Goal: Task Accomplishment & Management: Manage account settings

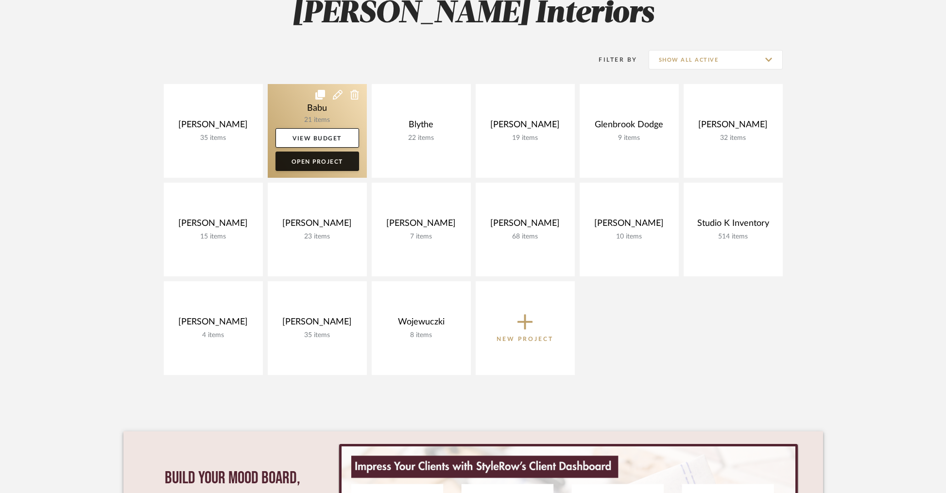
scroll to position [174, 0]
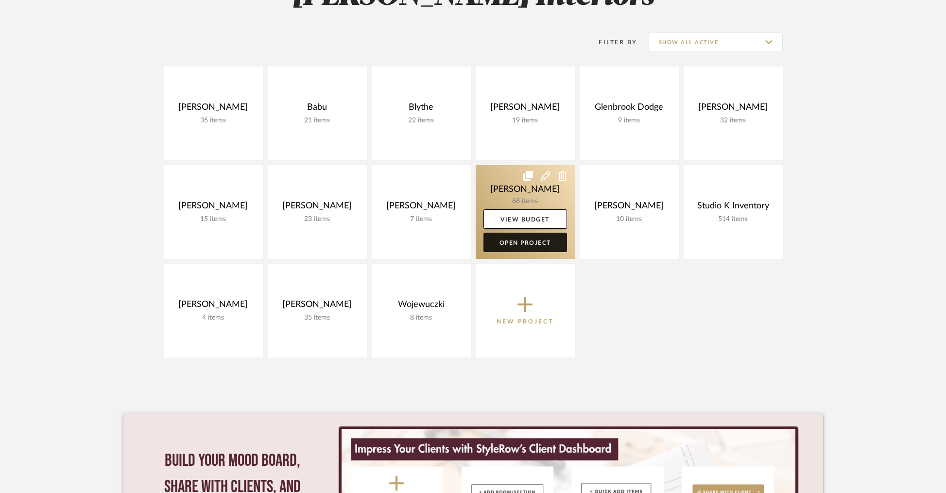
click at [530, 242] on link "Open Project" at bounding box center [525, 242] width 84 height 19
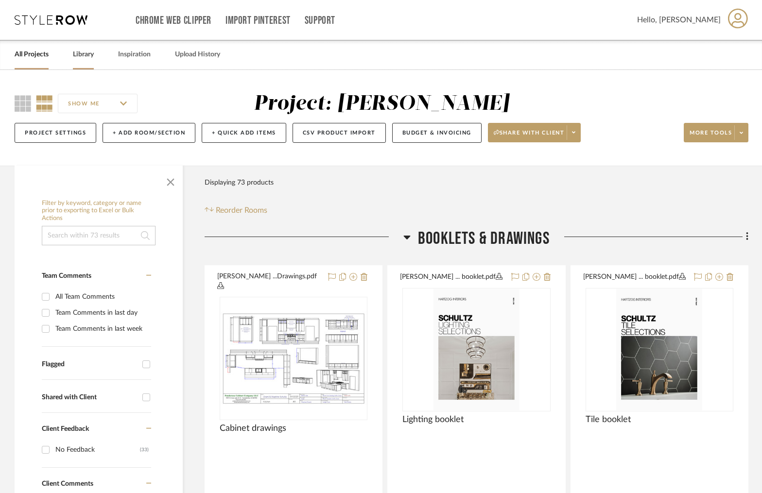
click at [81, 55] on link "Library" at bounding box center [83, 54] width 21 height 13
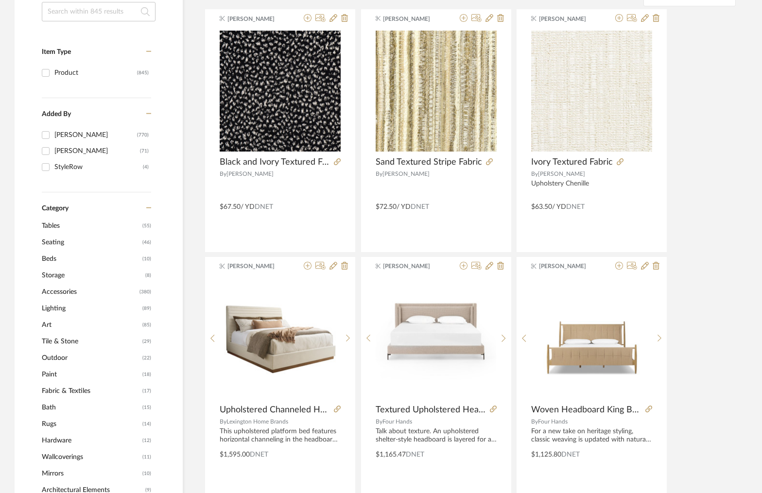
scroll to position [218, 0]
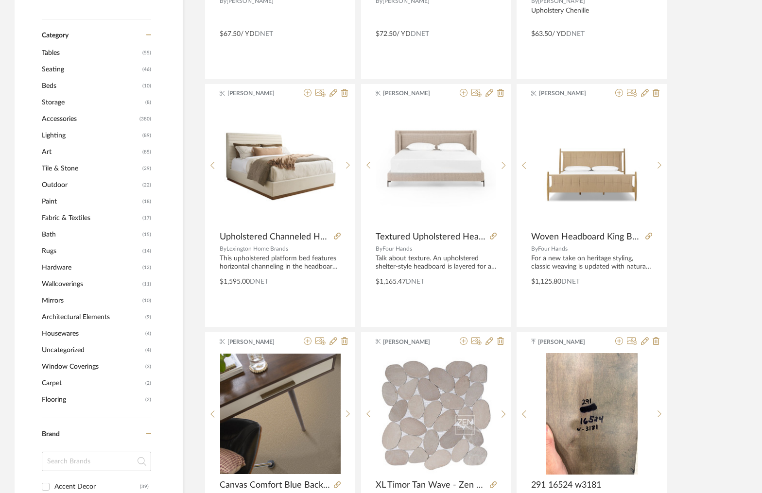
click at [54, 250] on span "Rugs" at bounding box center [91, 251] width 98 height 17
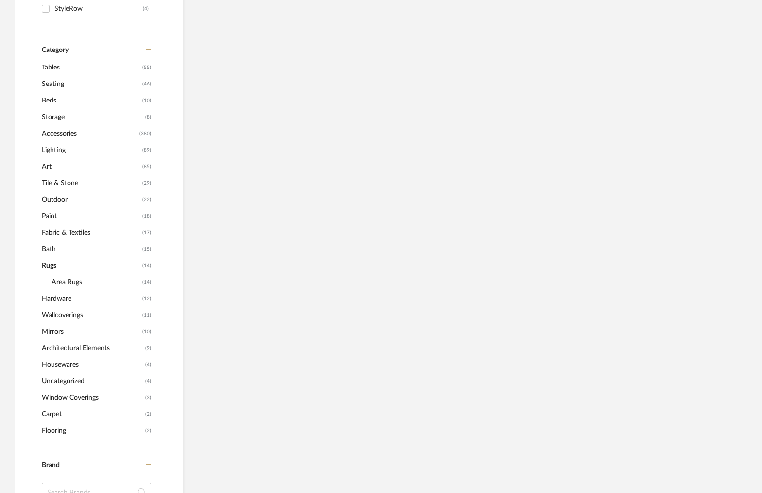
scroll to position [364, 0]
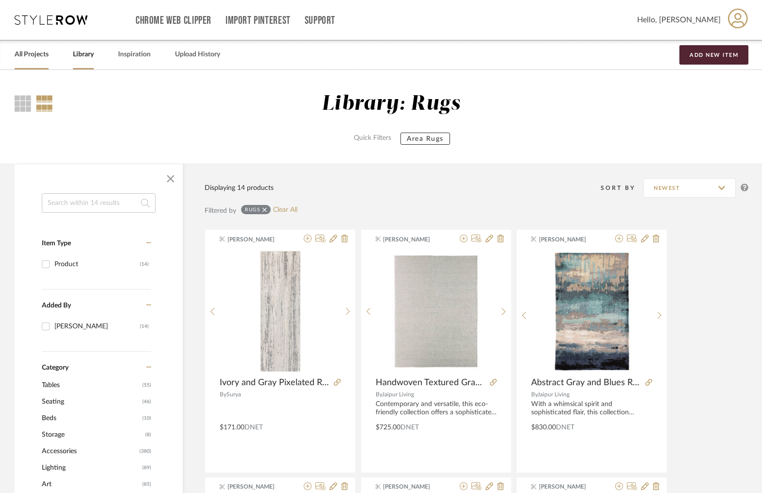
click at [31, 55] on link "All Projects" at bounding box center [32, 54] width 34 height 13
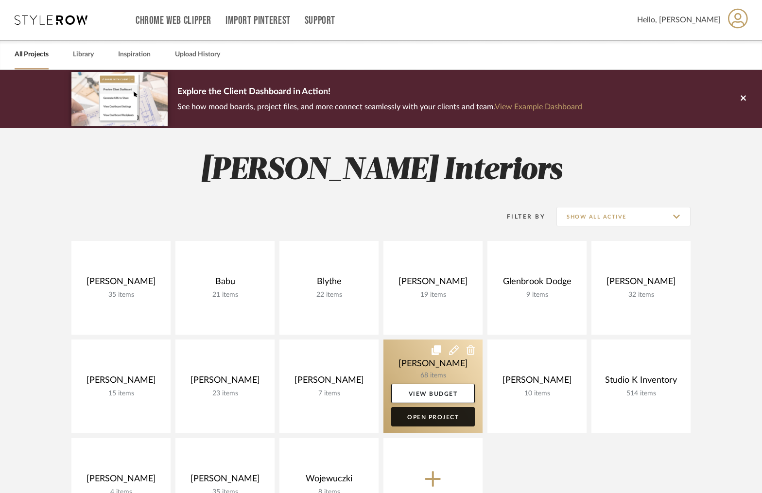
drag, startPoint x: 438, startPoint y: 410, endPoint x: 445, endPoint y: 401, distance: 10.4
click at [438, 410] on link "Open Project" at bounding box center [433, 416] width 84 height 19
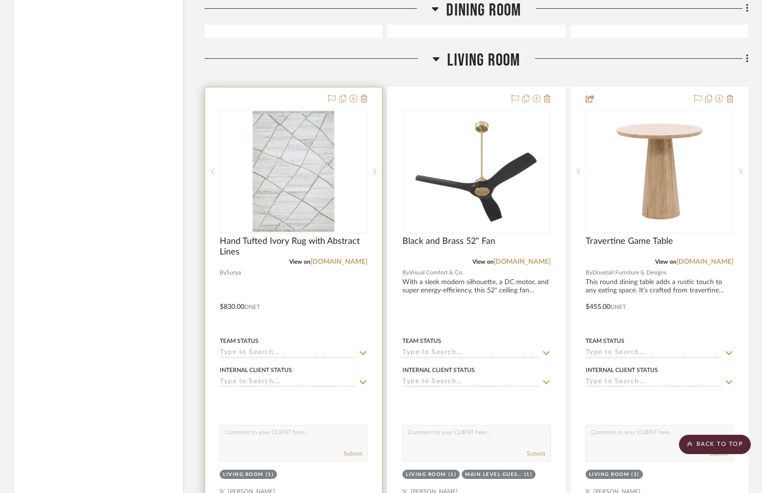
scroll to position [4369, 0]
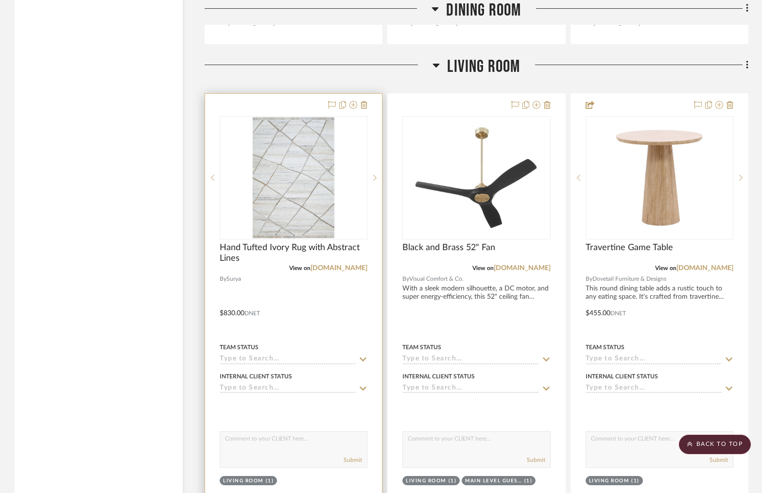
click at [292, 99] on div at bounding box center [293, 306] width 177 height 425
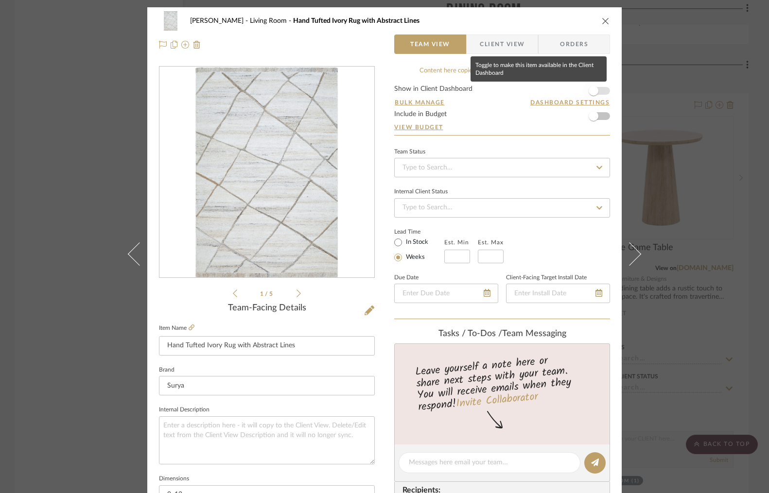
click at [594, 89] on span "button" at bounding box center [593, 91] width 10 height 10
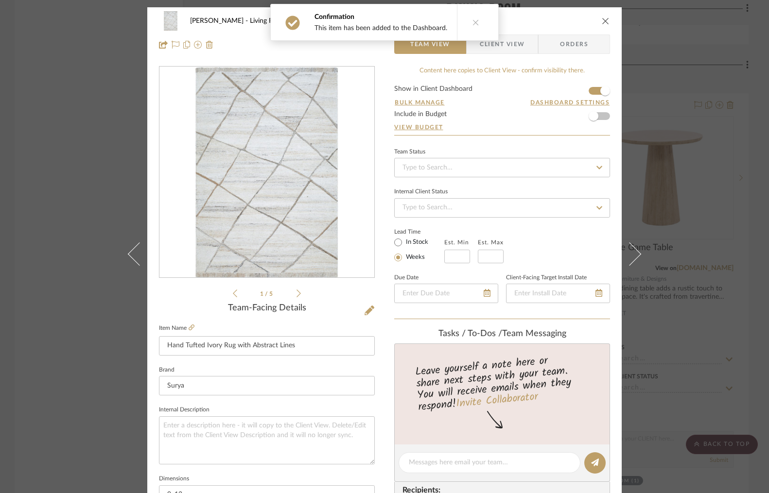
click at [510, 45] on span "Client View" at bounding box center [502, 43] width 45 height 19
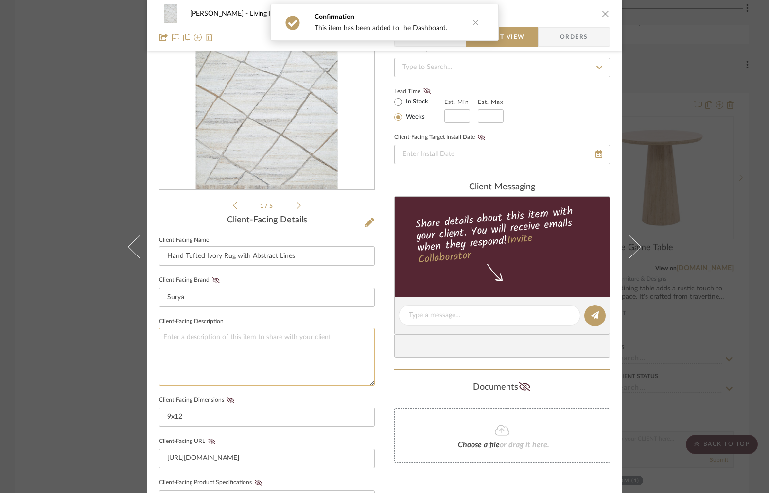
scroll to position [108, 0]
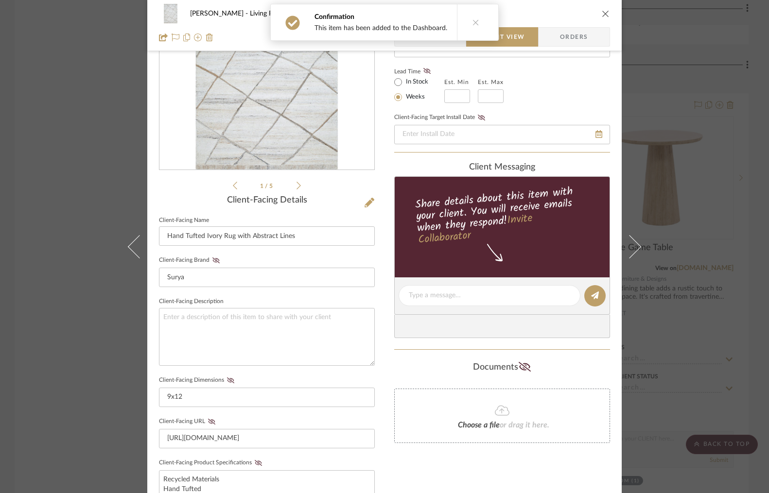
drag, startPoint x: 225, startPoint y: 380, endPoint x: 239, endPoint y: 381, distance: 13.6
click at [227, 379] on icon at bounding box center [230, 380] width 7 height 6
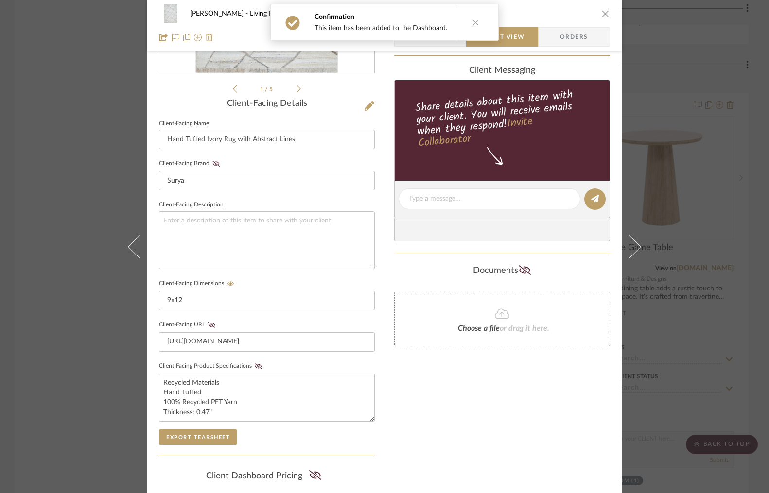
click at [254, 368] on fieldset "Client-Facing Product Specifications Recycled Materials Hand Tufted 100% Recycl…" at bounding box center [267, 391] width 216 height 62
click at [255, 364] on icon at bounding box center [258, 366] width 7 height 6
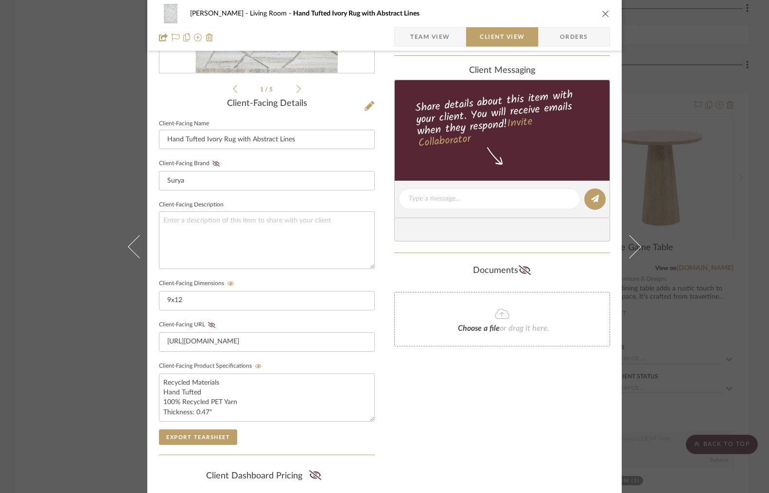
click at [466, 430] on div "Only content on this tab can share to Dashboard. Click eyeball icon to show or …" at bounding box center [502, 217] width 216 height 711
click at [603, 10] on icon "close" at bounding box center [605, 14] width 8 height 8
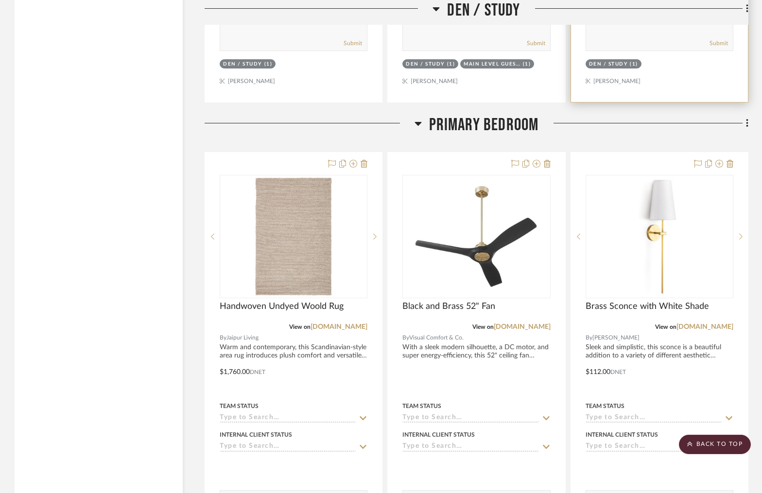
scroll to position [6050, 0]
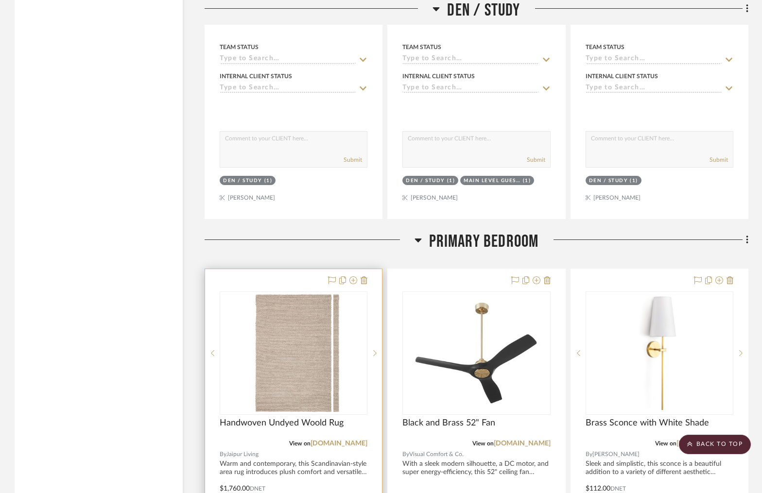
click at [290, 269] on div at bounding box center [293, 481] width 177 height 425
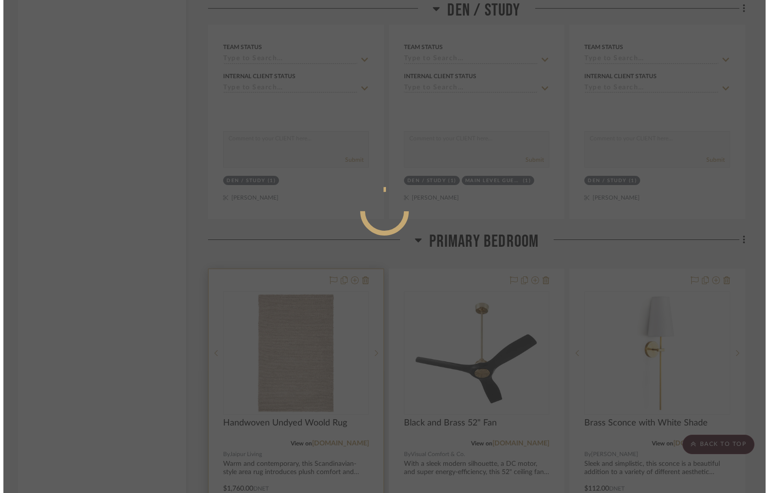
scroll to position [0, 0]
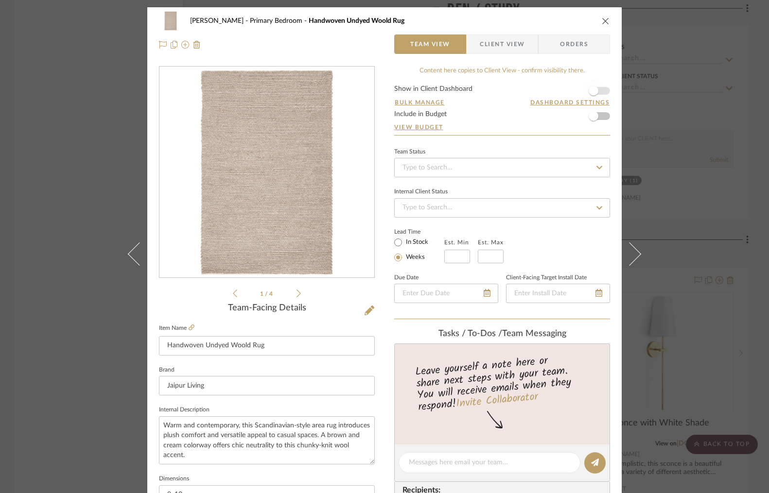
click at [600, 91] on span "button" at bounding box center [592, 90] width 21 height 21
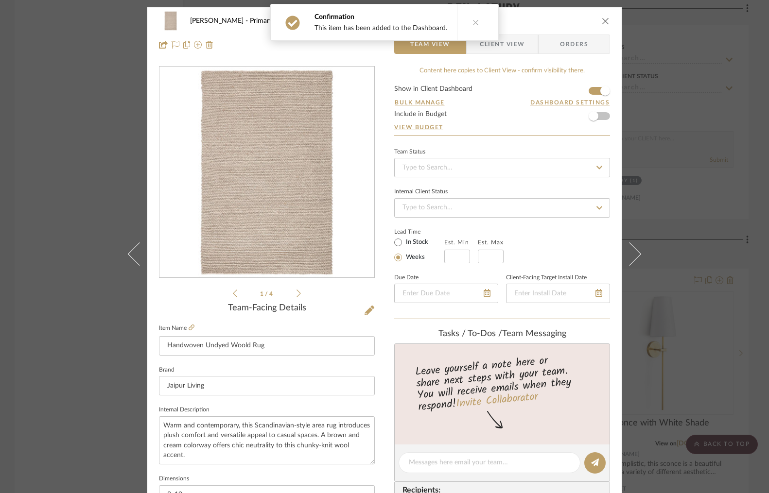
click at [514, 44] on span "Client View" at bounding box center [502, 43] width 45 height 19
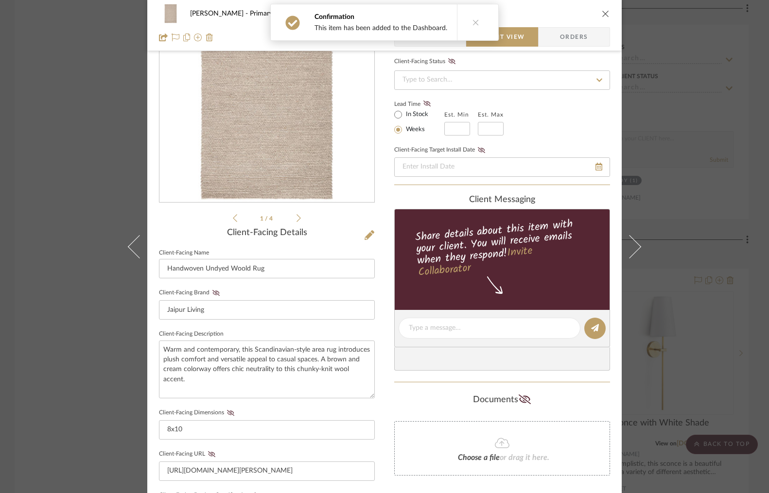
scroll to position [201, 0]
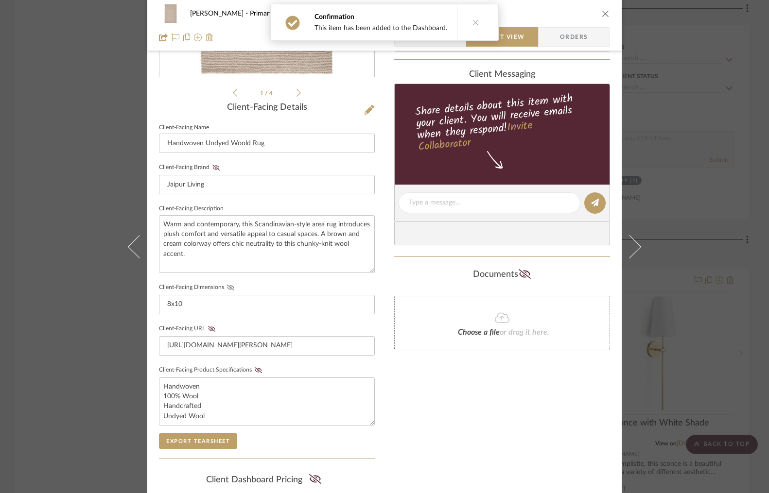
click at [227, 285] on icon at bounding box center [230, 288] width 7 height 6
drag, startPoint x: 253, startPoint y: 368, endPoint x: 337, endPoint y: 395, distance: 87.7
click at [255, 368] on icon at bounding box center [258, 370] width 7 height 6
click at [434, 412] on div "Only content on this tab can share to Dashboard. Click eyeball icon to show or …" at bounding box center [502, 220] width 216 height 711
click at [602, 12] on icon "close" at bounding box center [605, 14] width 8 height 8
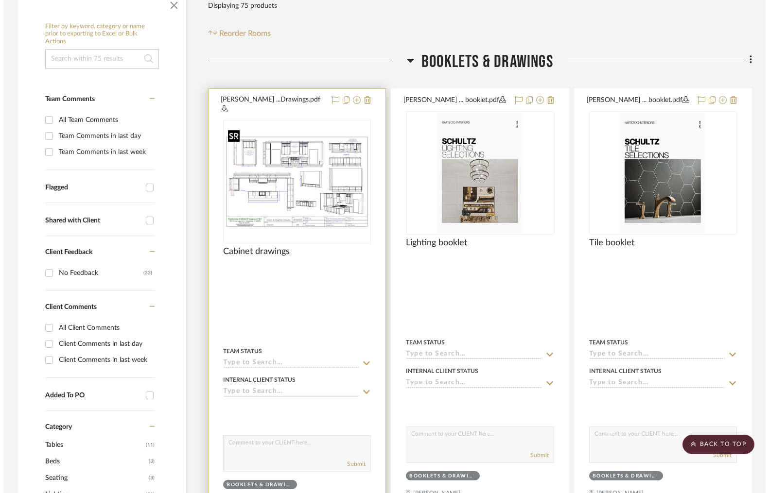
scroll to position [0, 0]
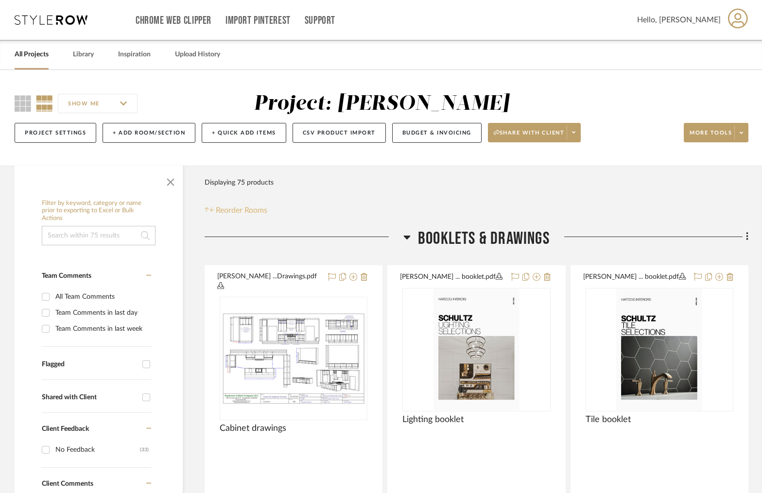
click at [248, 210] on span "Reorder Rooms" at bounding box center [241, 211] width 51 height 12
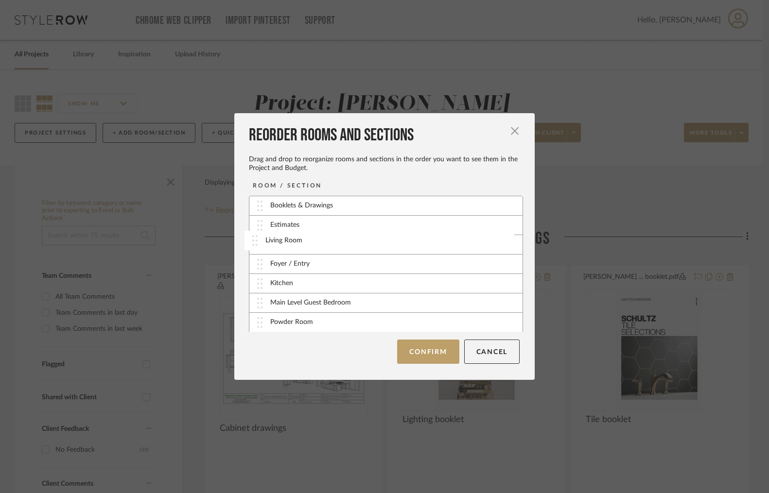
drag, startPoint x: 256, startPoint y: 267, endPoint x: 255, endPoint y: 242, distance: 24.8
drag, startPoint x: 256, startPoint y: 239, endPoint x: 259, endPoint y: 260, distance: 22.1
click at [434, 347] on button "Confirm" at bounding box center [428, 352] width 62 height 24
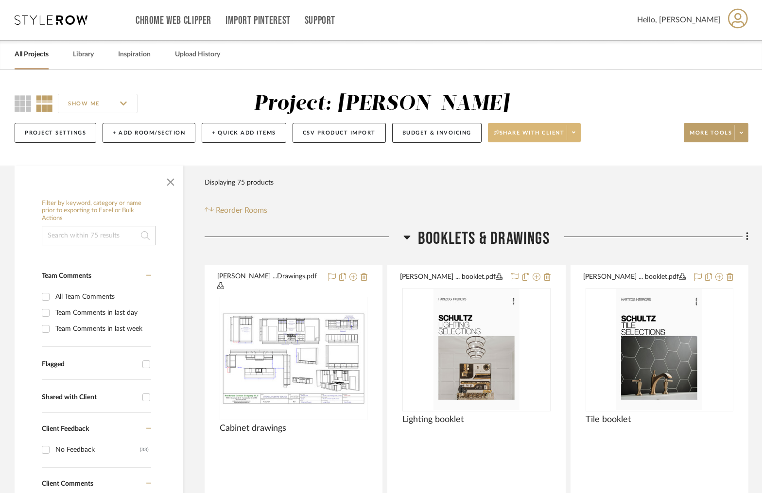
click at [580, 136] on span at bounding box center [573, 132] width 14 height 15
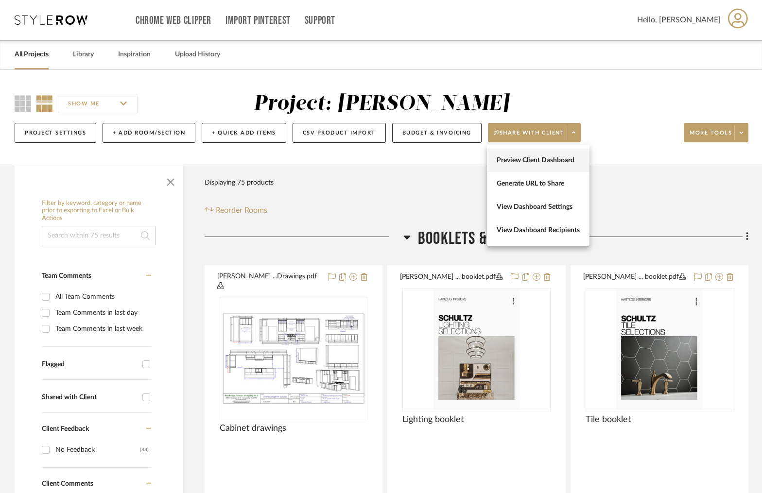
click at [536, 160] on span "Preview Client Dashboard" at bounding box center [538, 160] width 83 height 8
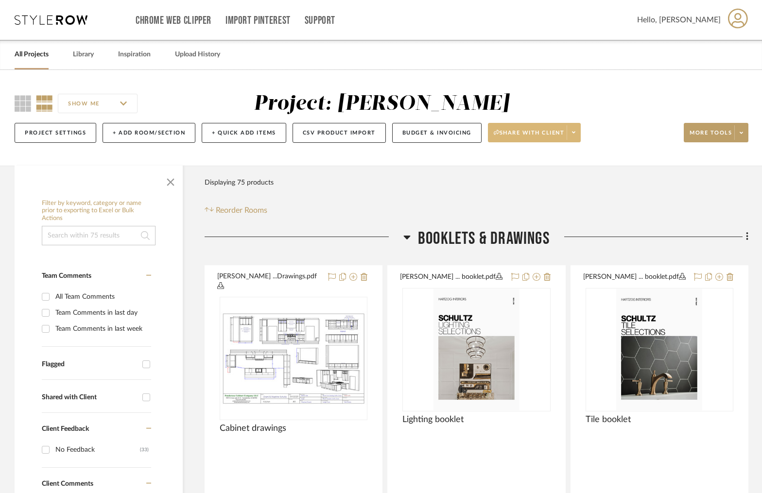
click at [579, 134] on span at bounding box center [573, 132] width 14 height 15
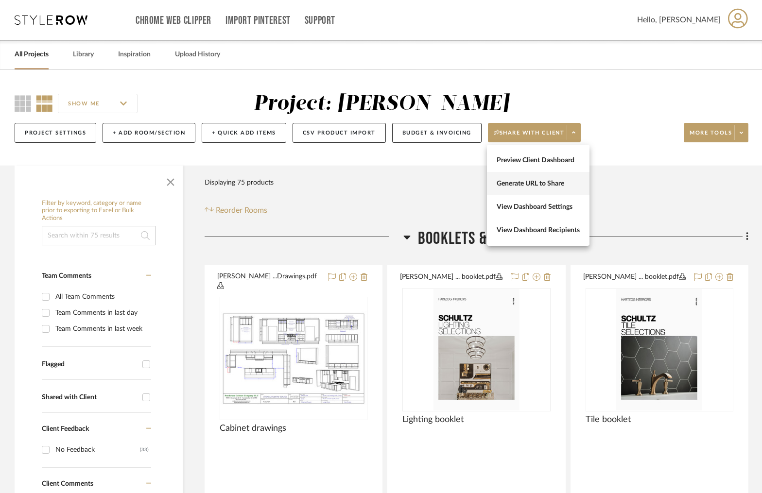
click at [550, 184] on span "Generate URL to Share" at bounding box center [538, 184] width 83 height 8
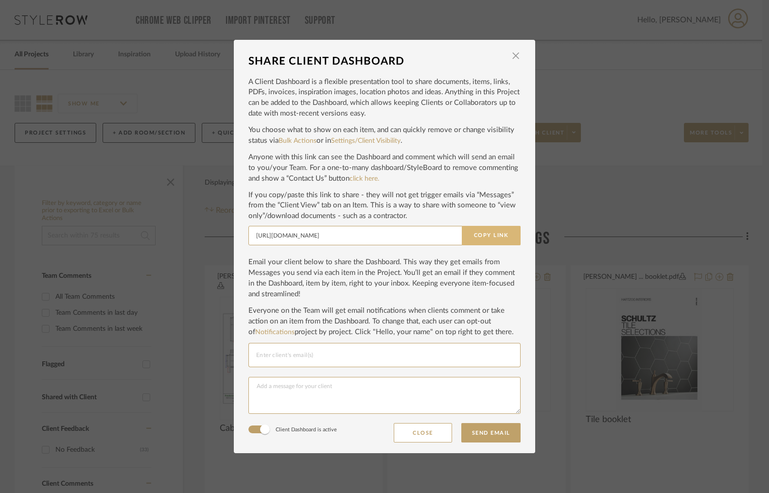
click at [476, 240] on button "Copy Link" at bounding box center [491, 235] width 59 height 19
drag, startPoint x: 514, startPoint y: 55, endPoint x: 547, endPoint y: 202, distance: 150.7
click at [514, 55] on span "button" at bounding box center [515, 55] width 19 height 19
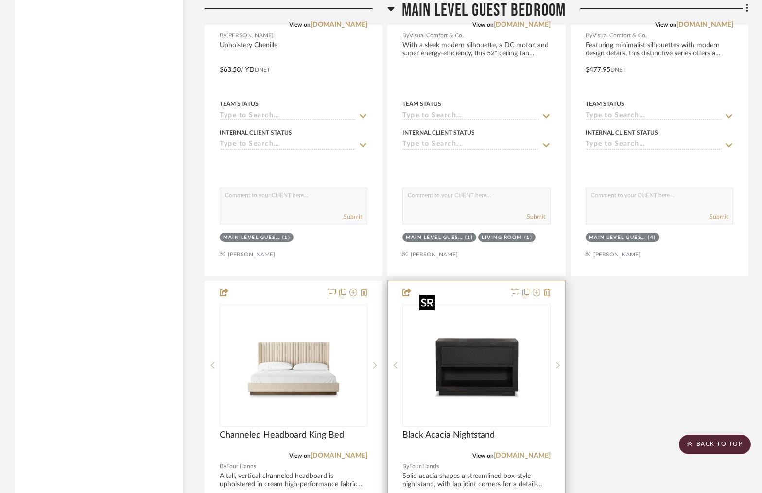
scroll to position [4536, 0]
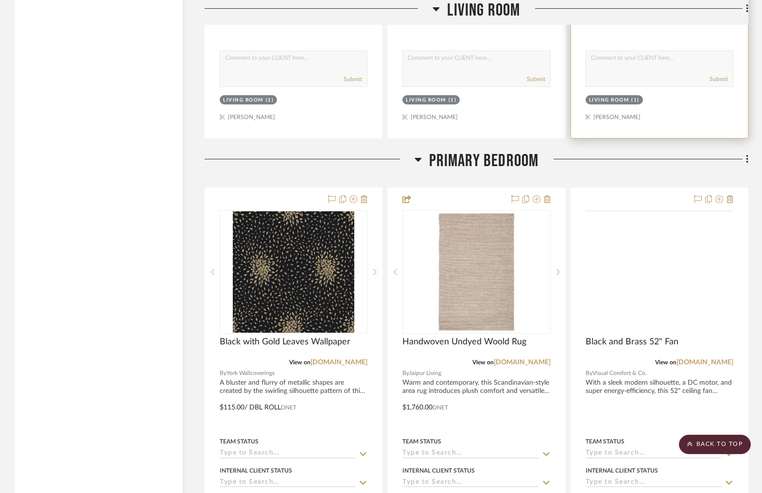
scroll to position [1972, 0]
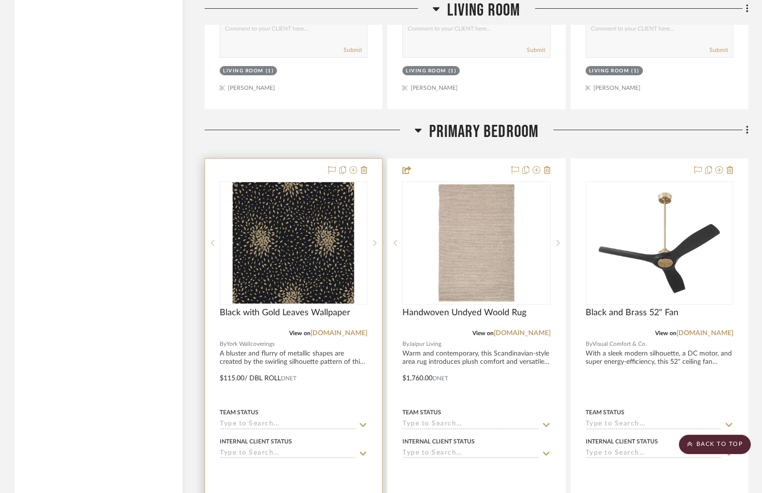
click at [285, 159] on div at bounding box center [293, 371] width 177 height 425
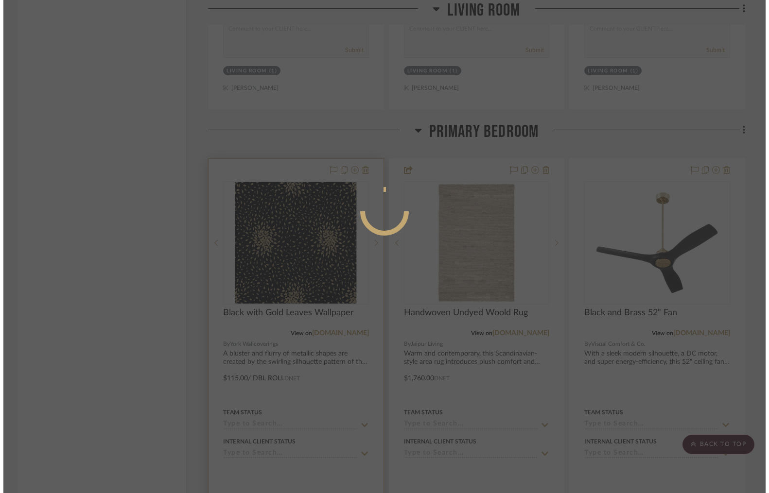
scroll to position [0, 0]
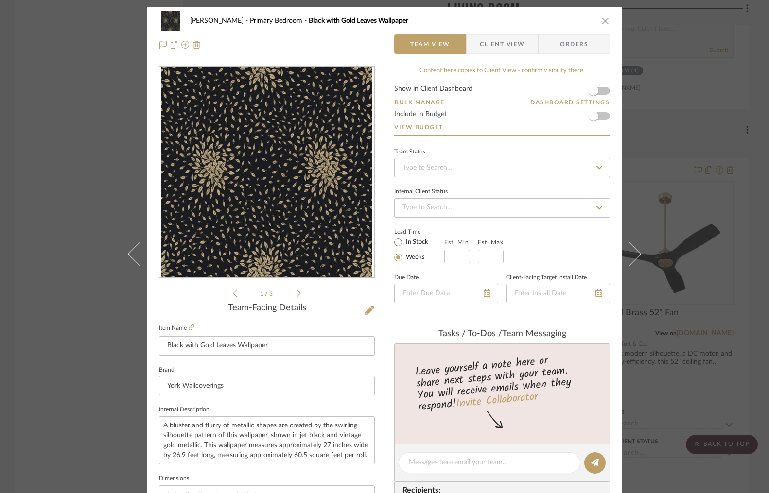
click at [600, 92] on form "Show in Client Dashboard Bulk Manage Dashboard Settings Include in Budget View …" at bounding box center [502, 111] width 216 height 50
click at [602, 92] on form "Show in Client Dashboard Bulk Manage Dashboard Settings Include in Budget View …" at bounding box center [502, 111] width 216 height 50
click at [600, 91] on form "Show in Client Dashboard Bulk Manage Dashboard Settings Include in Budget View …" at bounding box center [502, 111] width 216 height 50
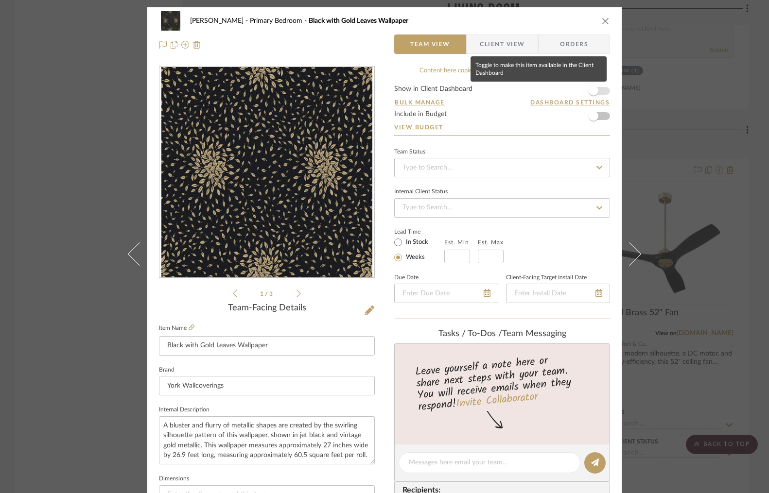
click at [599, 93] on span "button" at bounding box center [592, 90] width 21 height 21
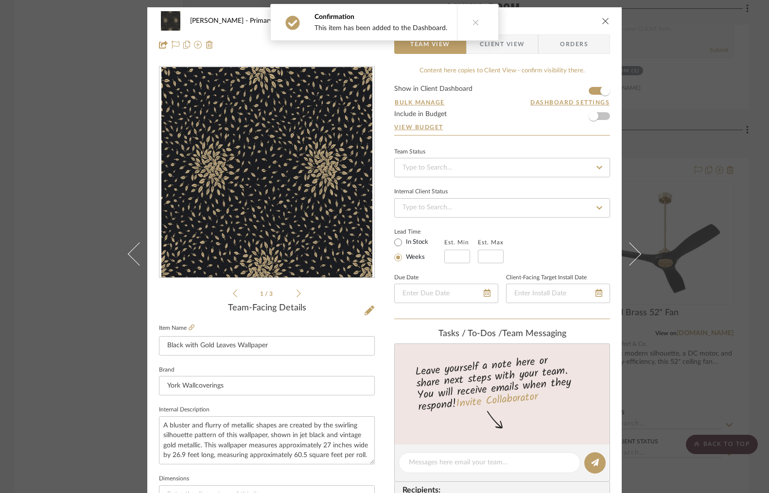
drag, startPoint x: 504, startPoint y: 47, endPoint x: 467, endPoint y: 103, distance: 67.1
click at [504, 47] on span "Client View" at bounding box center [502, 43] width 45 height 19
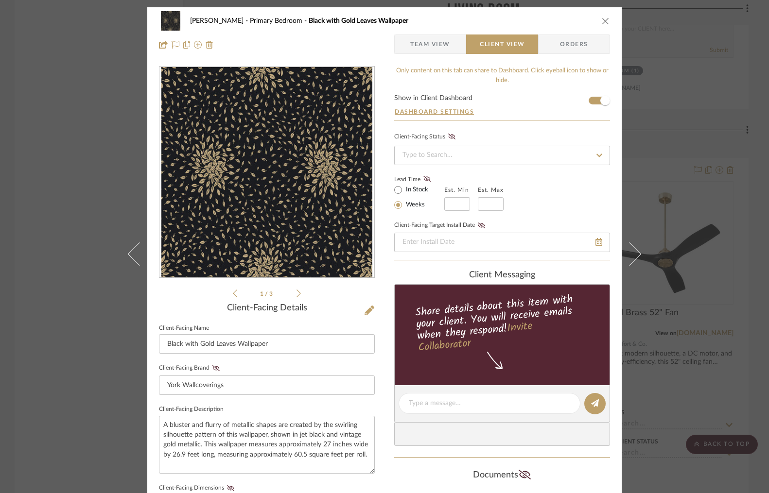
click at [603, 19] on icon "close" at bounding box center [605, 21] width 8 height 8
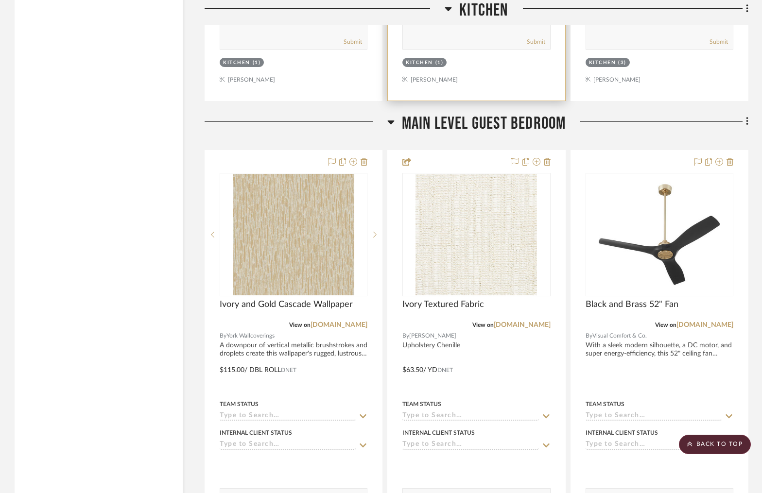
scroll to position [4746, 0]
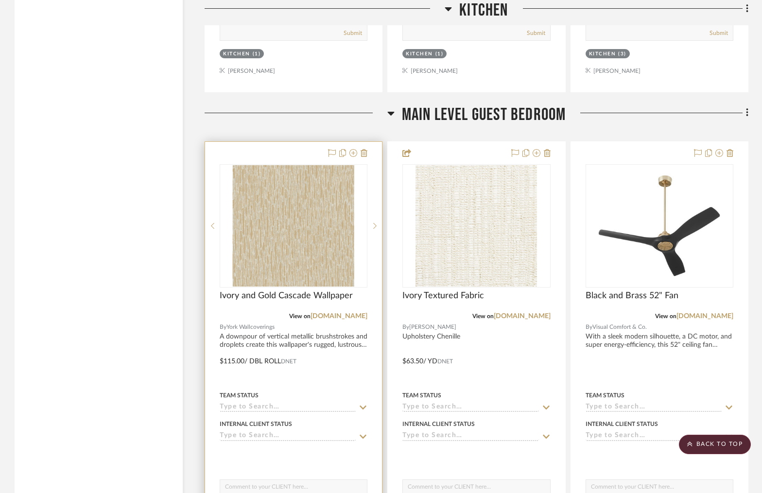
click at [271, 142] on div at bounding box center [293, 354] width 177 height 425
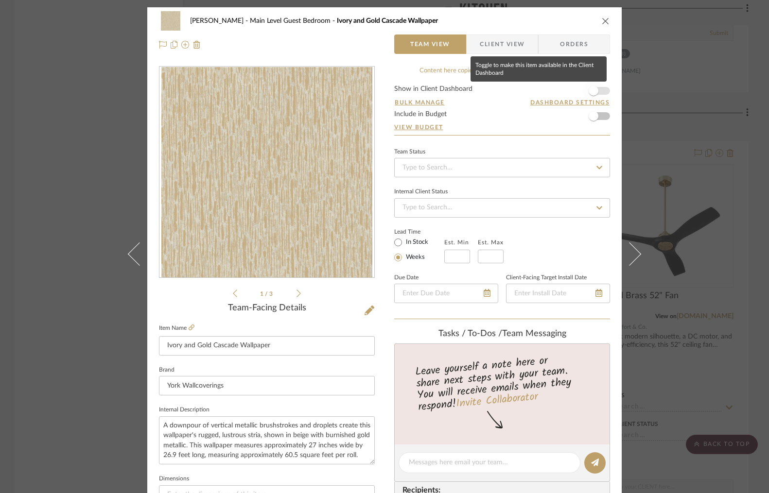
click at [599, 90] on span "button" at bounding box center [592, 90] width 21 height 21
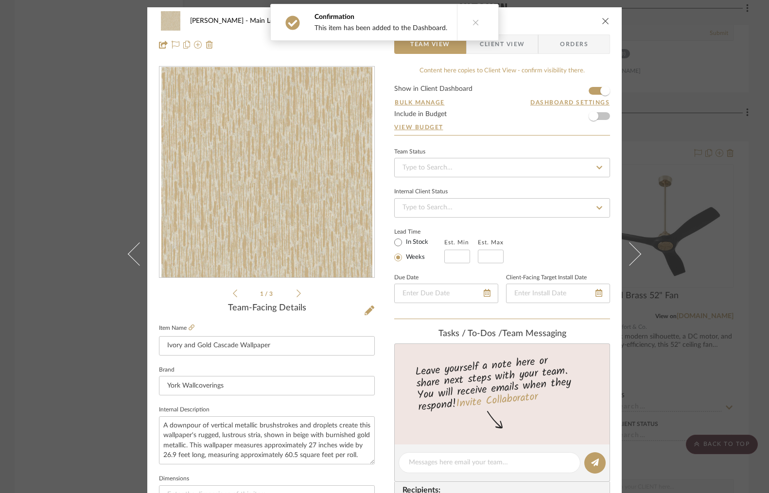
drag, startPoint x: 499, startPoint y: 46, endPoint x: 312, endPoint y: 280, distance: 300.0
click at [500, 46] on span "Client View" at bounding box center [502, 43] width 45 height 19
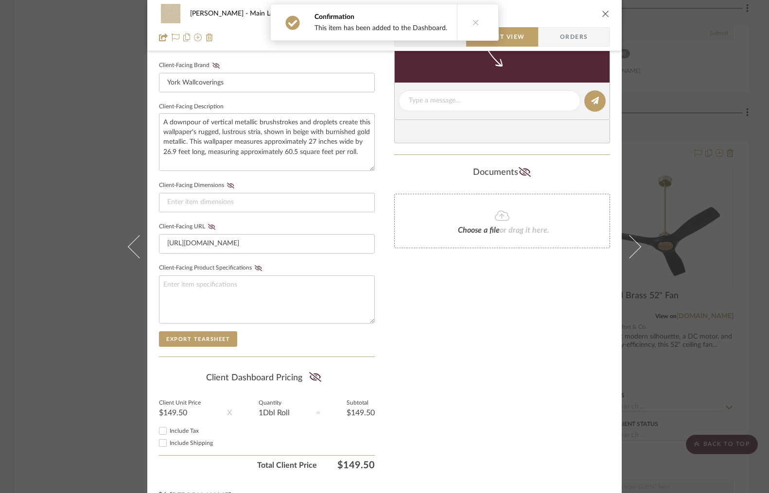
scroll to position [323, 0]
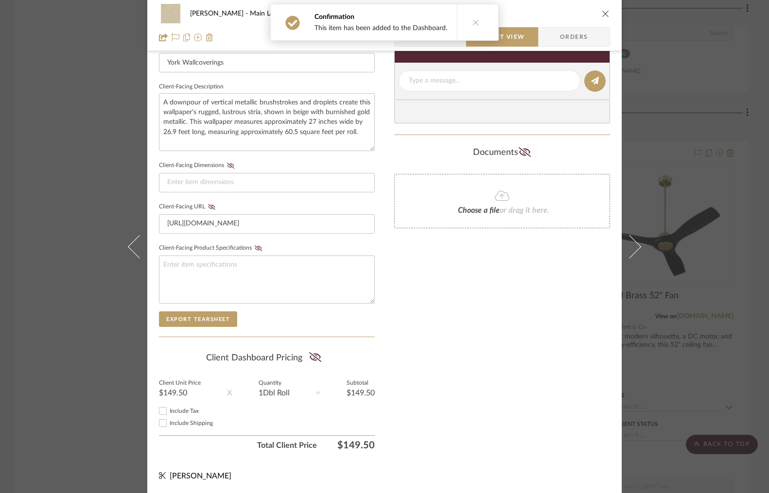
click at [604, 15] on icon "close" at bounding box center [605, 14] width 8 height 8
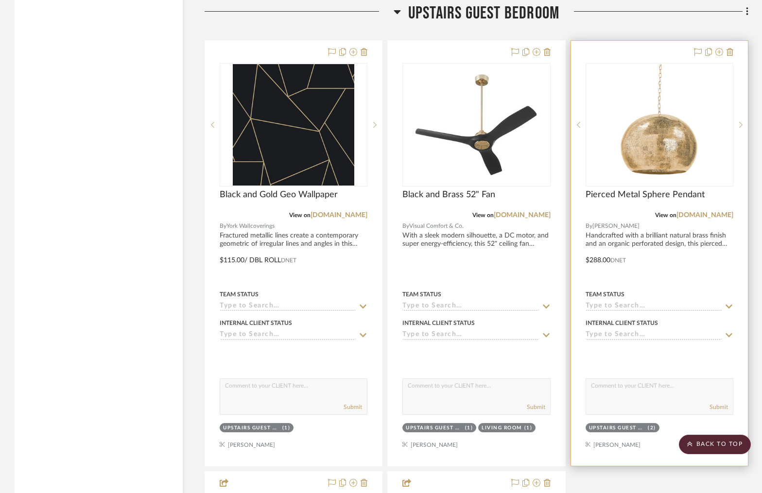
scroll to position [10294, 0]
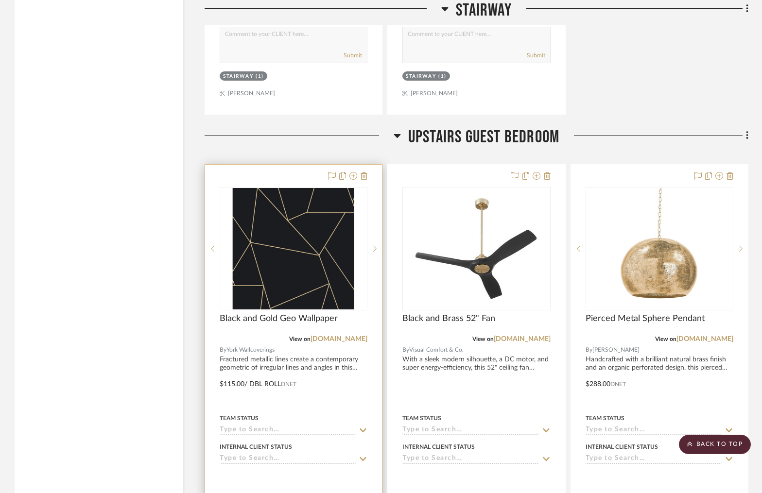
click at [300, 165] on div at bounding box center [293, 377] width 177 height 425
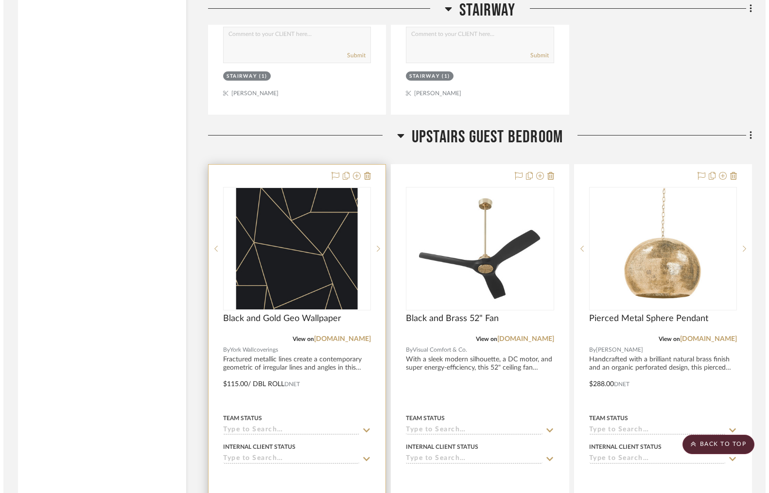
scroll to position [0, 0]
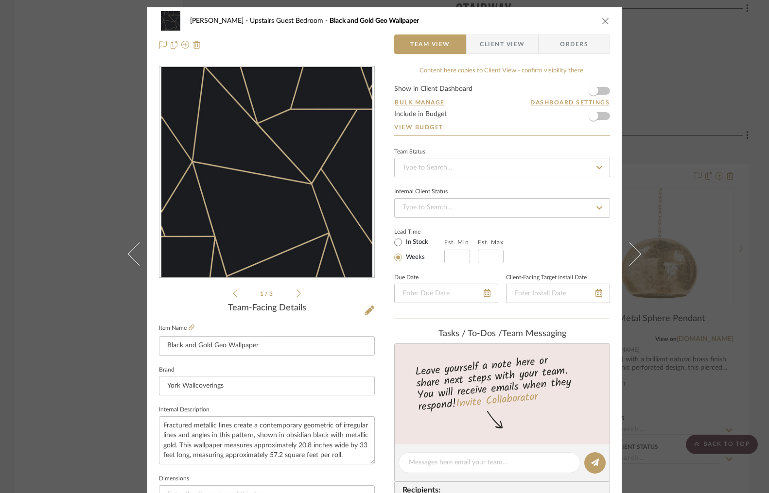
click at [603, 93] on form "Show in Client Dashboard Bulk Manage Dashboard Settings Include in Budget View …" at bounding box center [502, 111] width 216 height 50
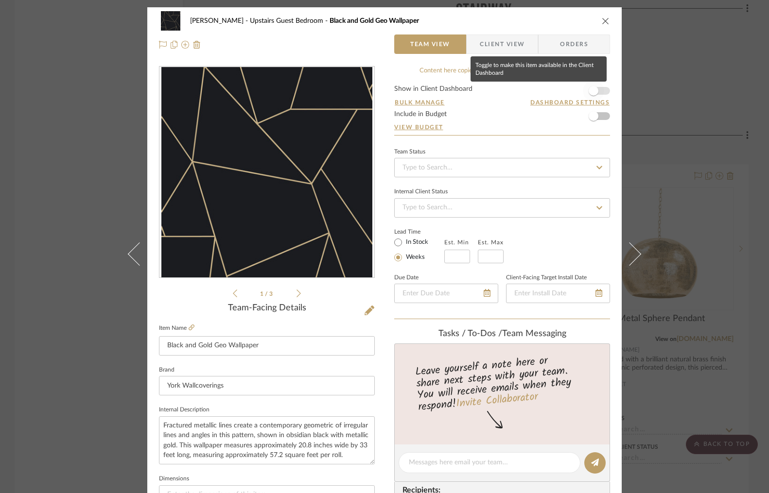
drag, startPoint x: 599, startPoint y: 91, endPoint x: 538, endPoint y: 52, distance: 72.1
click at [599, 91] on span "button" at bounding box center [592, 90] width 21 height 21
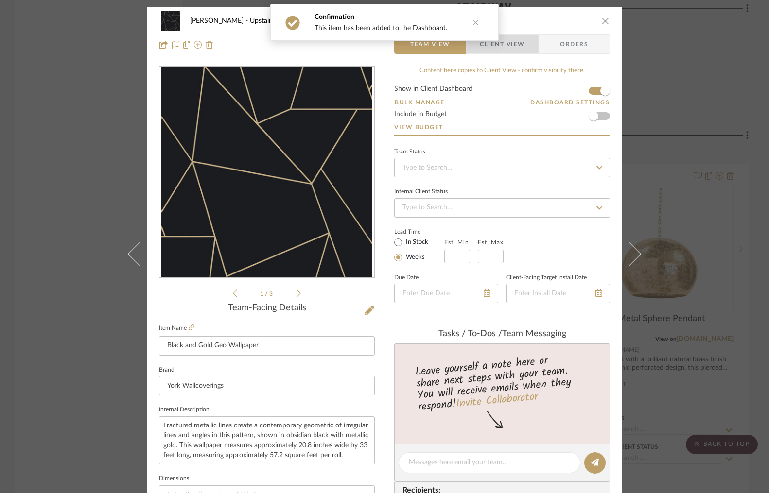
click at [505, 47] on span "Client View" at bounding box center [502, 43] width 45 height 19
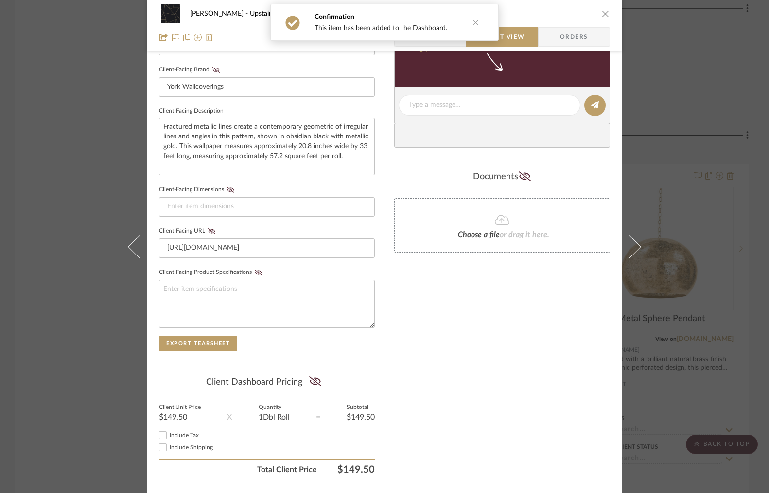
scroll to position [323, 0]
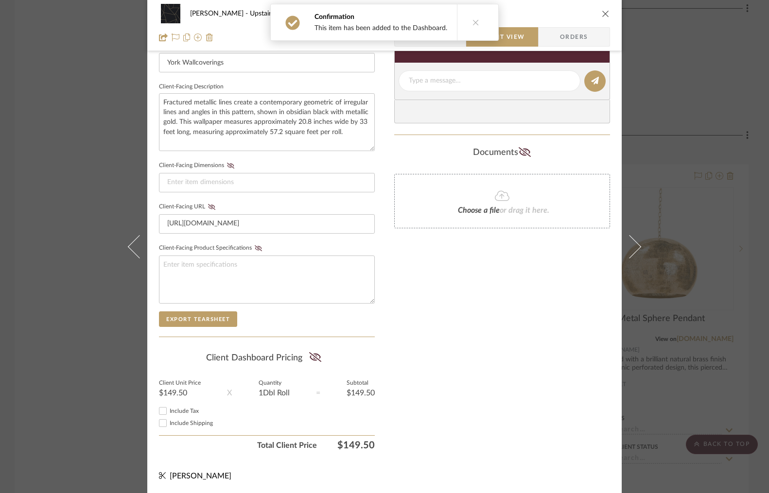
click at [601, 10] on icon "close" at bounding box center [605, 14] width 8 height 8
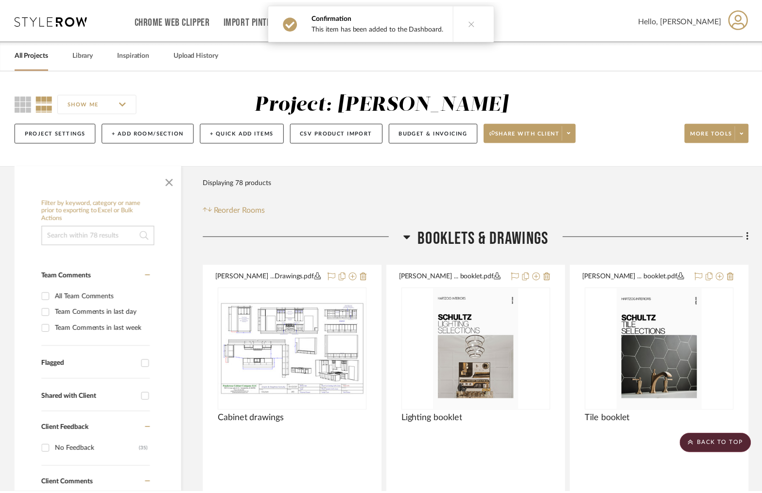
scroll to position [10294, 0]
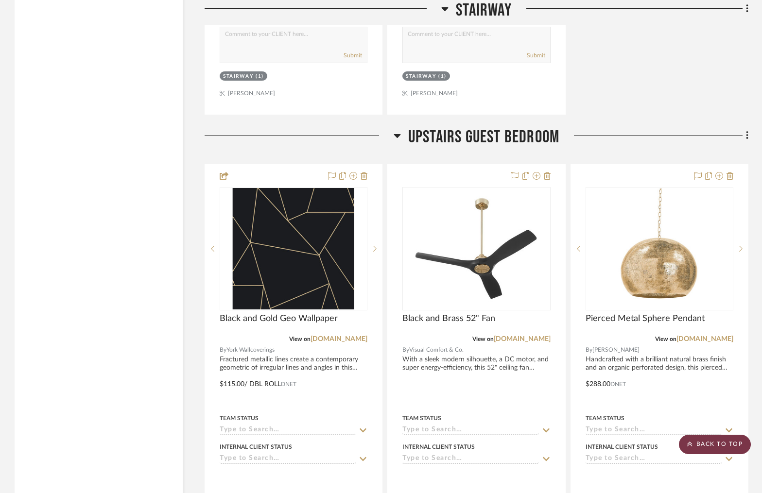
click at [701, 439] on scroll-to-top-button "BACK TO TOP" at bounding box center [715, 444] width 72 height 19
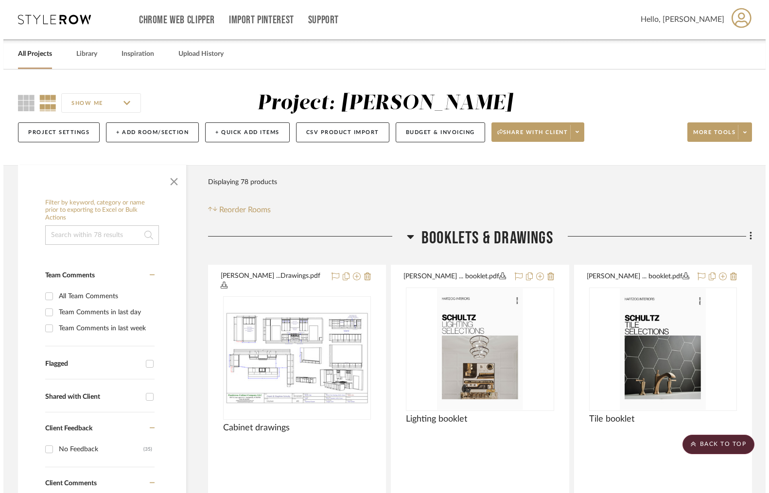
scroll to position [0, 0]
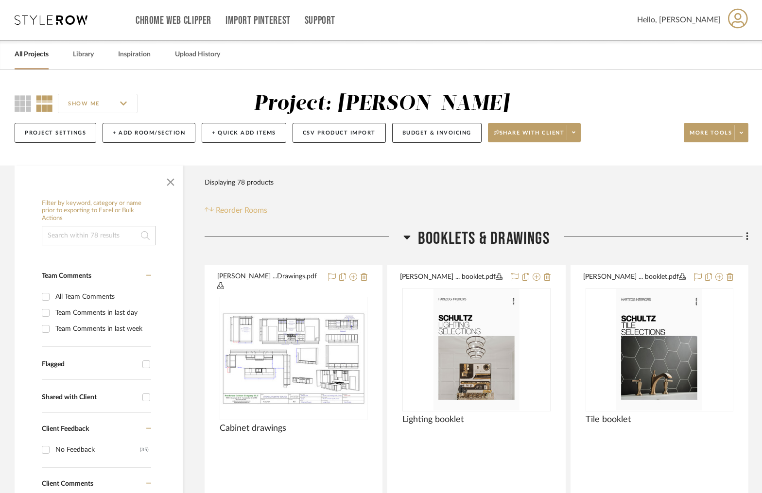
click at [236, 209] on span "Reorder Rooms" at bounding box center [241, 211] width 51 height 12
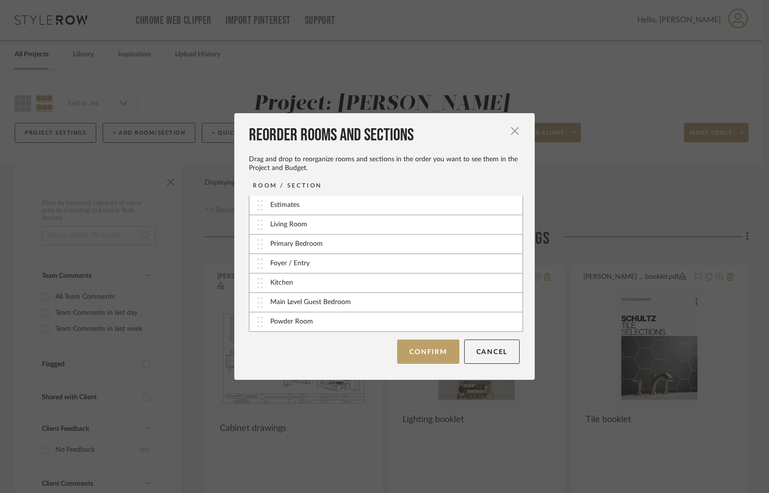
scroll to position [31, 0]
drag, startPoint x: 255, startPoint y: 293, endPoint x: 254, endPoint y: 256, distance: 37.4
drag, startPoint x: 257, startPoint y: 312, endPoint x: 259, endPoint y: 258, distance: 53.5
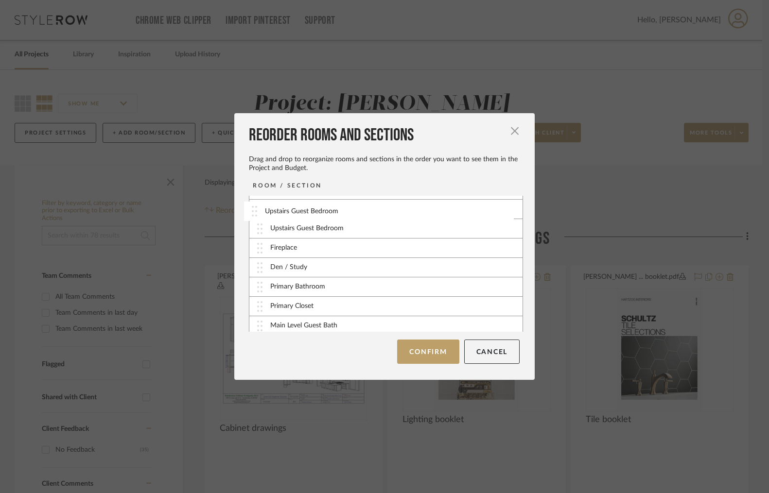
drag, startPoint x: 257, startPoint y: 302, endPoint x: 255, endPoint y: 211, distance: 90.9
drag, startPoint x: 256, startPoint y: 285, endPoint x: 255, endPoint y: 246, distance: 38.9
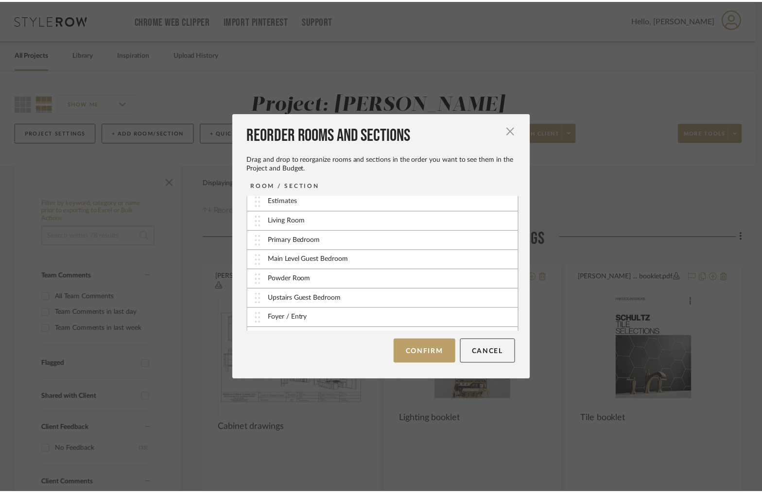
scroll to position [0, 0]
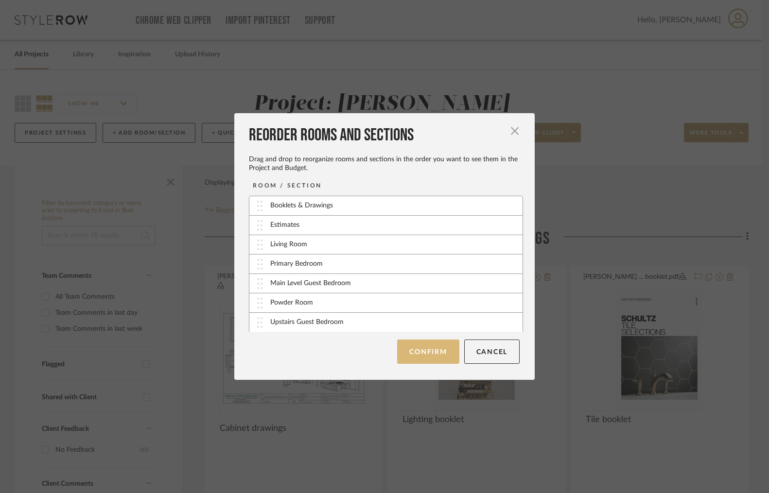
click at [432, 353] on button "Confirm" at bounding box center [428, 352] width 62 height 24
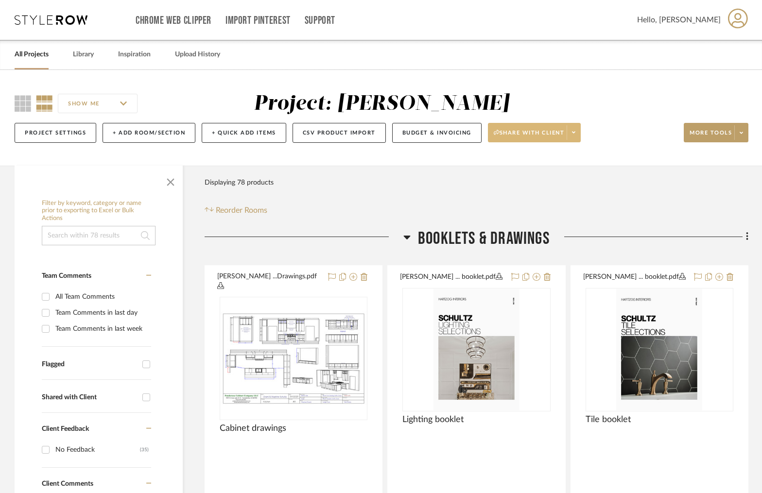
click at [578, 136] on span at bounding box center [573, 132] width 14 height 15
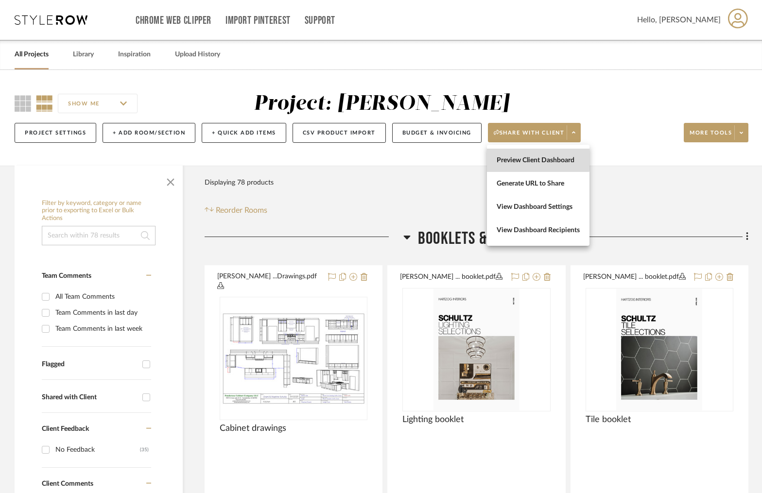
click at [530, 159] on span "Preview Client Dashboard" at bounding box center [538, 160] width 83 height 8
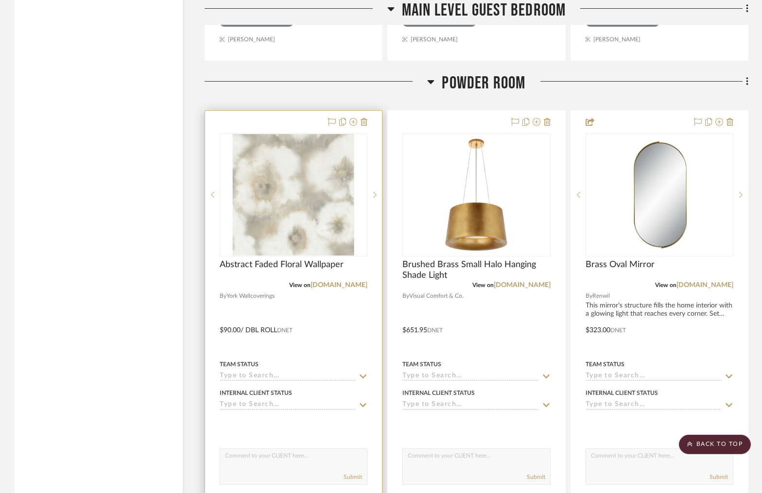
scroll to position [4289, 0]
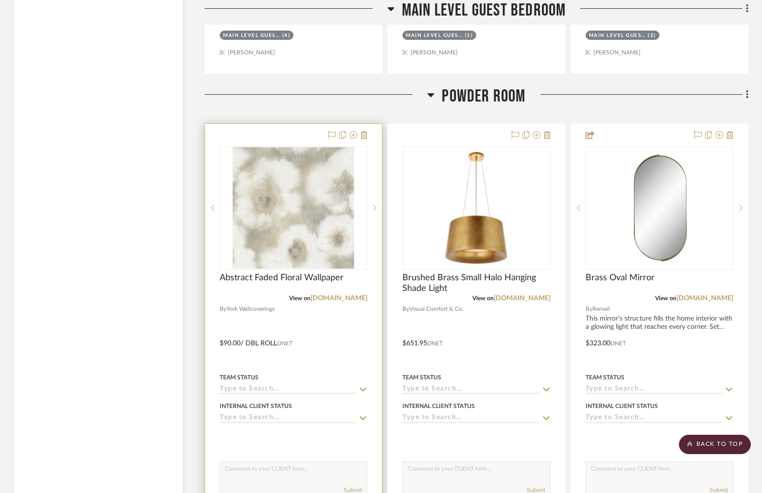
click at [288, 127] on div at bounding box center [293, 336] width 177 height 425
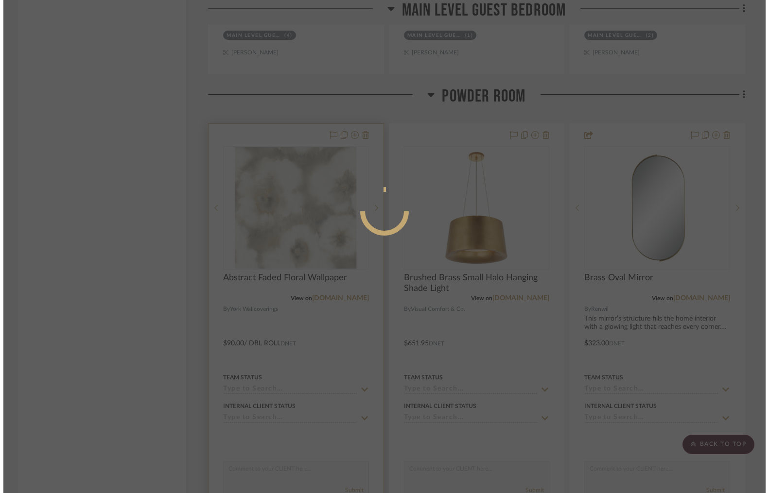
scroll to position [0, 0]
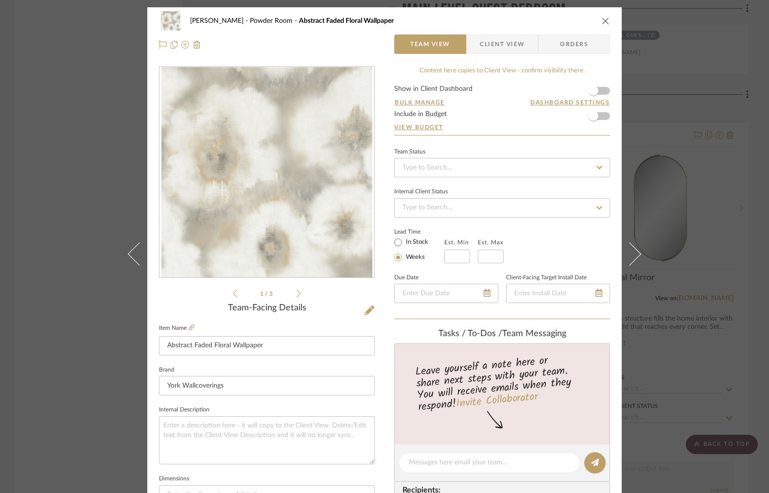
drag, startPoint x: 502, startPoint y: 48, endPoint x: 567, endPoint y: 69, distance: 68.4
click at [503, 48] on span "Client View" at bounding box center [502, 43] width 45 height 19
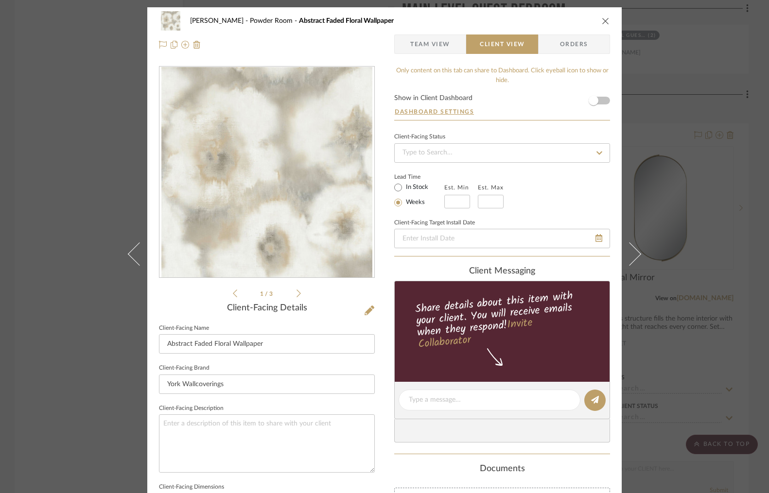
click at [601, 100] on form "Show in Client Dashboard Dashboard Settings" at bounding box center [502, 107] width 216 height 25
click at [603, 101] on form "Show in Client Dashboard Dashboard Settings" at bounding box center [502, 107] width 216 height 25
click at [602, 104] on form "Show in Client Dashboard Dashboard Settings" at bounding box center [502, 107] width 216 height 25
click at [599, 103] on span "button" at bounding box center [592, 100] width 21 height 21
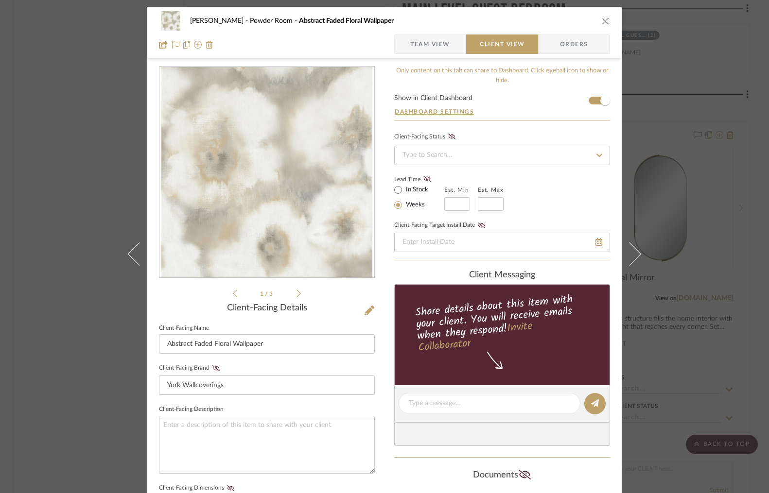
scroll to position [119, 0]
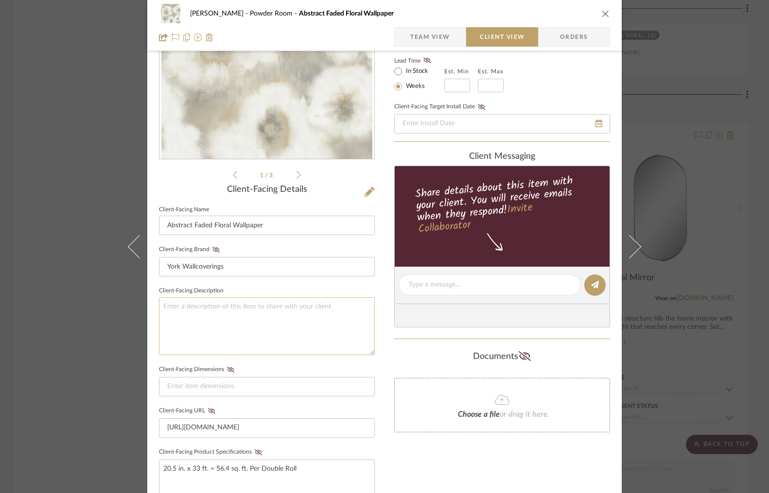
click at [201, 321] on textarea at bounding box center [267, 326] width 216 height 58
paste textarea "Oversized blooms are created by the diffused colors of the pattern Blended Flor…"
click at [203, 316] on textarea "Oversized blooms are created by the diffused colors of the pattern Blended Flor…" at bounding box center [267, 326] width 216 height 58
type textarea "Oversized blooms are created by the diffused colors of this pattern as they spr…"
drag, startPoint x: 263, startPoint y: 287, endPoint x: 223, endPoint y: 287, distance: 40.8
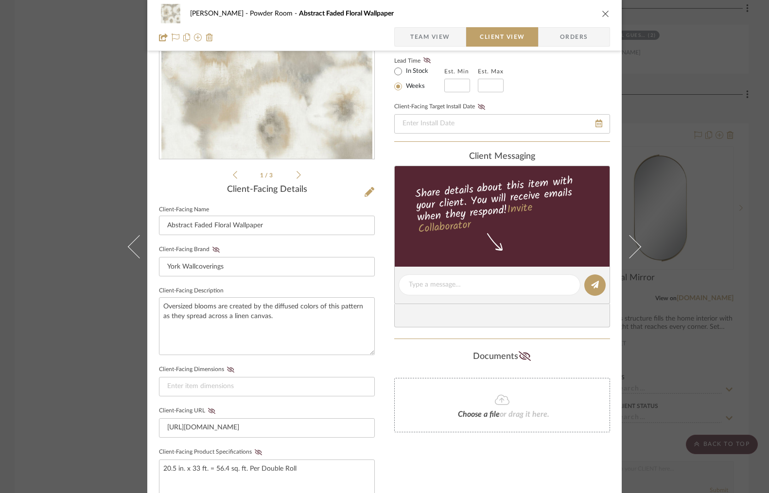
click at [263, 287] on fieldset "Client-Facing Description Oversized blooms are created by the diffused colors o…" at bounding box center [267, 319] width 216 height 71
click at [603, 14] on icon "close" at bounding box center [605, 14] width 8 height 8
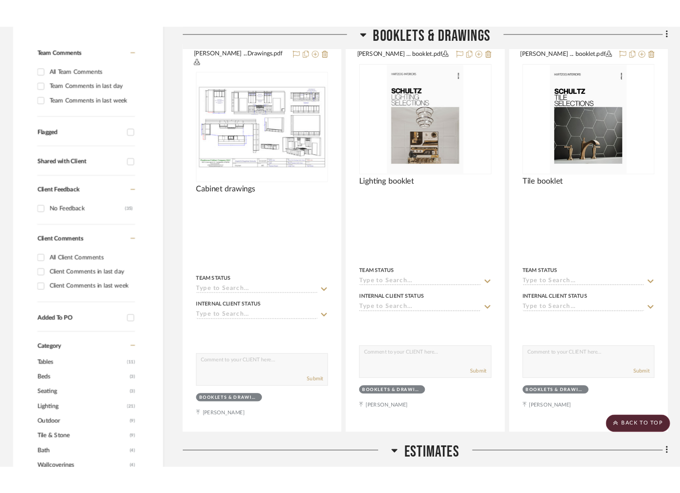
scroll to position [0, 0]
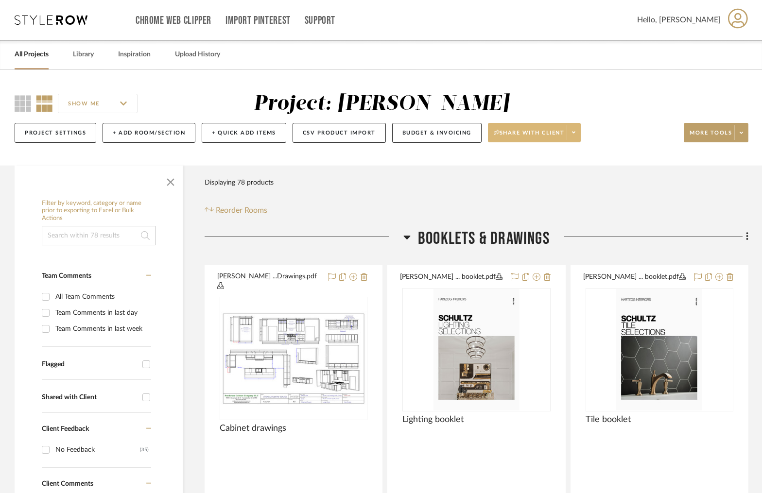
click at [575, 132] on icon at bounding box center [573, 132] width 3 height 5
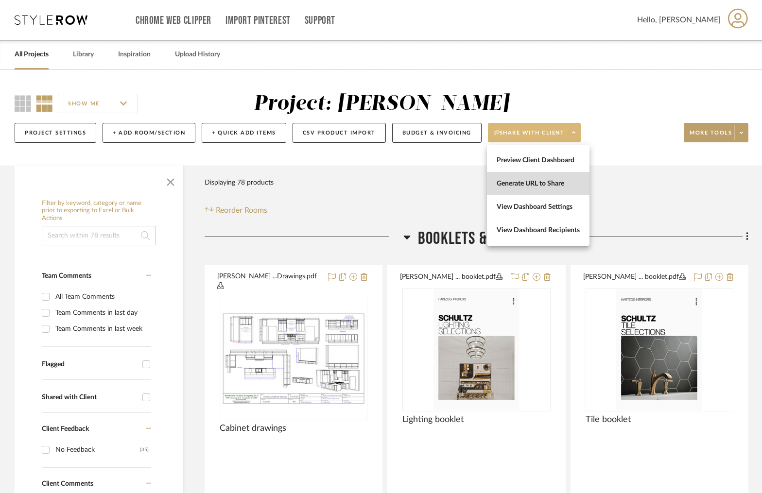
click at [545, 183] on span "Generate URL to Share" at bounding box center [538, 184] width 83 height 8
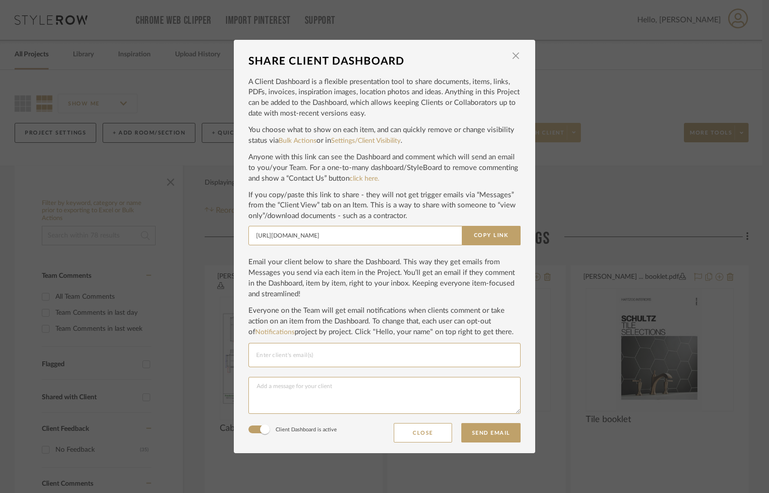
drag, startPoint x: 483, startPoint y: 241, endPoint x: 482, endPoint y: 207, distance: 34.5
click at [485, 240] on button "Copy Link" at bounding box center [491, 235] width 59 height 19
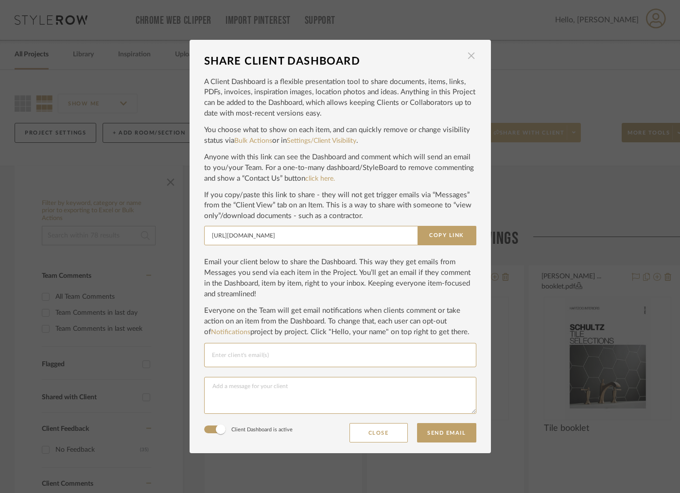
click at [464, 57] on span "button" at bounding box center [471, 55] width 19 height 19
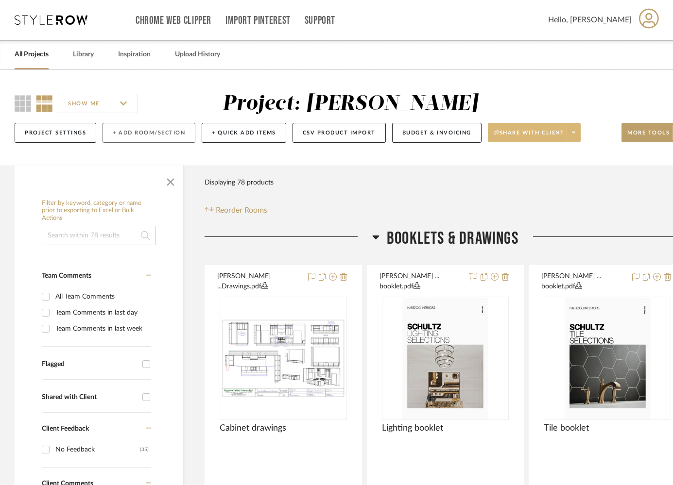
click at [143, 129] on button "+ Add Room/Section" at bounding box center [149, 133] width 93 height 20
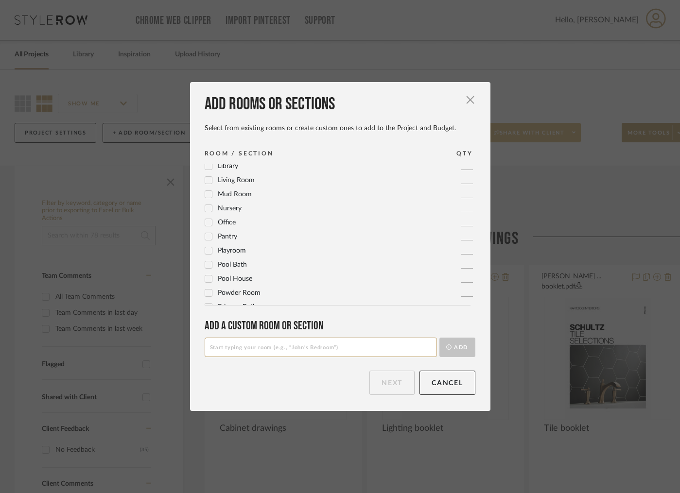
scroll to position [288, 0]
drag, startPoint x: 202, startPoint y: 221, endPoint x: 263, endPoint y: 261, distance: 73.3
click at [205, 220] on icon at bounding box center [208, 220] width 7 height 7
click at [402, 387] on button "Next" at bounding box center [391, 383] width 45 height 24
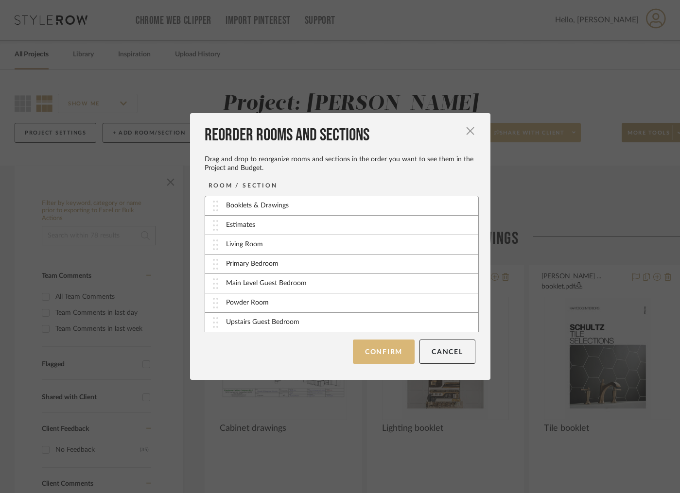
click at [393, 354] on button "Confirm" at bounding box center [384, 352] width 62 height 24
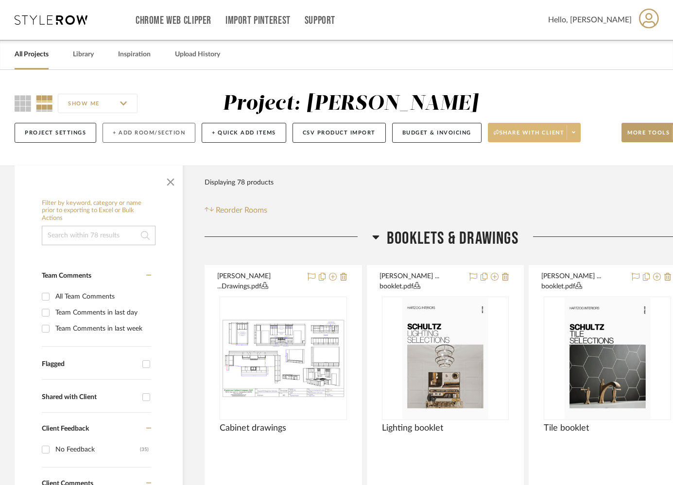
click at [158, 134] on button "+ Add Room/Section" at bounding box center [149, 133] width 93 height 20
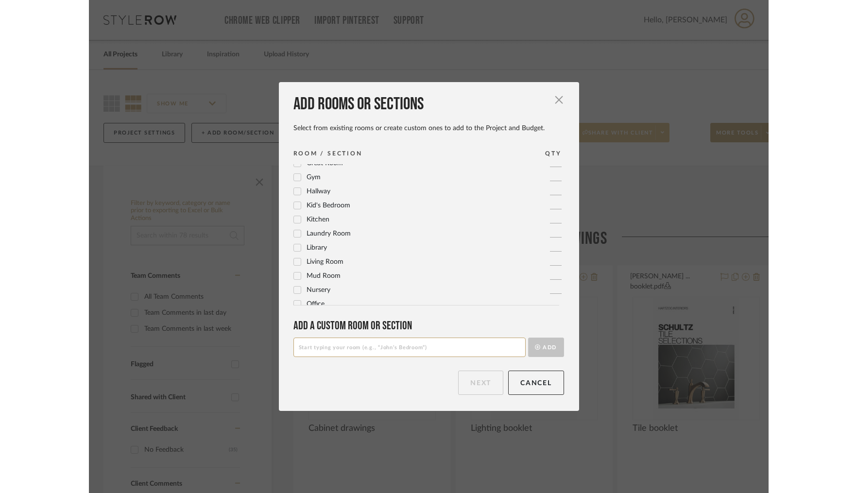
scroll to position [213, 0]
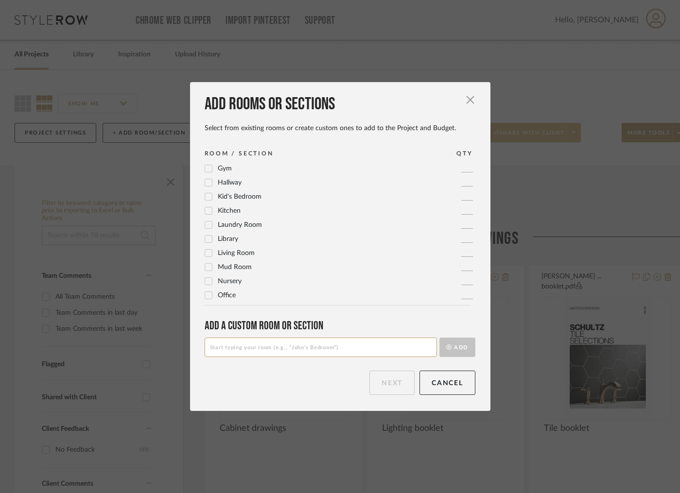
click at [205, 225] on icon at bounding box center [208, 225] width 7 height 7
click at [379, 380] on button "Next" at bounding box center [391, 383] width 45 height 24
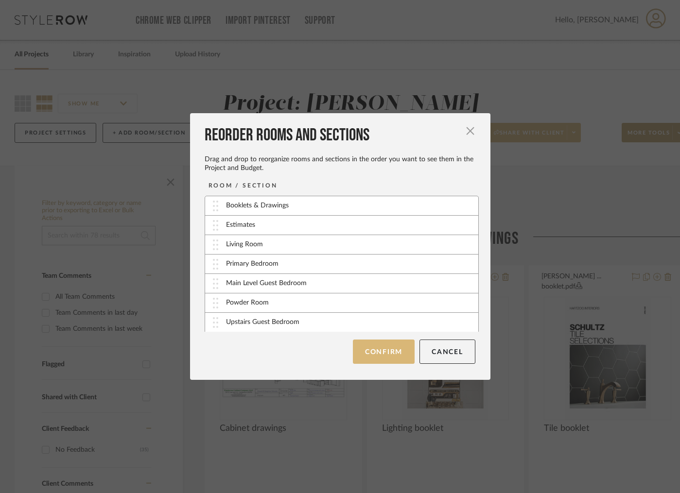
click at [383, 354] on button "Confirm" at bounding box center [384, 352] width 62 height 24
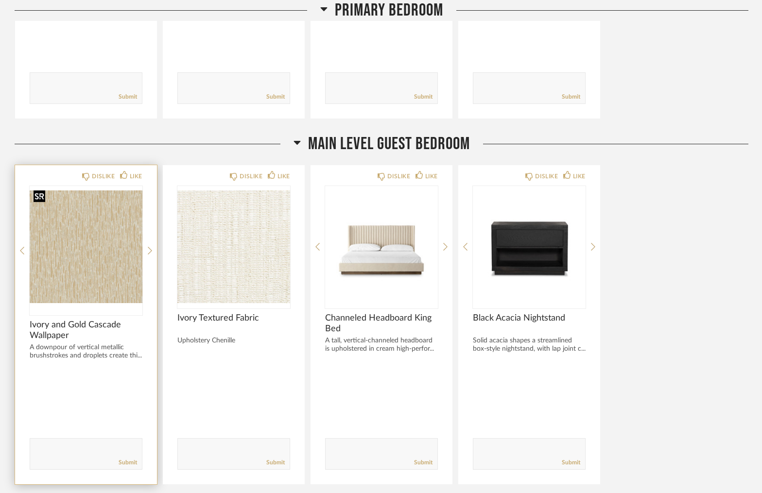
scroll to position [777, 0]
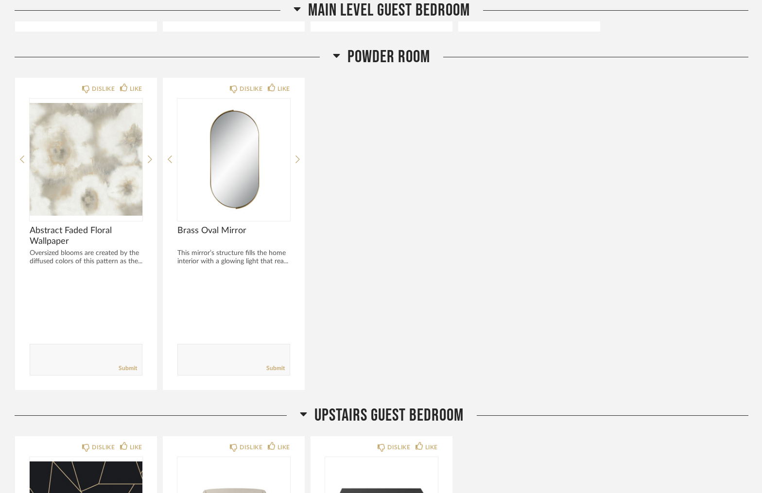
scroll to position [1086, 0]
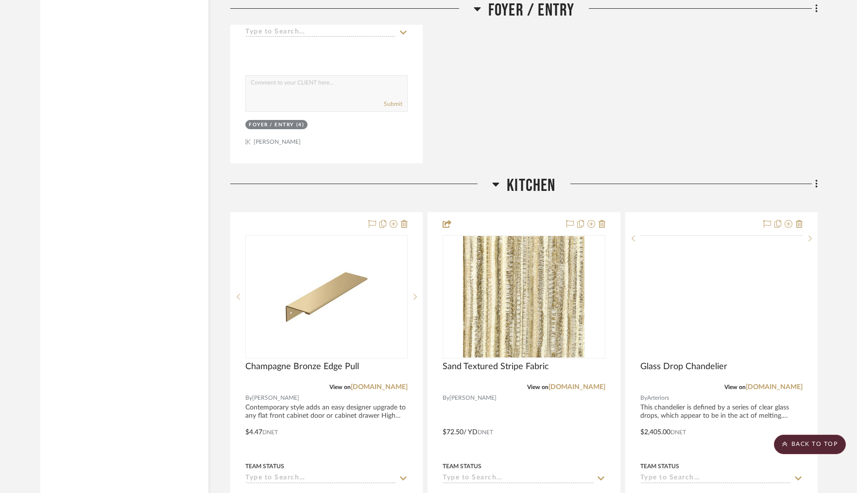
scroll to position [6503, 0]
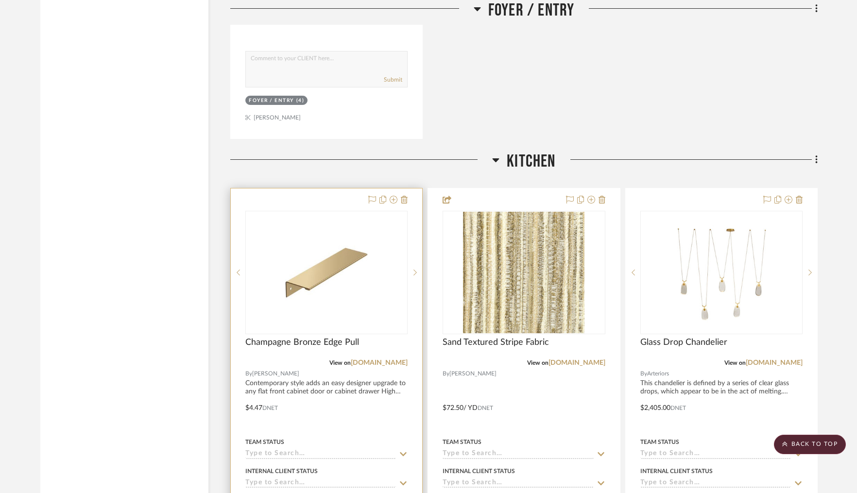
click at [391, 340] on div "Champagne Bronze Edge Pull" at bounding box center [326, 347] width 162 height 21
click at [381, 328] on div at bounding box center [326, 400] width 191 height 425
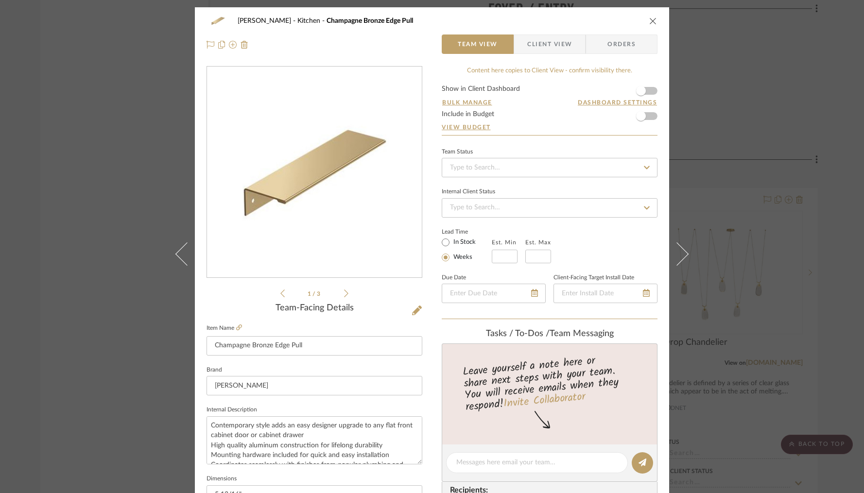
click at [649, 92] on form "Show in Client Dashboard Bulk Manage Dashboard Settings Include in Budget View …" at bounding box center [550, 111] width 216 height 50
click at [647, 94] on span "button" at bounding box center [640, 90] width 21 height 21
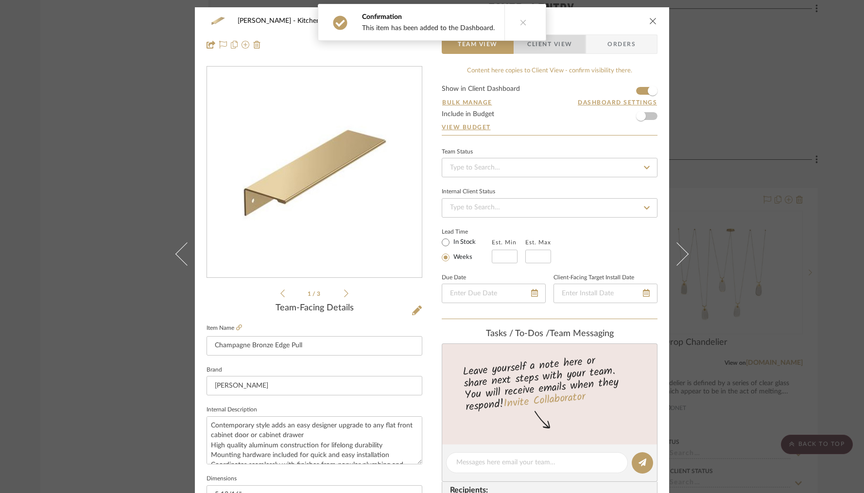
drag, startPoint x: 550, startPoint y: 45, endPoint x: 499, endPoint y: 126, distance: 95.2
click at [550, 45] on span "Client View" at bounding box center [549, 43] width 45 height 19
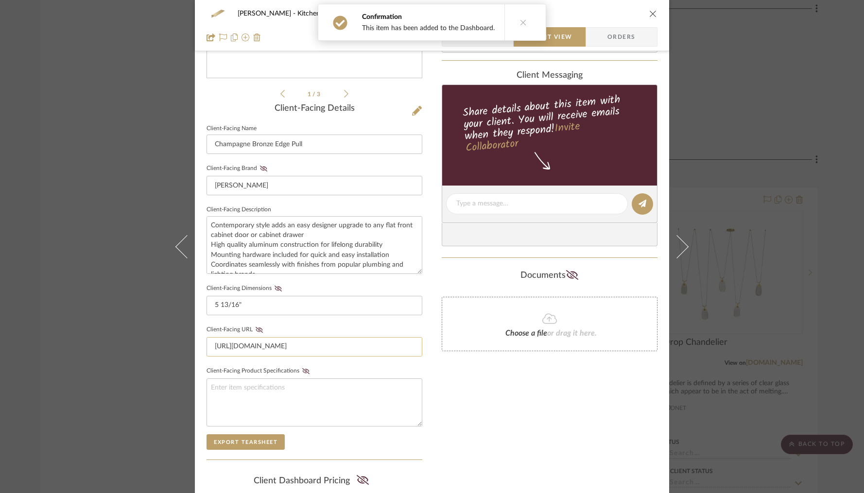
scroll to position [206, 0]
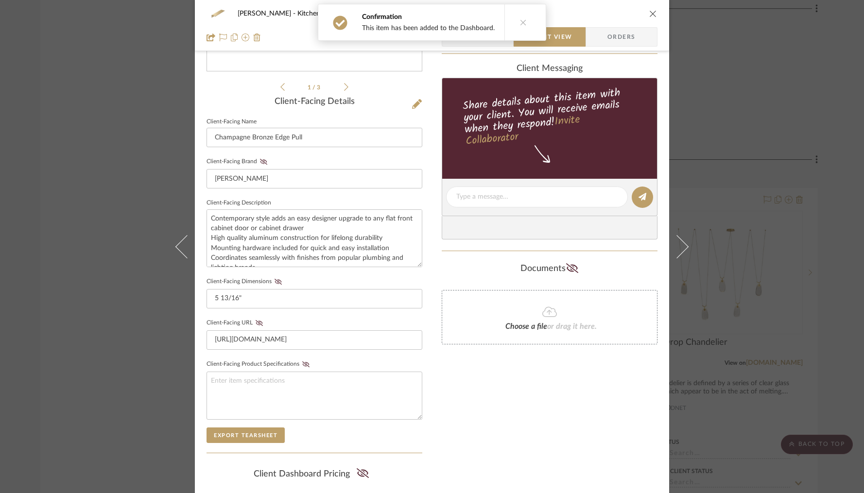
drag, startPoint x: 276, startPoint y: 279, endPoint x: 311, endPoint y: 312, distance: 47.8
click at [276, 279] on icon at bounding box center [277, 282] width 7 height 6
click at [463, 413] on div "Only content on this tab can share to Dashboard. Click eyeball icon to show or …" at bounding box center [550, 215] width 216 height 711
click at [643, 15] on div "Schultz Kitchen Champagne Bronze Edge Pull" at bounding box center [431, 13] width 451 height 19
drag, startPoint x: 648, startPoint y: 11, endPoint x: 630, endPoint y: 62, distance: 54.5
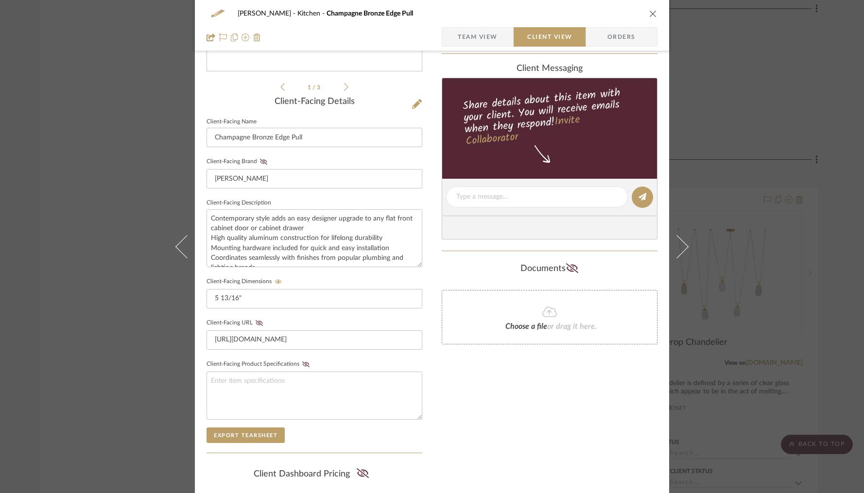
click at [649, 11] on icon "close" at bounding box center [653, 14] width 8 height 8
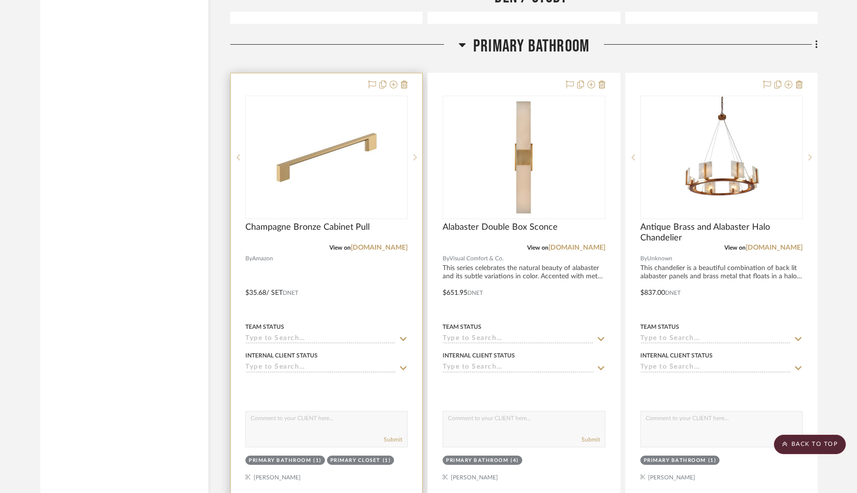
scroll to position [8972, 0]
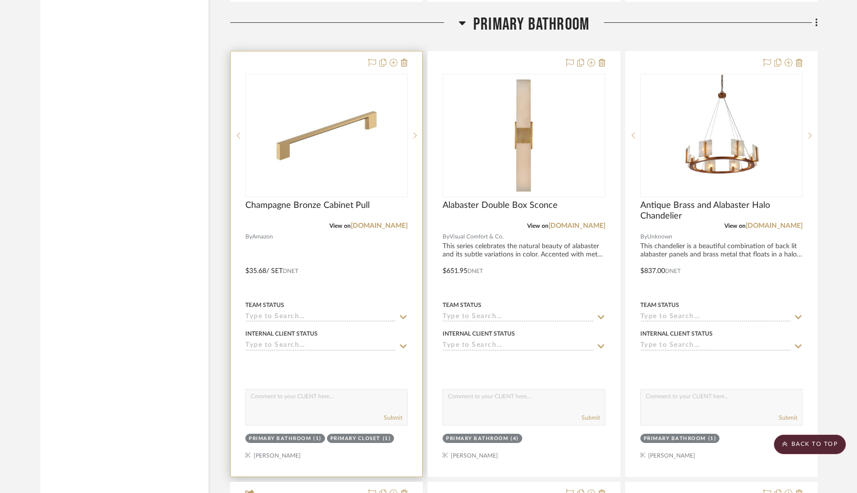
click at [306, 51] on div at bounding box center [326, 263] width 191 height 425
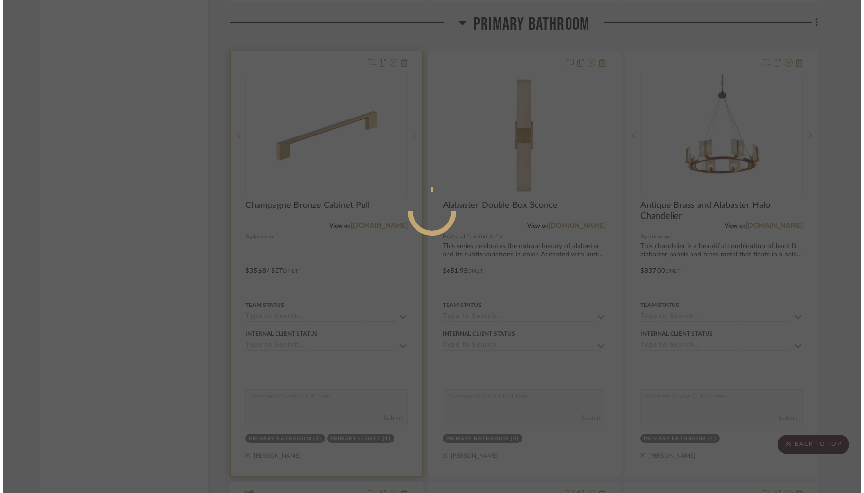
scroll to position [0, 0]
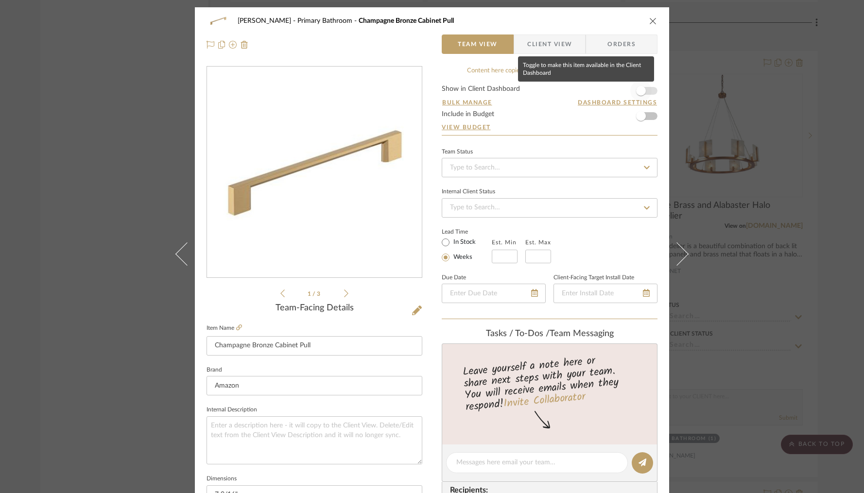
click at [646, 91] on span "button" at bounding box center [640, 90] width 21 height 21
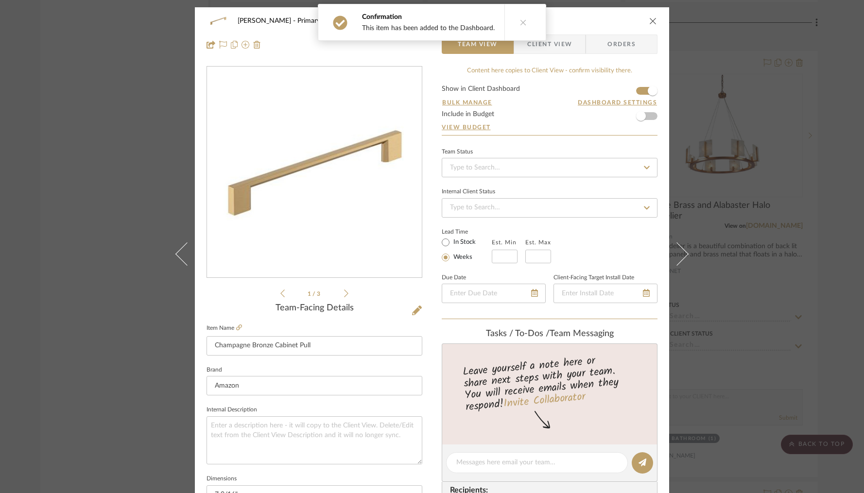
click at [550, 48] on span "Client View" at bounding box center [549, 43] width 45 height 19
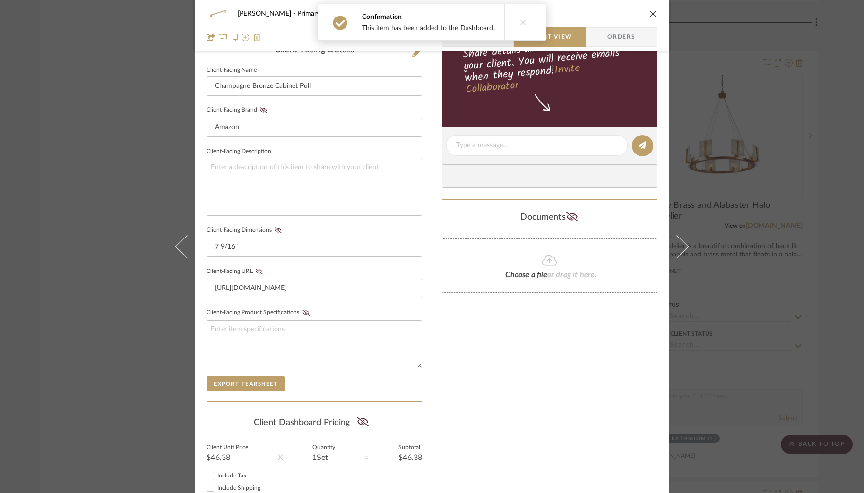
scroll to position [296, 0]
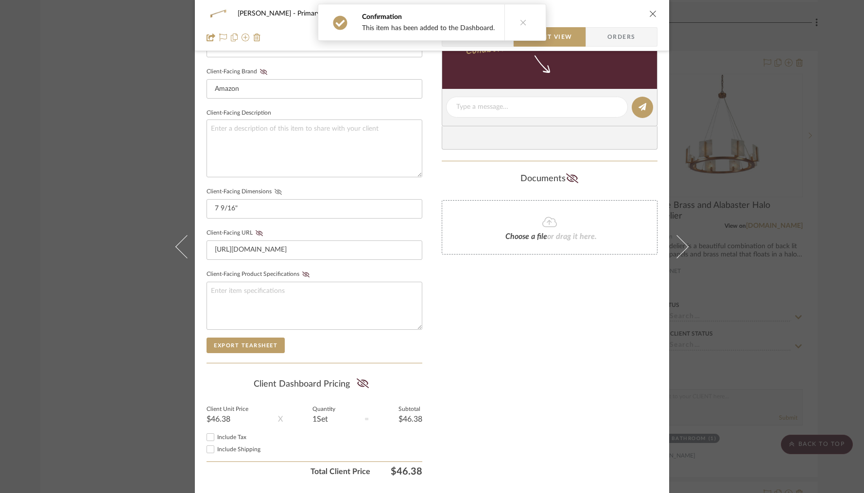
click at [276, 186] on fieldset "Client-Facing Dimensions 7 9/16"" at bounding box center [314, 202] width 216 height 34
drag, startPoint x: 273, startPoint y: 190, endPoint x: 366, endPoint y: 265, distance: 119.2
click at [274, 190] on icon at bounding box center [277, 192] width 7 height 6
drag, startPoint x: 514, startPoint y: 346, endPoint x: 609, endPoint y: 146, distance: 221.2
click at [514, 346] on div "Only content on this tab can share to Dashboard. Click eyeball icon to show or …" at bounding box center [550, 125] width 216 height 711
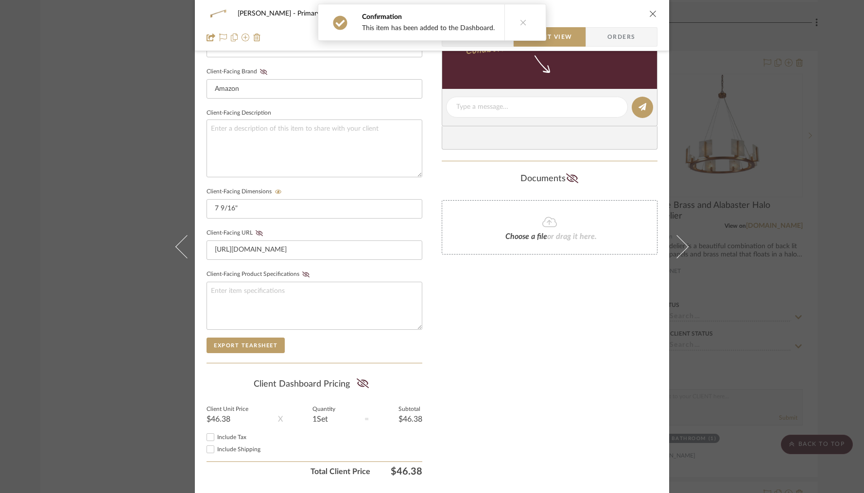
click at [649, 11] on icon "close" at bounding box center [653, 14] width 8 height 8
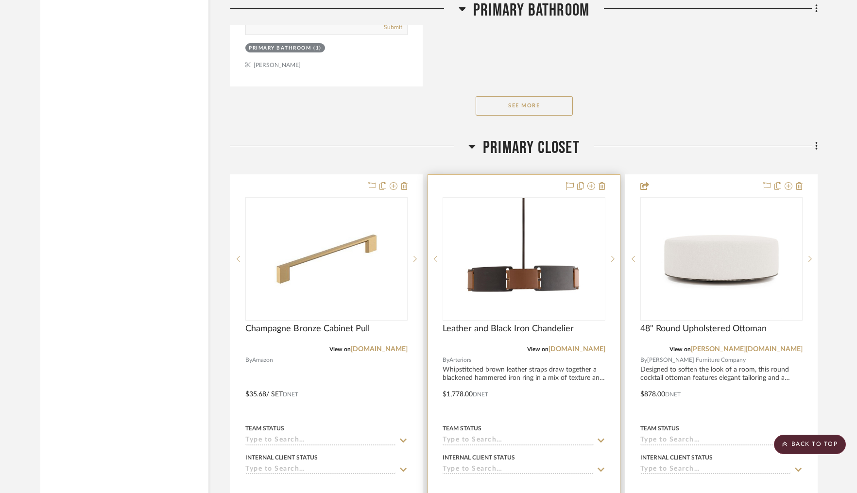
scroll to position [10264, 0]
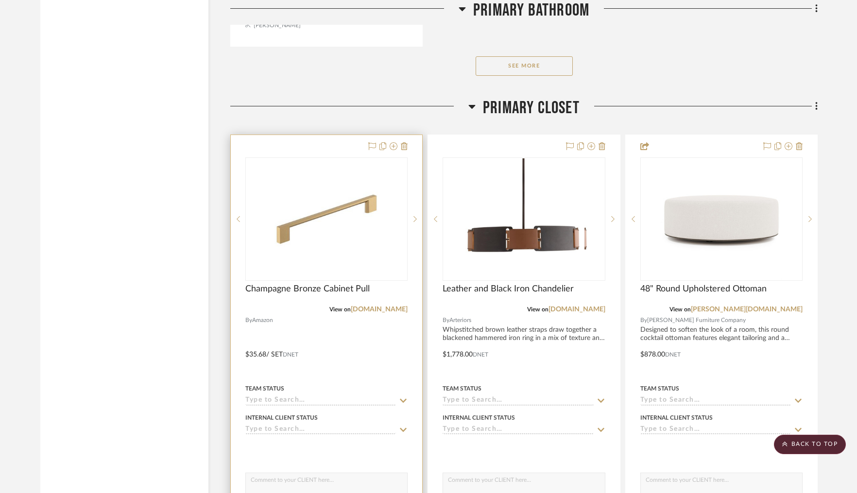
click at [327, 143] on div at bounding box center [326, 347] width 191 height 425
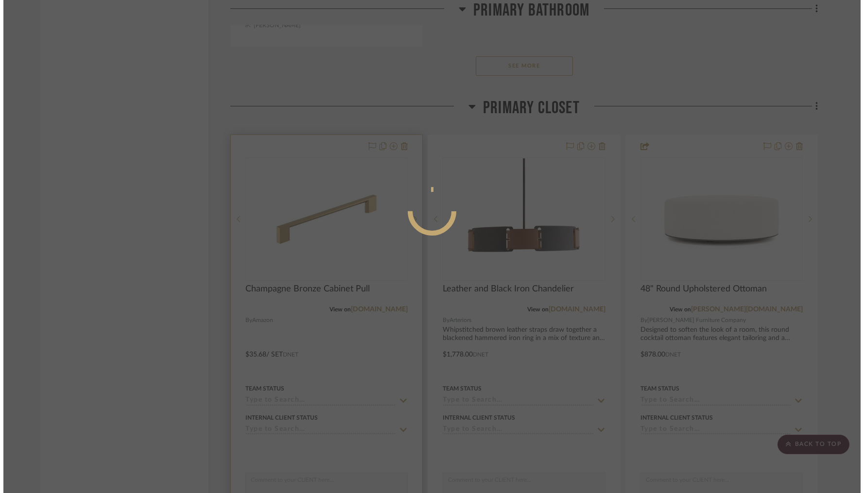
scroll to position [0, 0]
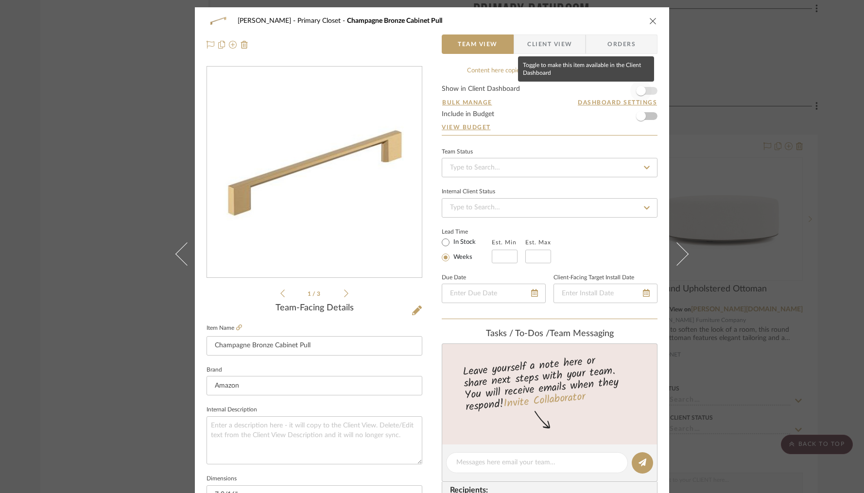
drag, startPoint x: 643, startPoint y: 92, endPoint x: 649, endPoint y: 94, distance: 6.0
click at [644, 92] on span "button" at bounding box center [640, 90] width 21 height 21
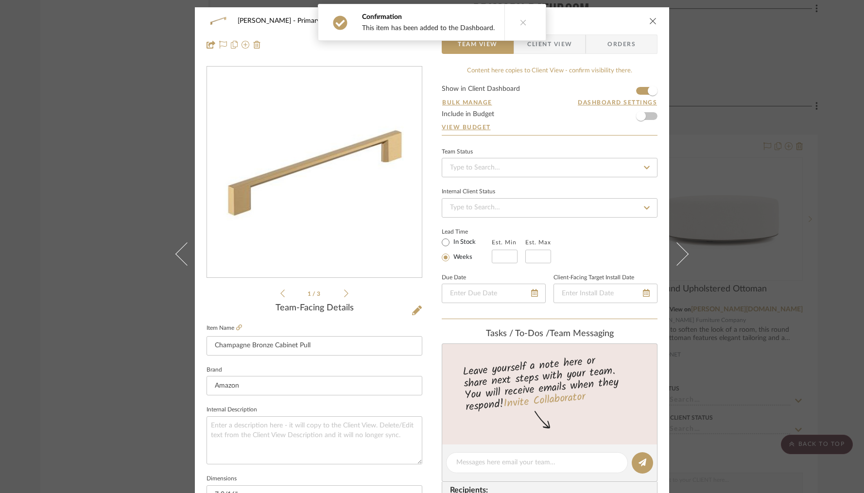
click at [562, 50] on span "Client View" at bounding box center [549, 43] width 45 height 19
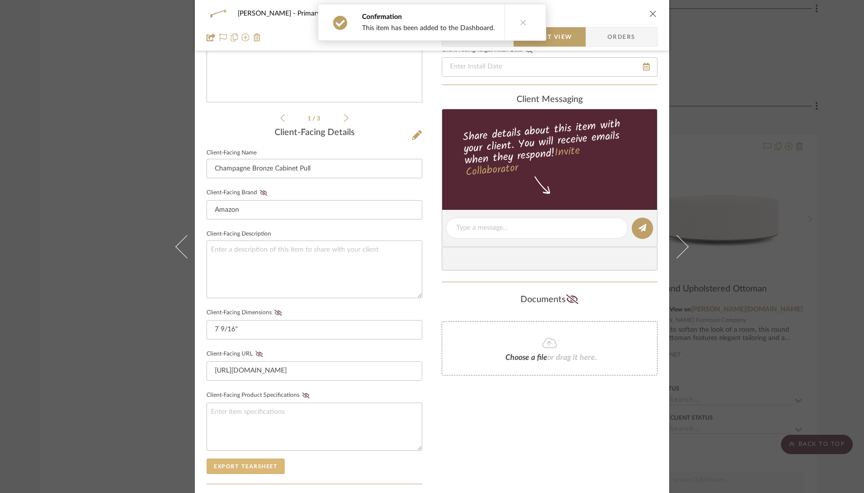
scroll to position [236, 0]
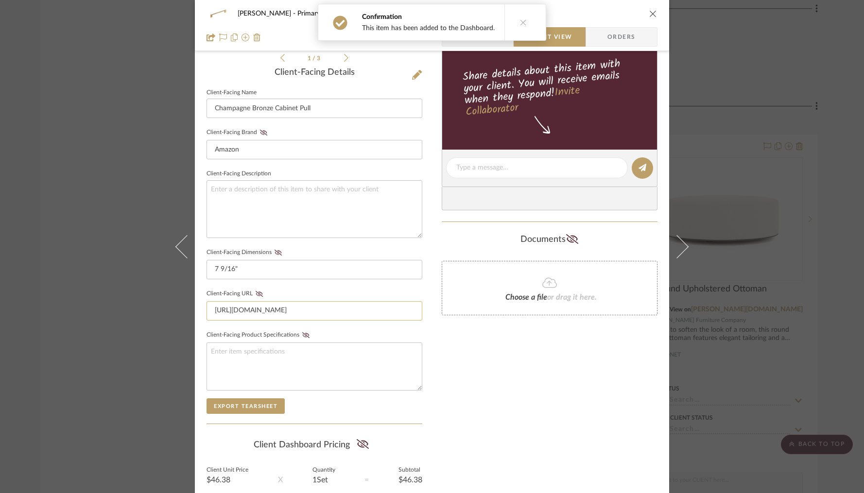
drag, startPoint x: 274, startPoint y: 252, endPoint x: 357, endPoint y: 315, distance: 105.0
click at [274, 252] on icon at bounding box center [277, 253] width 7 height 6
click at [516, 422] on div "Only content on this tab can share to Dashboard. Click eyeball icon to show or …" at bounding box center [550, 185] width 216 height 711
click at [649, 12] on icon "close" at bounding box center [653, 14] width 8 height 8
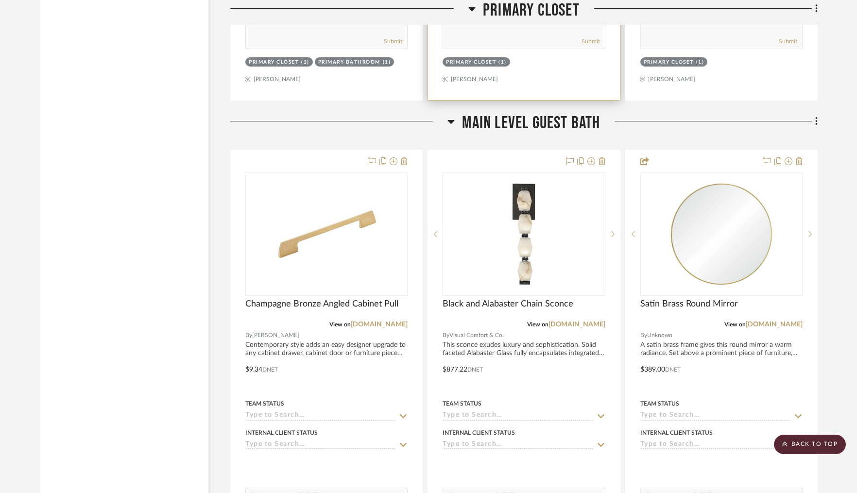
scroll to position [10798, 0]
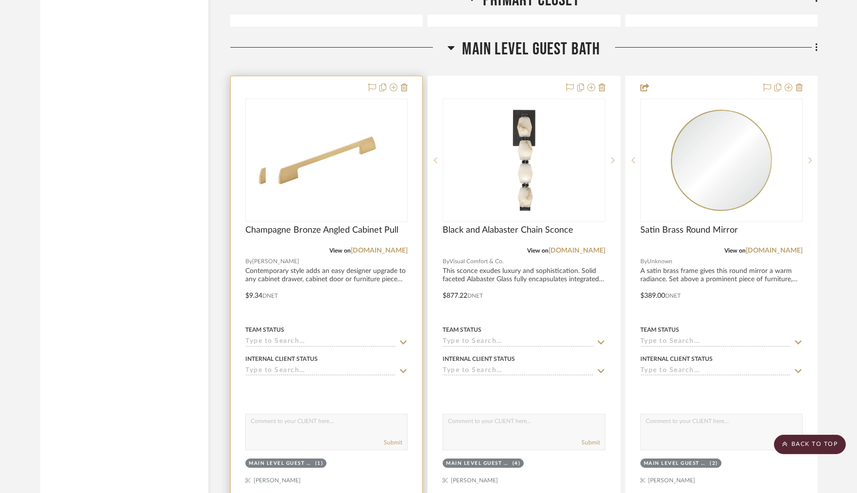
click at [317, 77] on div at bounding box center [326, 288] width 191 height 425
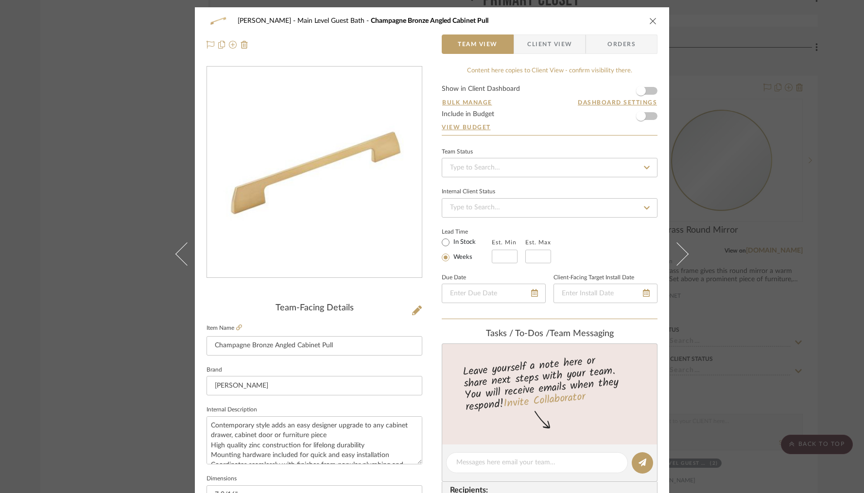
click at [651, 95] on form "Show in Client Dashboard Bulk Manage Dashboard Settings Include in Budget View …" at bounding box center [550, 111] width 216 height 50
click at [646, 93] on span "button" at bounding box center [640, 90] width 21 height 21
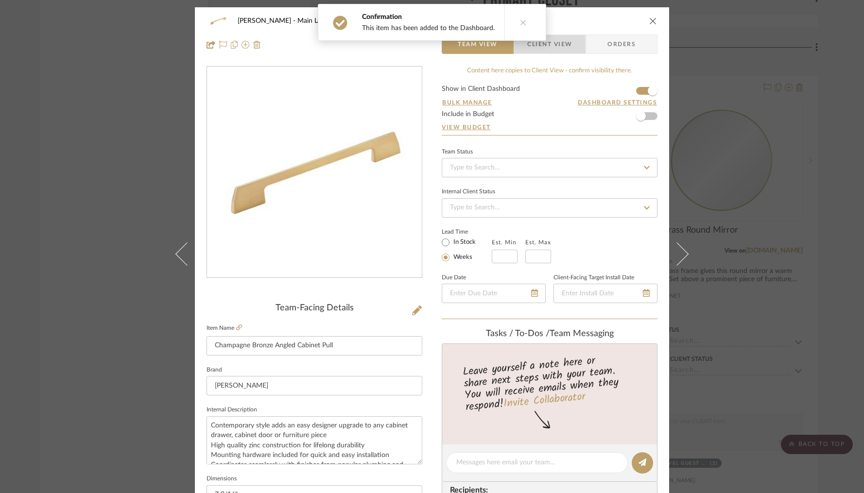
click at [555, 49] on span "Client View" at bounding box center [549, 43] width 45 height 19
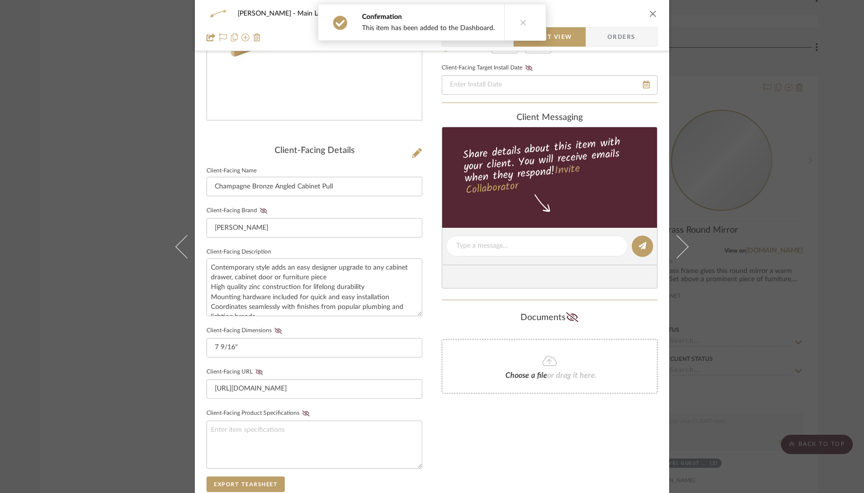
scroll to position [163, 0]
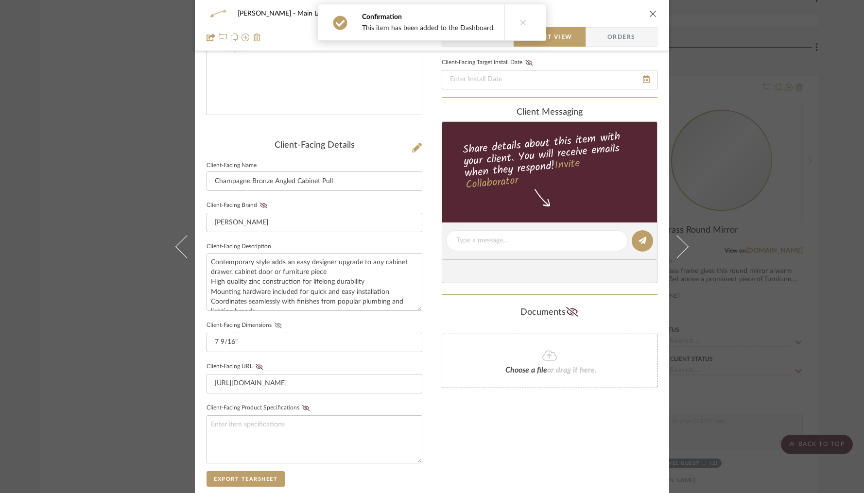
click at [274, 325] on icon at bounding box center [277, 326] width 7 height 6
click at [452, 446] on div "Only content on this tab can share to Dashboard. Click eyeball icon to show or …" at bounding box center [550, 258] width 216 height 711
click at [652, 14] on icon "close" at bounding box center [653, 14] width 8 height 8
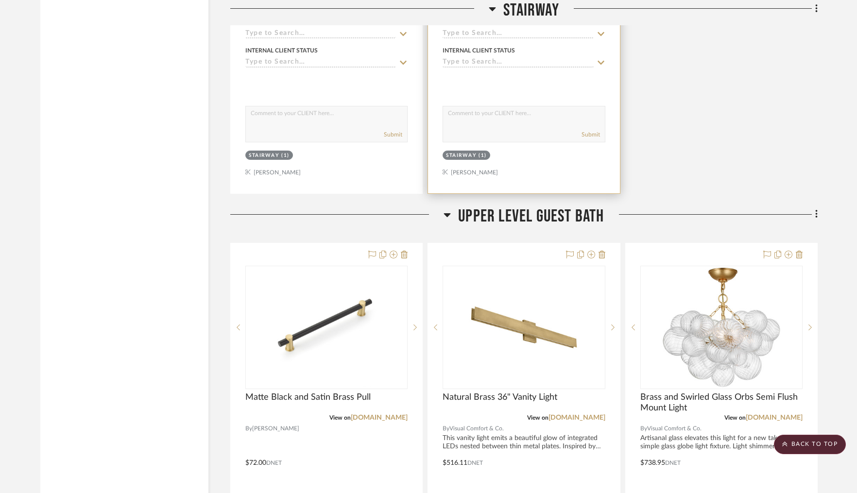
scroll to position [12072, 0]
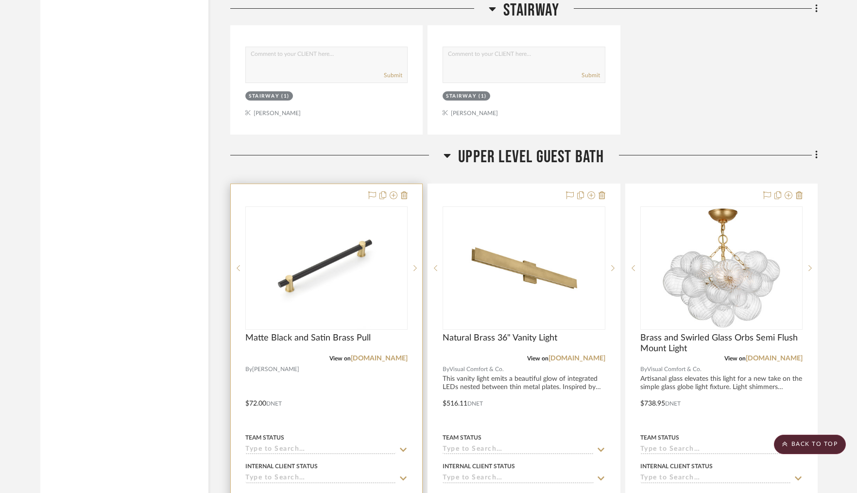
drag, startPoint x: 333, startPoint y: 182, endPoint x: 325, endPoint y: 183, distance: 7.8
click at [309, 184] on div at bounding box center [326, 396] width 191 height 425
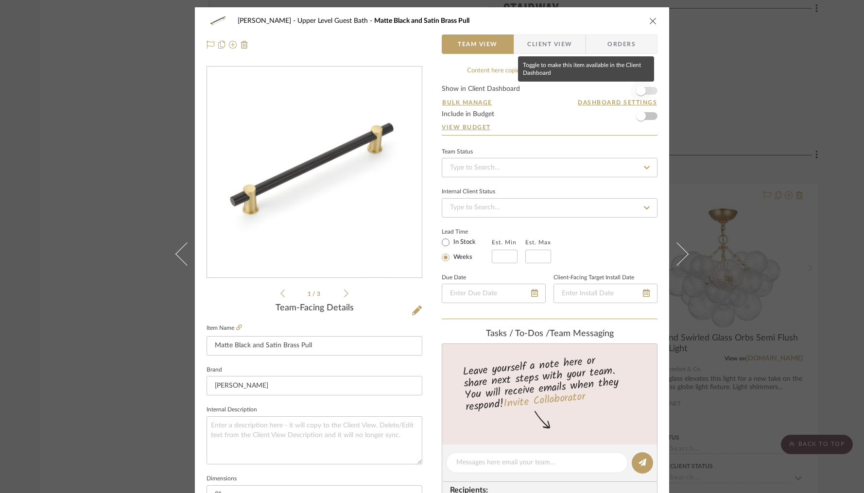
click at [644, 94] on span "button" at bounding box center [640, 90] width 21 height 21
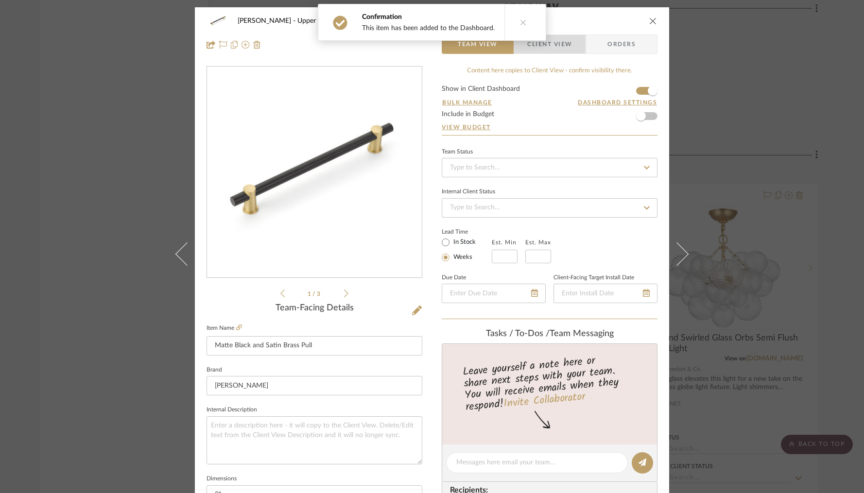
click at [558, 48] on span "Client View" at bounding box center [549, 43] width 45 height 19
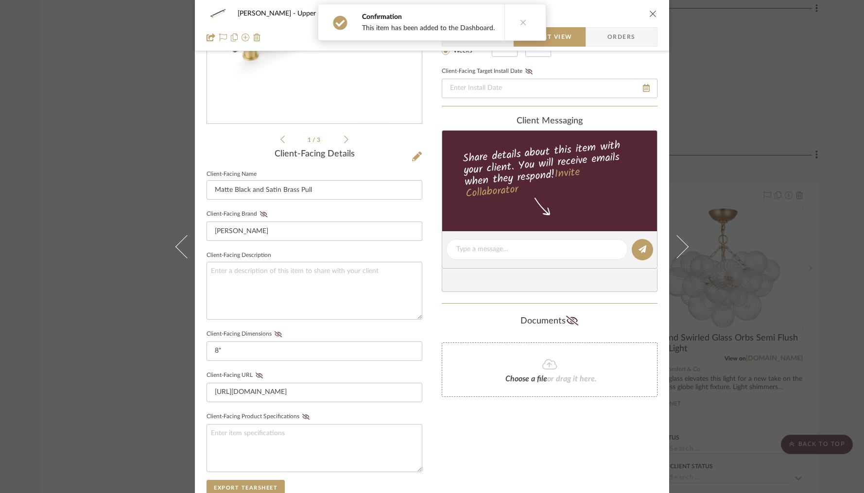
scroll to position [227, 0]
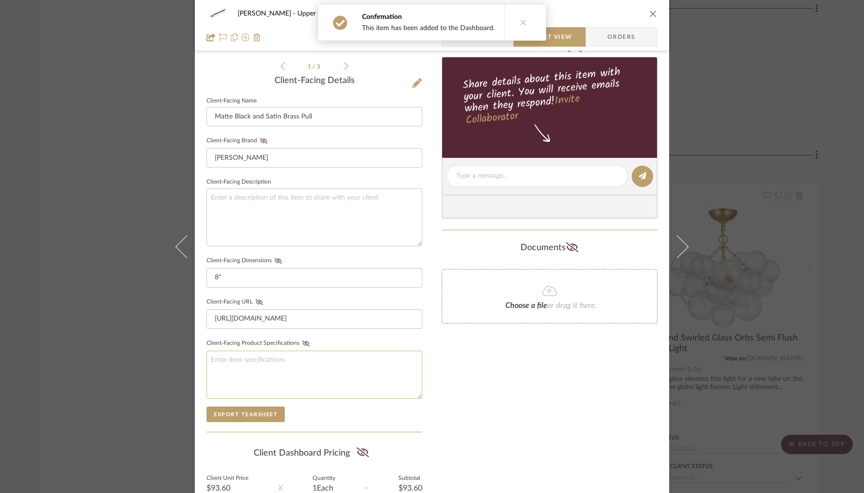
drag, startPoint x: 275, startPoint y: 260, endPoint x: 405, endPoint y: 363, distance: 166.3
click at [275, 260] on icon at bounding box center [277, 261] width 7 height 6
click at [444, 377] on div "Only content on this tab can share to Dashboard. Click eyeball icon to show or …" at bounding box center [550, 194] width 216 height 711
click at [652, 14] on icon "close" at bounding box center [653, 14] width 8 height 8
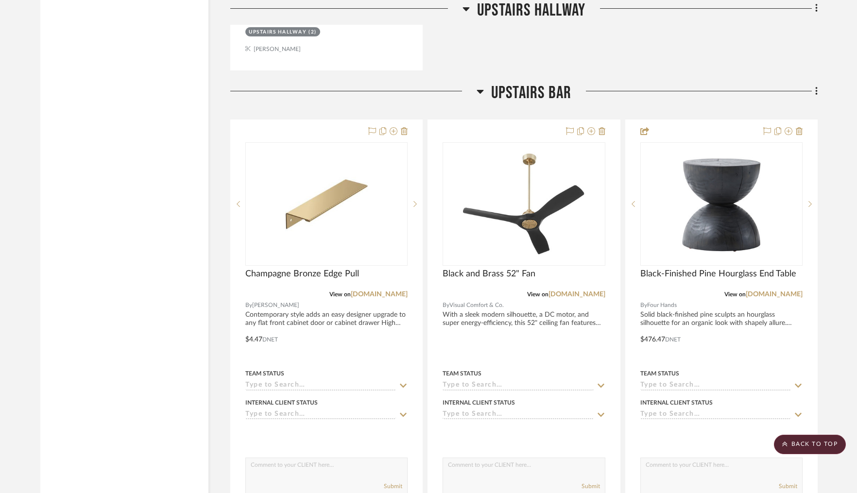
scroll to position [13525, 0]
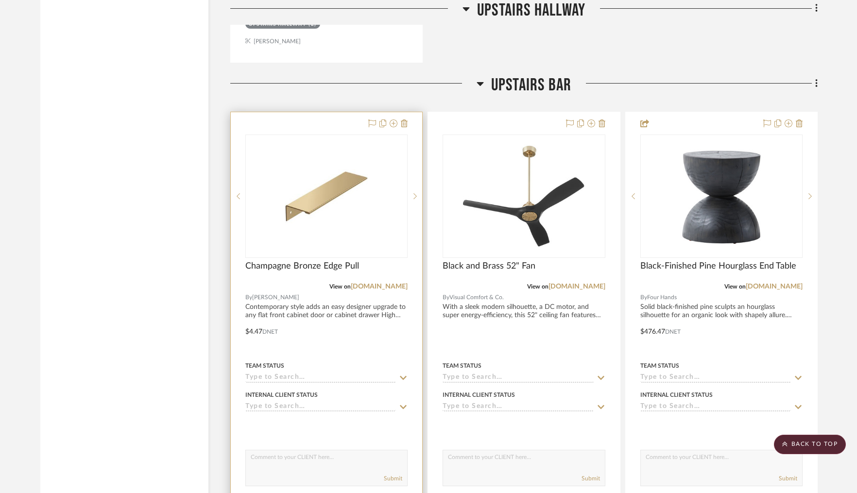
click at [283, 113] on div at bounding box center [326, 324] width 191 height 425
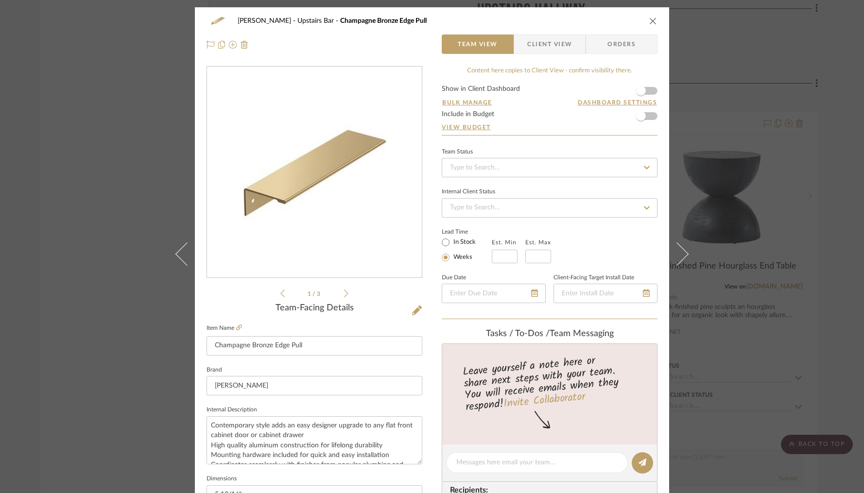
click at [650, 94] on form "Show in Client Dashboard Bulk Manage Dashboard Settings Include in Budget View …" at bounding box center [550, 111] width 216 height 50
click at [646, 94] on span "button" at bounding box center [640, 90] width 21 height 21
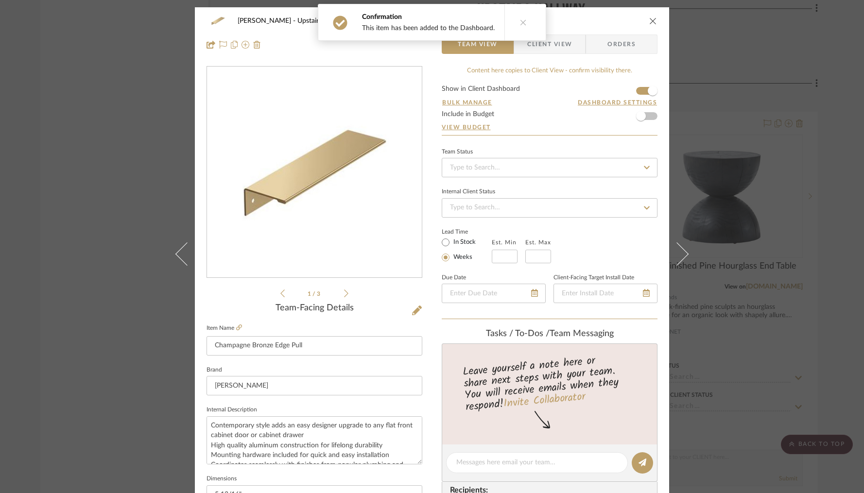
click at [553, 41] on span "Client View" at bounding box center [549, 43] width 45 height 19
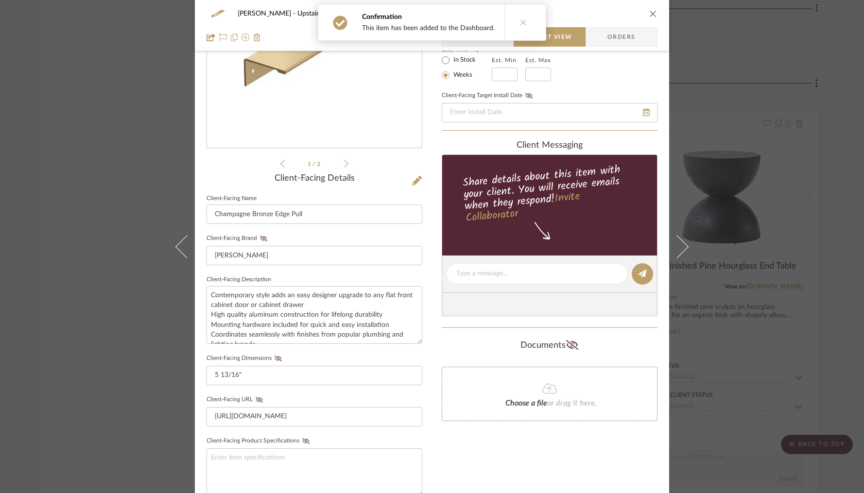
scroll to position [189, 0]
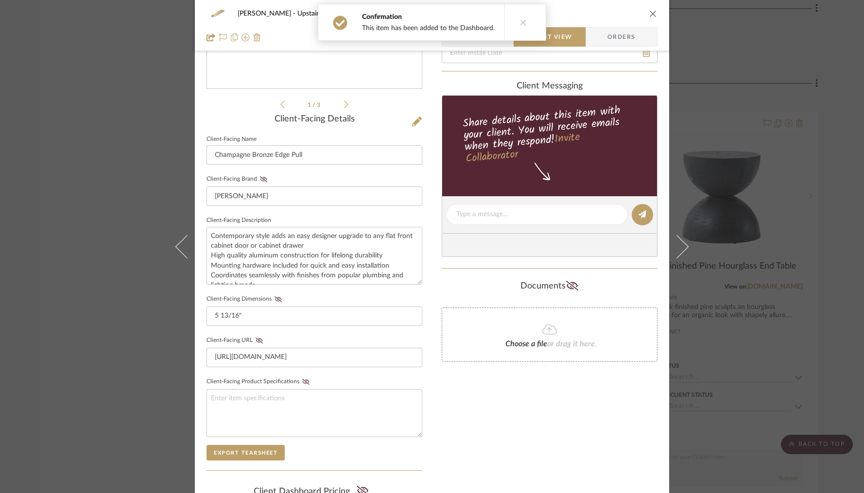
click at [275, 293] on fieldset "Client-Facing Dimensions 5 13/16"" at bounding box center [314, 309] width 216 height 34
click at [277, 298] on icon at bounding box center [277, 299] width 7 height 6
click at [546, 447] on div "Only content on this tab can share to Dashboard. Click eyeball icon to show or …" at bounding box center [550, 232] width 216 height 711
drag, startPoint x: 645, startPoint y: 16, endPoint x: 659, endPoint y: 45, distance: 31.7
click at [649, 16] on button "close" at bounding box center [653, 13] width 9 height 9
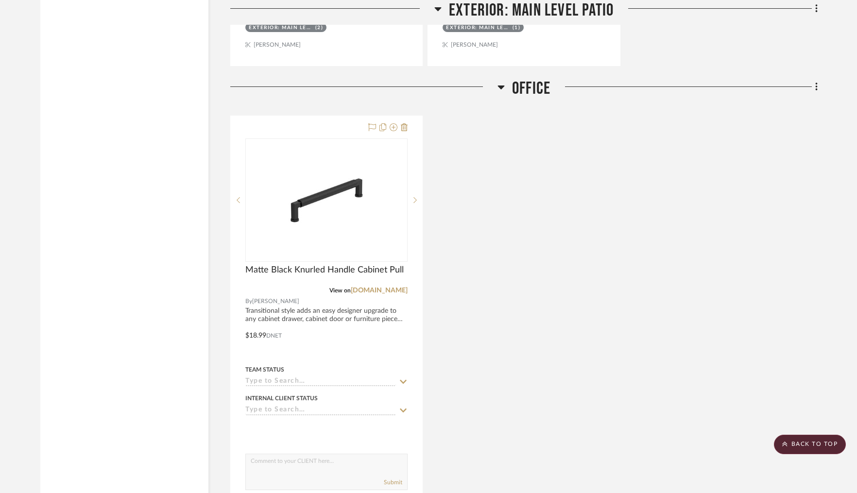
scroll to position [15811, 0]
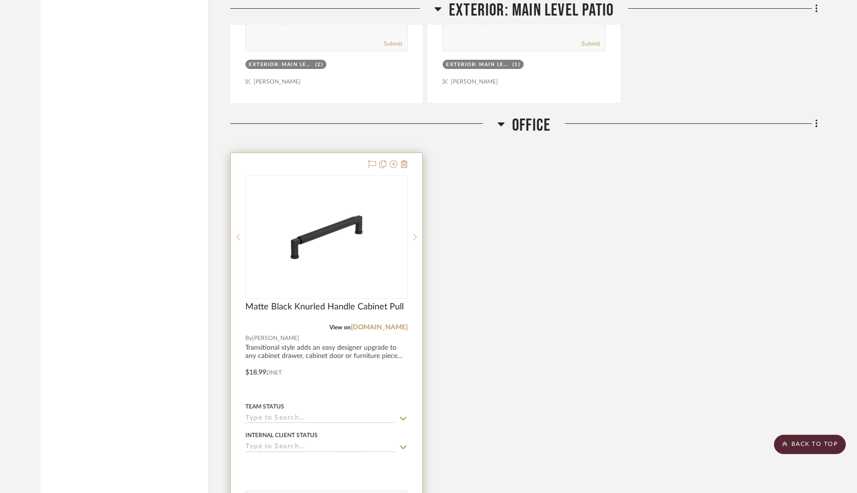
click at [334, 153] on div at bounding box center [326, 365] width 191 height 425
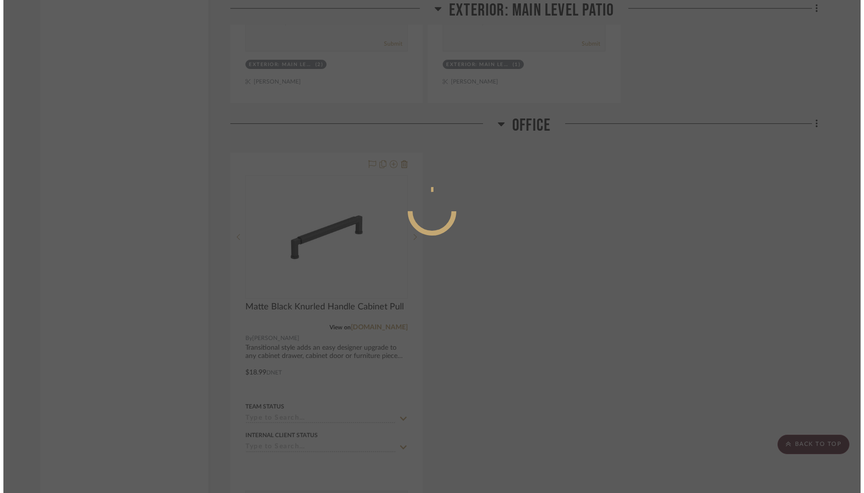
scroll to position [0, 0]
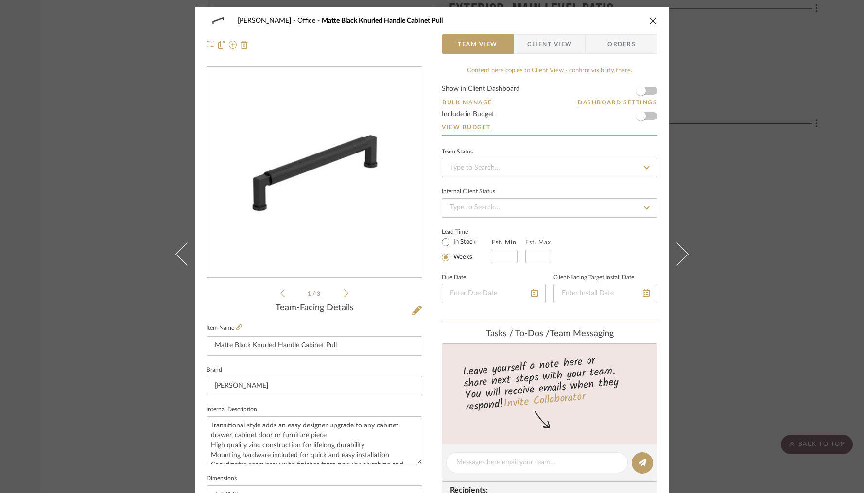
click at [651, 91] on form "Show in Client Dashboard Bulk Manage Dashboard Settings Include in Budget View …" at bounding box center [550, 111] width 216 height 50
click at [649, 95] on form "Show in Client Dashboard Bulk Manage Dashboard Settings Include in Budget View …" at bounding box center [550, 111] width 216 height 50
click at [646, 94] on span "button" at bounding box center [640, 90] width 21 height 21
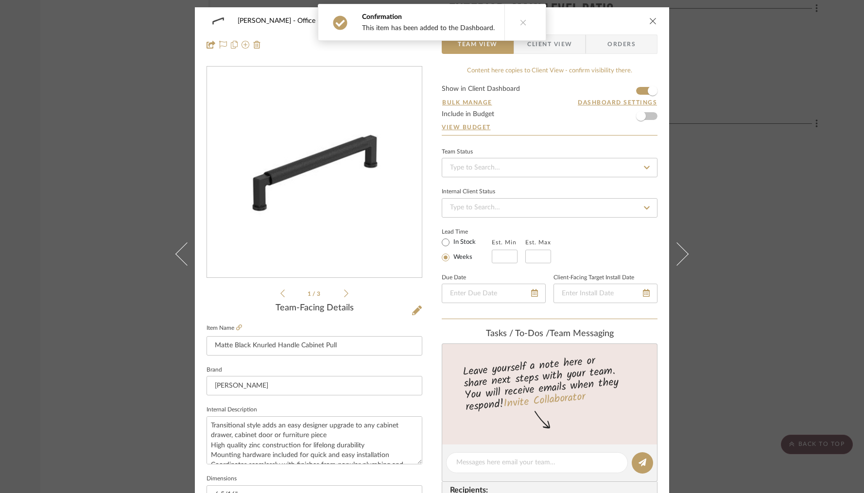
drag, startPoint x: 547, startPoint y: 42, endPoint x: 512, endPoint y: 94, distance: 62.3
click at [548, 42] on span "Client View" at bounding box center [549, 43] width 45 height 19
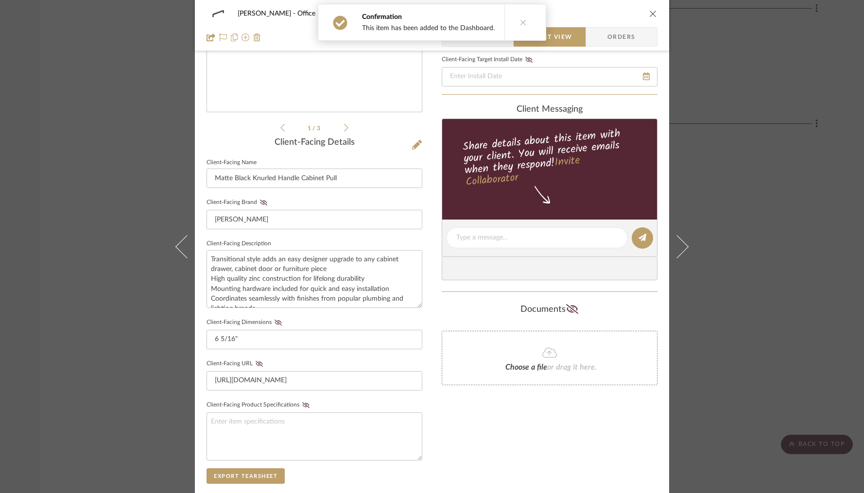
scroll to position [171, 0]
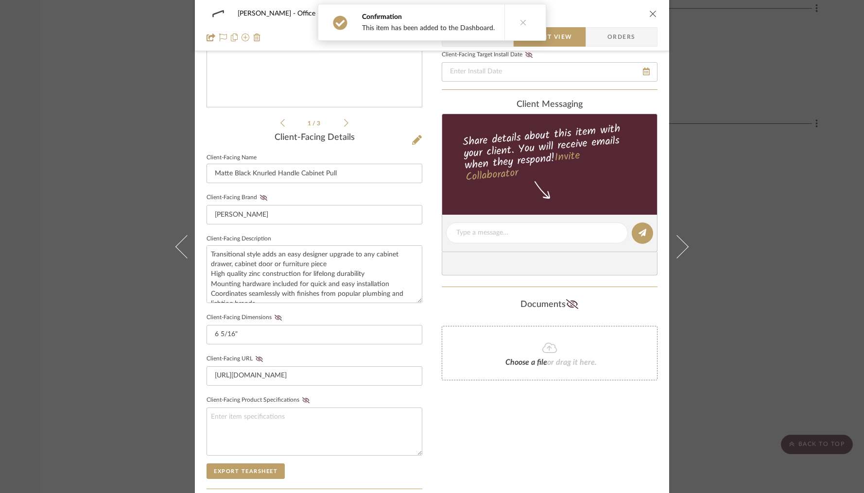
drag, startPoint x: 274, startPoint y: 315, endPoint x: 360, endPoint y: 345, distance: 91.7
click at [274, 315] on icon at bounding box center [277, 318] width 7 height 6
drag, startPoint x: 647, startPoint y: 12, endPoint x: 654, endPoint y: 9, distance: 7.6
click at [649, 12] on icon "close" at bounding box center [653, 14] width 8 height 8
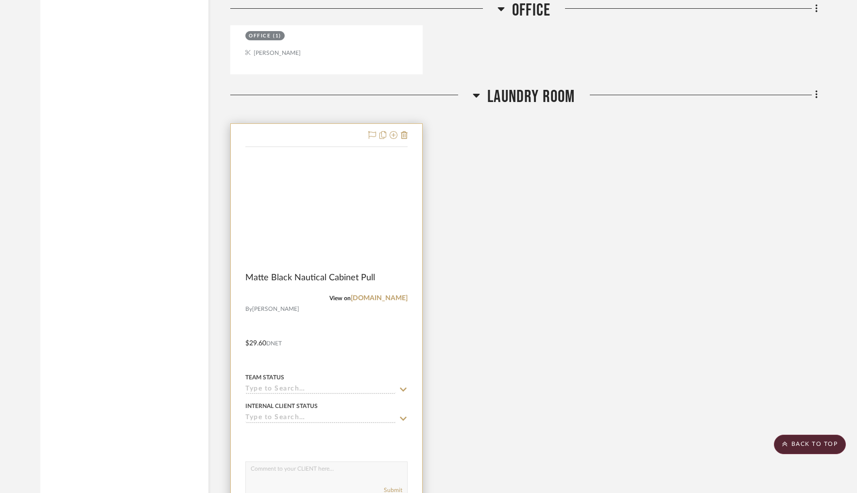
scroll to position [16339, 0]
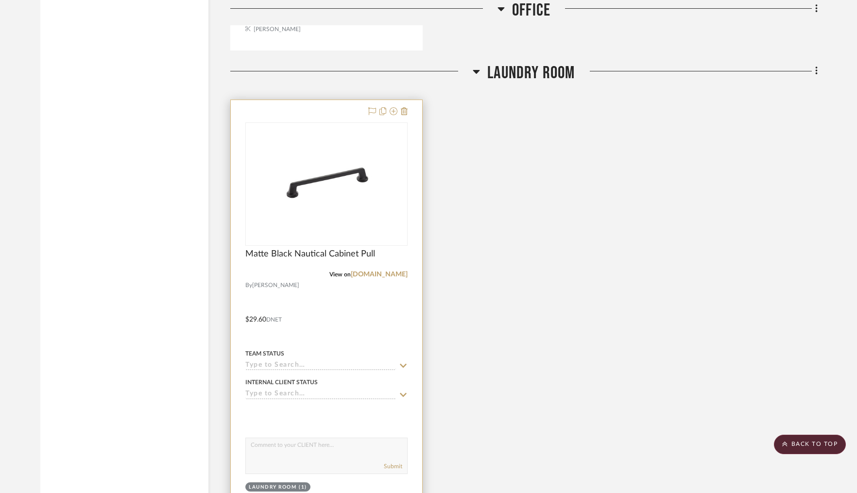
click at [298, 100] on div at bounding box center [326, 312] width 191 height 425
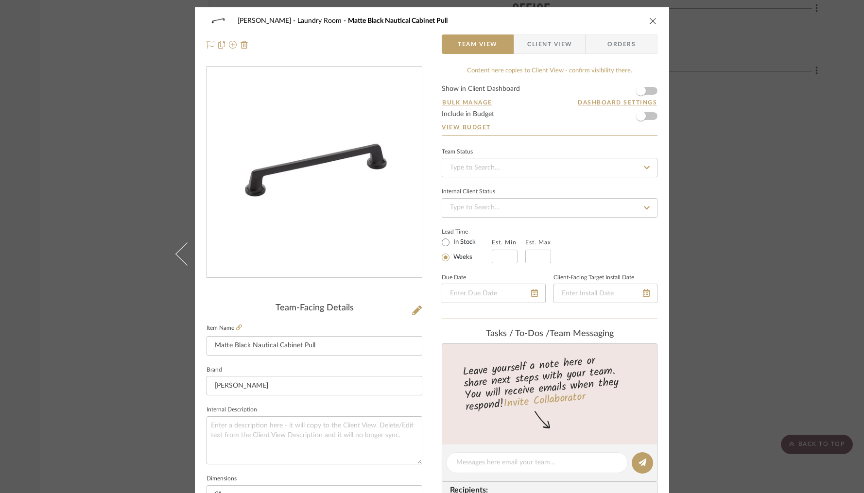
click at [650, 91] on form "Show in Client Dashboard Bulk Manage Dashboard Settings Include in Budget View …" at bounding box center [550, 111] width 216 height 50
click at [647, 93] on span "button" at bounding box center [640, 90] width 21 height 21
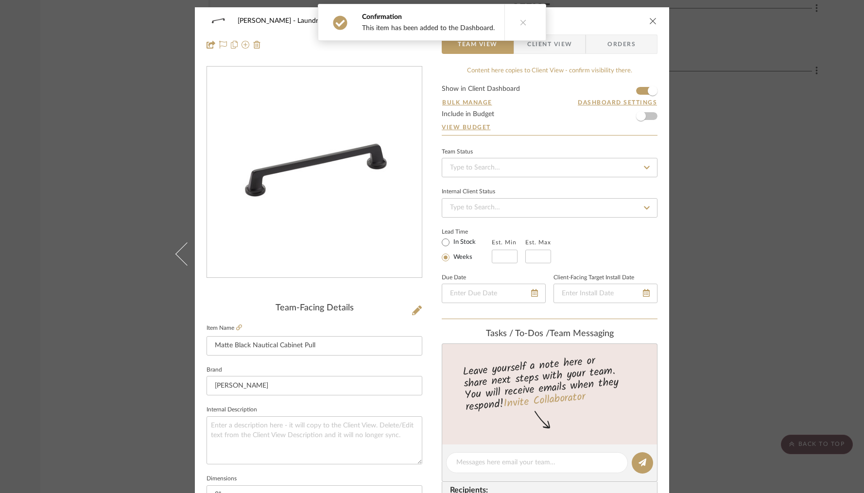
click at [562, 41] on span "Client View" at bounding box center [549, 43] width 45 height 19
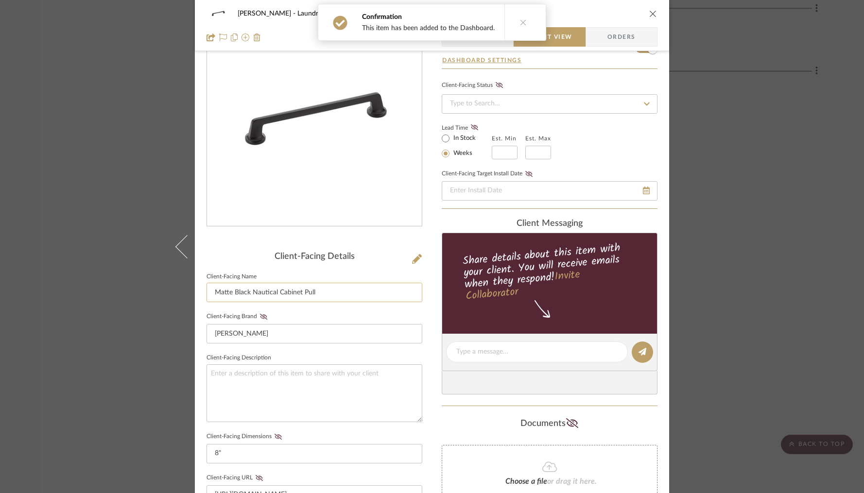
scroll to position [148, 0]
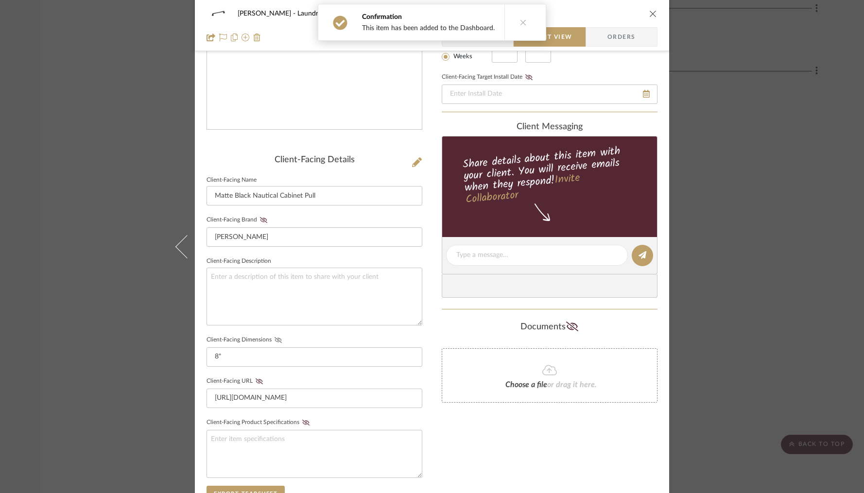
click at [274, 340] on icon at bounding box center [277, 340] width 7 height 6
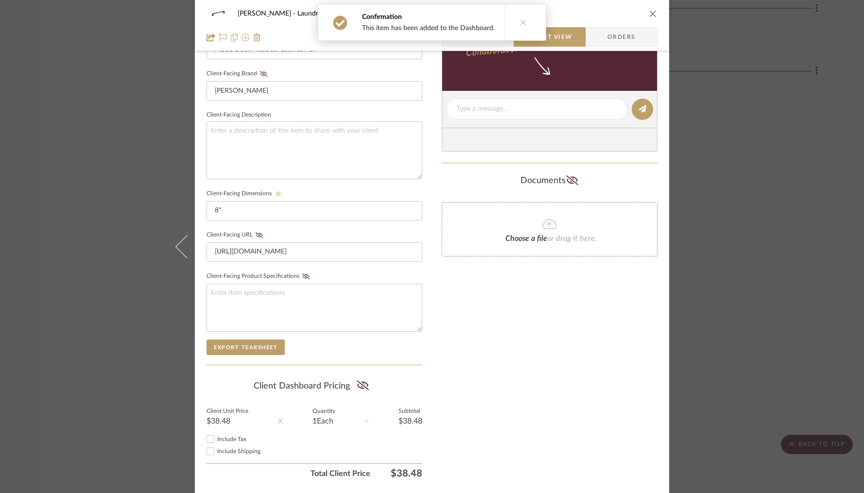
scroll to position [323, 0]
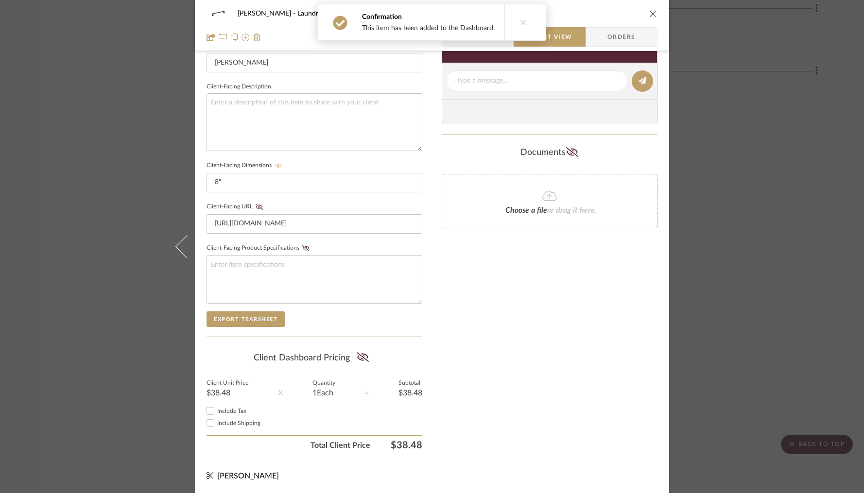
click at [650, 17] on icon "close" at bounding box center [653, 14] width 8 height 8
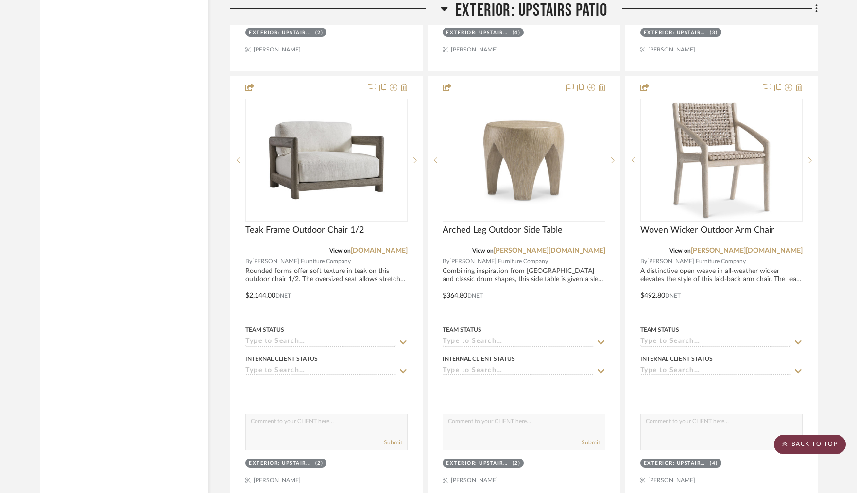
click at [806, 443] on scroll-to-top-button "BACK TO TOP" at bounding box center [810, 444] width 72 height 19
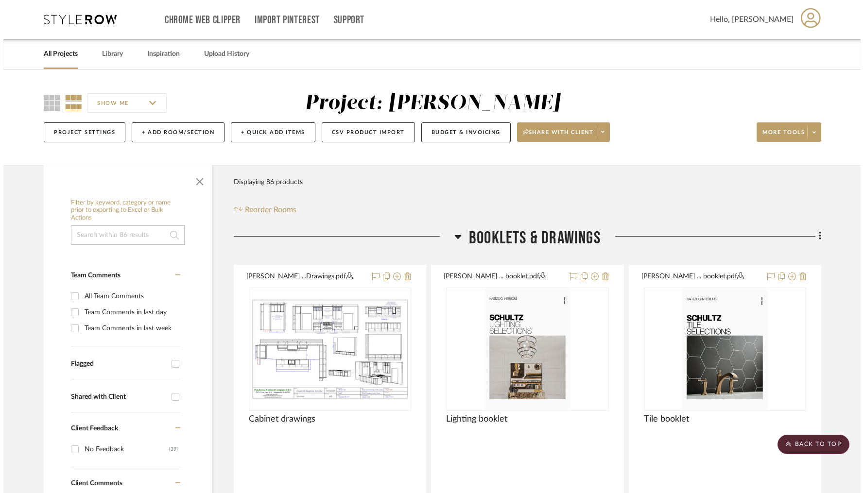
scroll to position [0, 0]
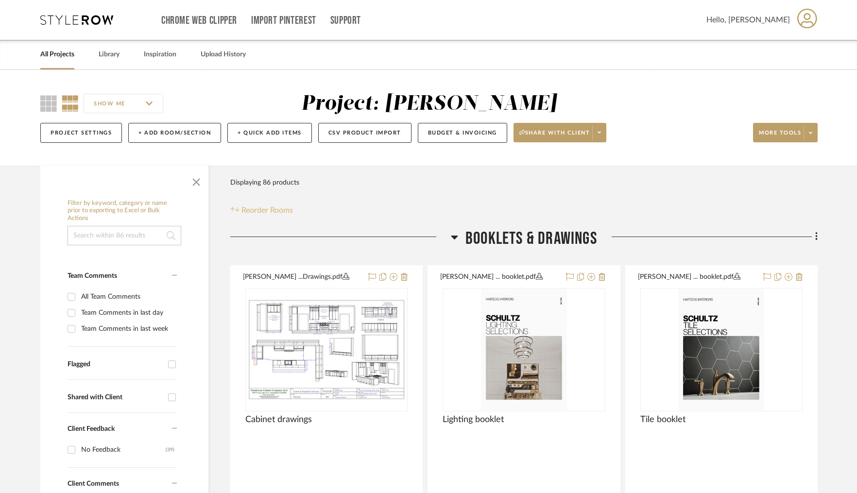
click at [259, 210] on span "Reorder Rooms" at bounding box center [266, 211] width 51 height 12
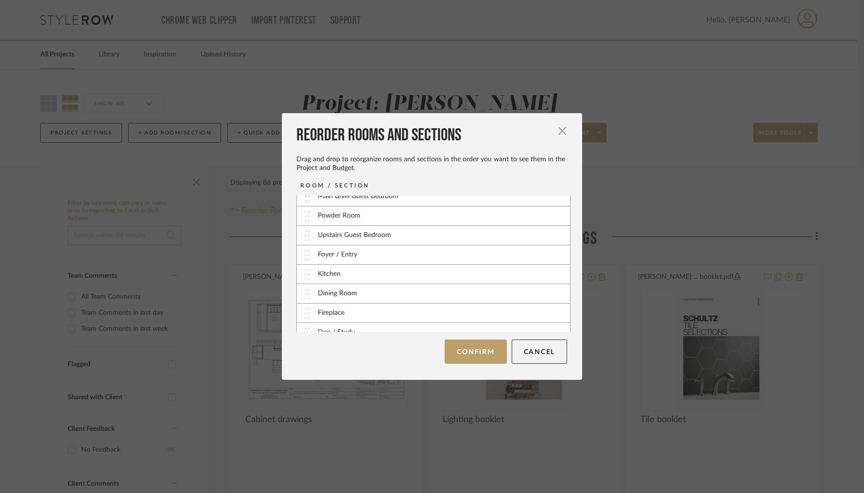
scroll to position [86, 0]
drag, startPoint x: 305, startPoint y: 276, endPoint x: 301, endPoint y: 257, distance: 19.7
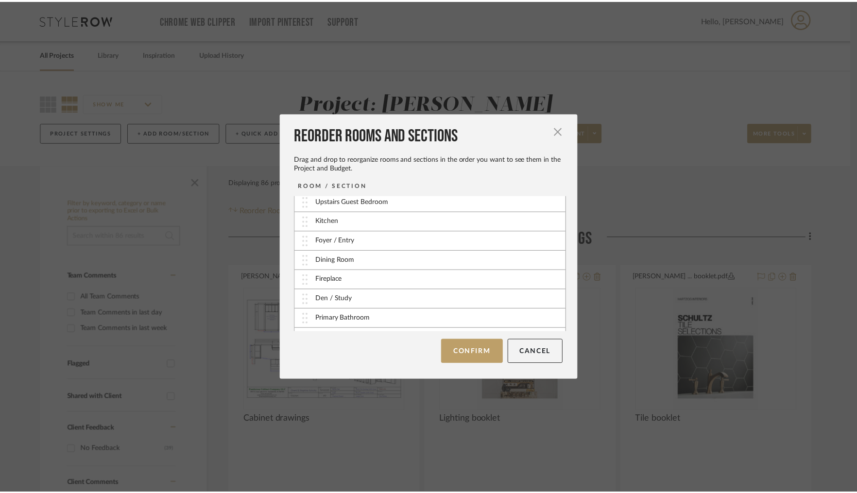
scroll to position [122, 0]
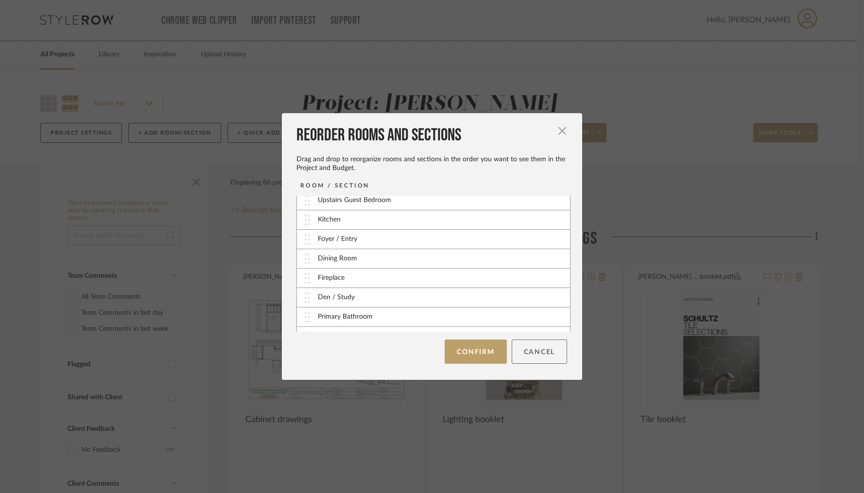
click at [544, 347] on button "Cancel" at bounding box center [540, 352] width 56 height 24
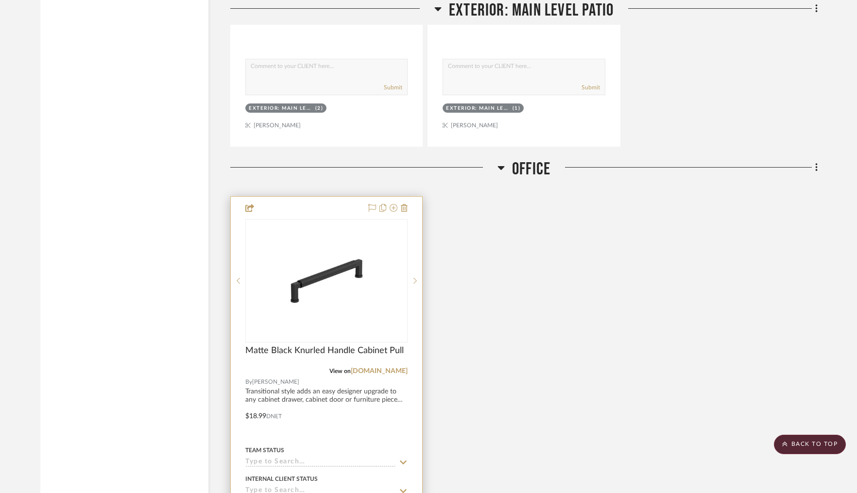
scroll to position [15764, 0]
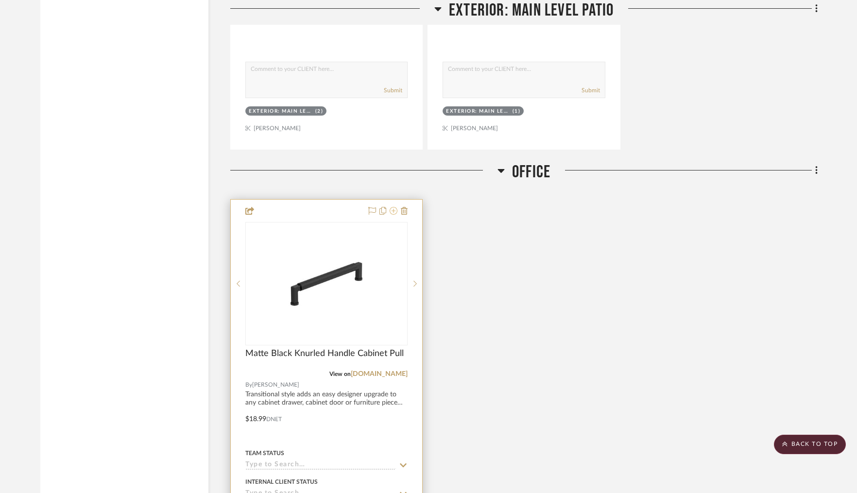
click at [395, 207] on icon at bounding box center [394, 211] width 8 height 8
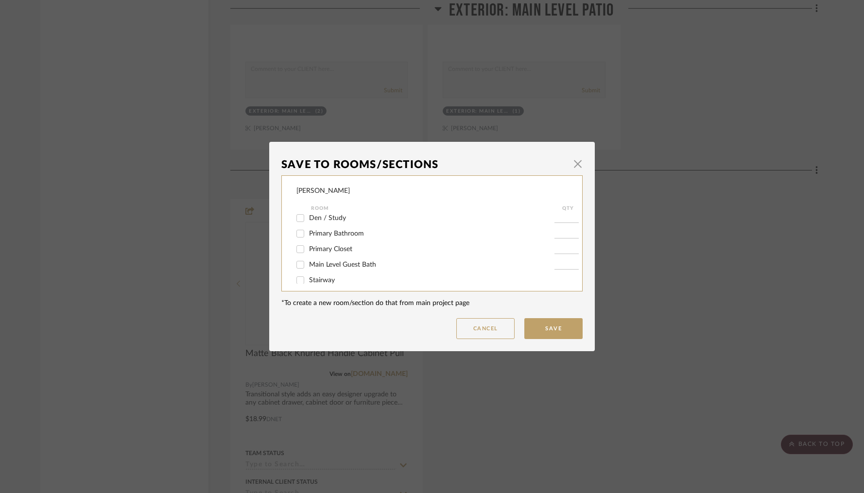
scroll to position [172, 0]
click at [297, 225] on input "Den / Study" at bounding box center [300, 221] width 16 height 16
checkbox input "true"
type input "1"
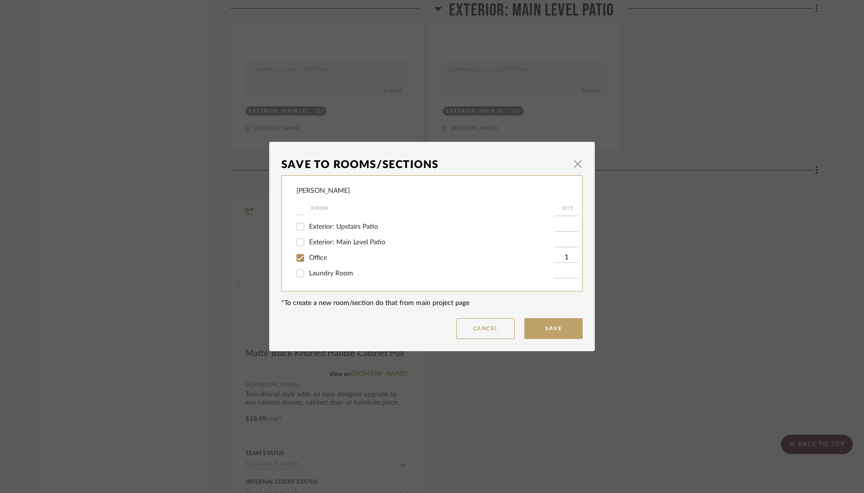
drag, startPoint x: 298, startPoint y: 256, endPoint x: 336, endPoint y: 264, distance: 38.8
click at [304, 257] on input "Office" at bounding box center [300, 258] width 16 height 16
checkbox input "false"
click at [553, 328] on button "Save" at bounding box center [553, 328] width 58 height 21
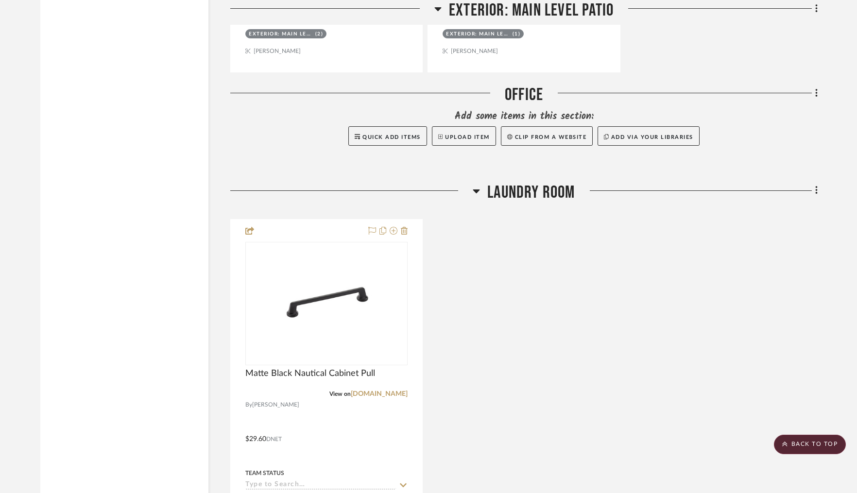
scroll to position [16270, 0]
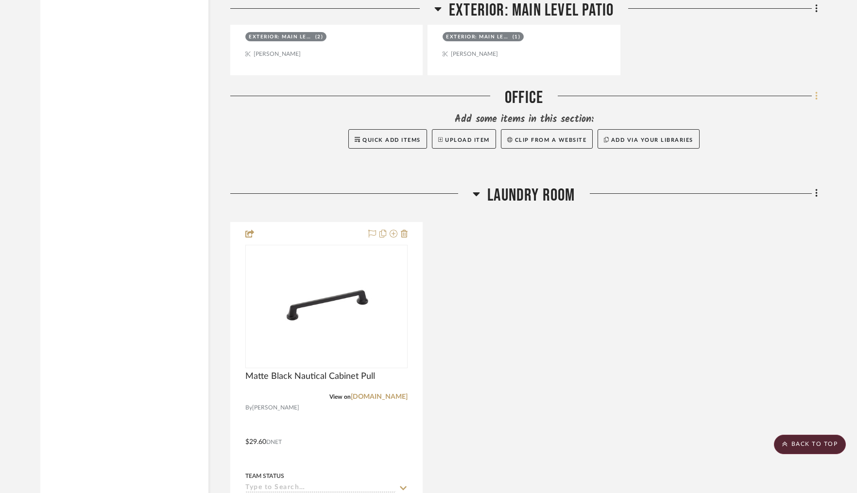
click at [816, 91] on icon at bounding box center [816, 96] width 3 height 11
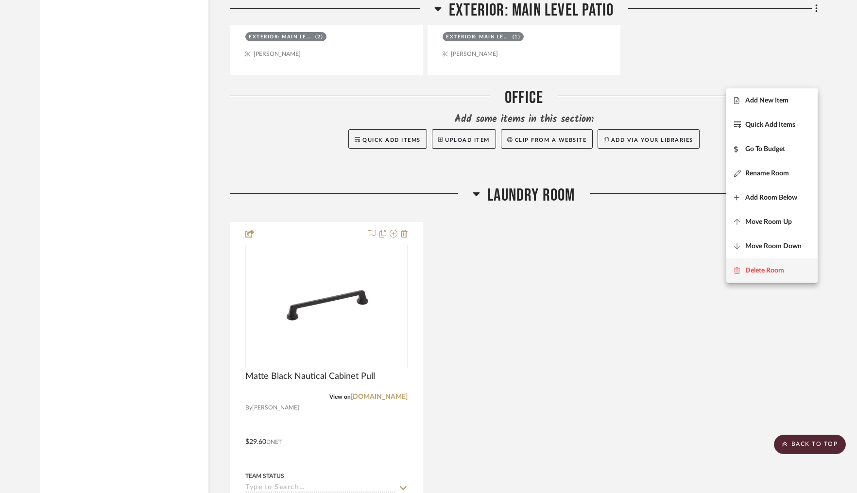
click at [752, 275] on button "Delete Room" at bounding box center [771, 270] width 91 height 24
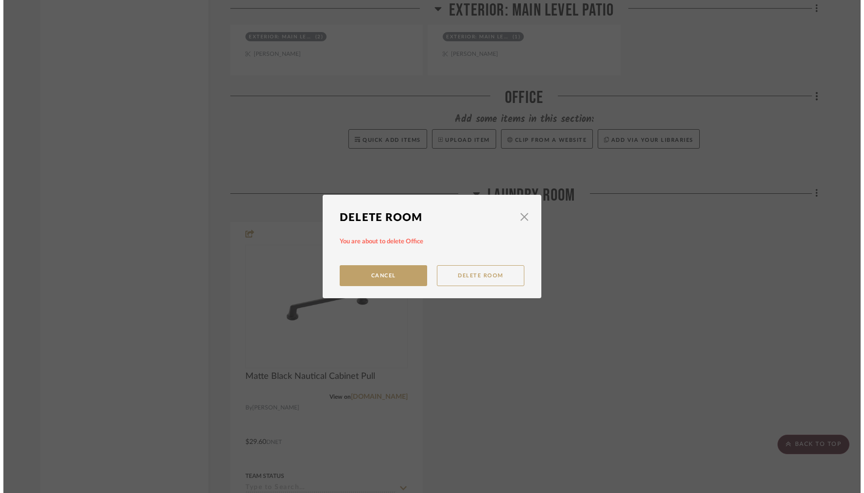
scroll to position [0, 0]
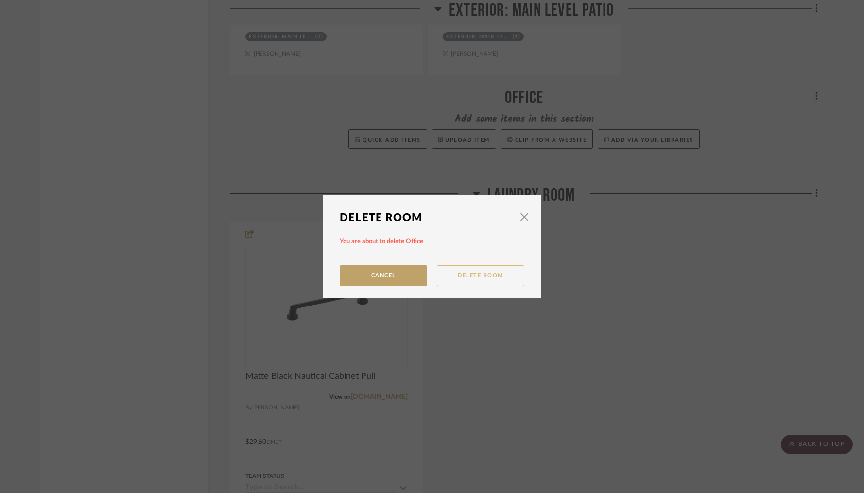
click at [475, 272] on button "Delete Room" at bounding box center [480, 275] width 87 height 21
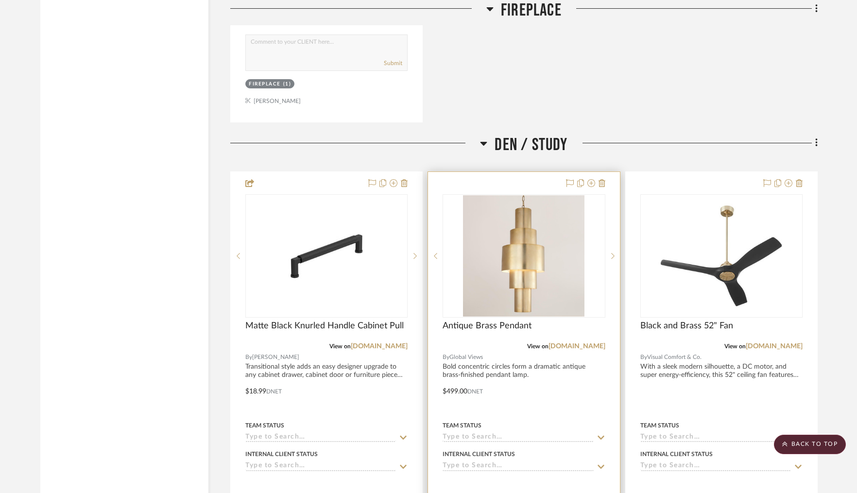
scroll to position [8345, 0]
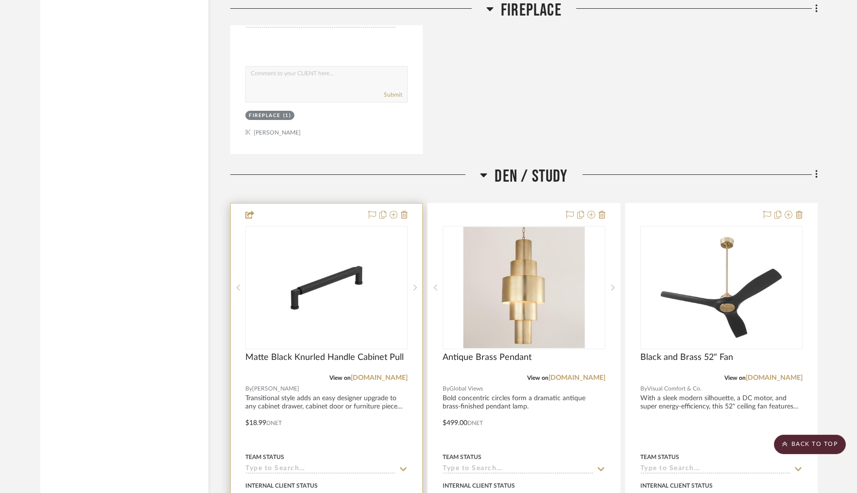
click at [319, 205] on div at bounding box center [326, 416] width 191 height 425
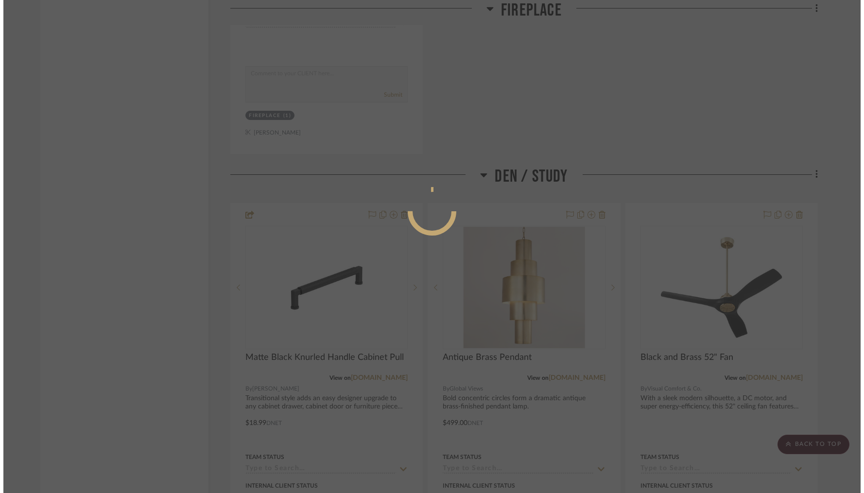
scroll to position [0, 0]
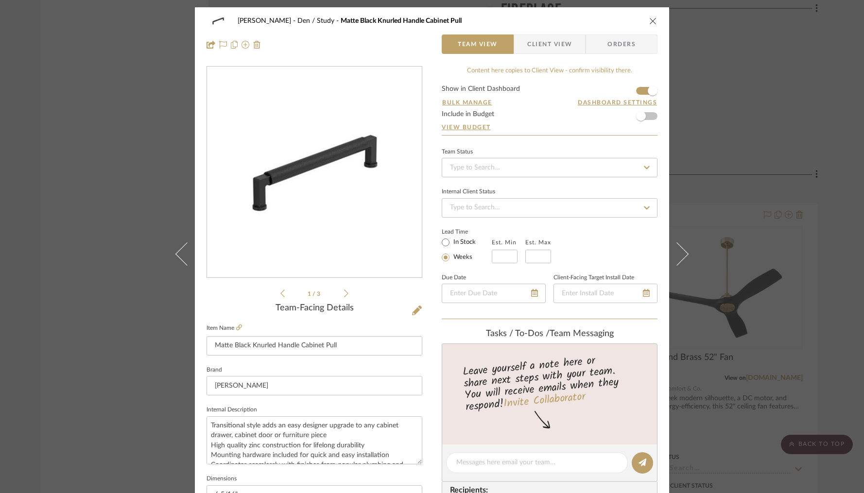
click at [651, 19] on icon "close" at bounding box center [653, 21] width 8 height 8
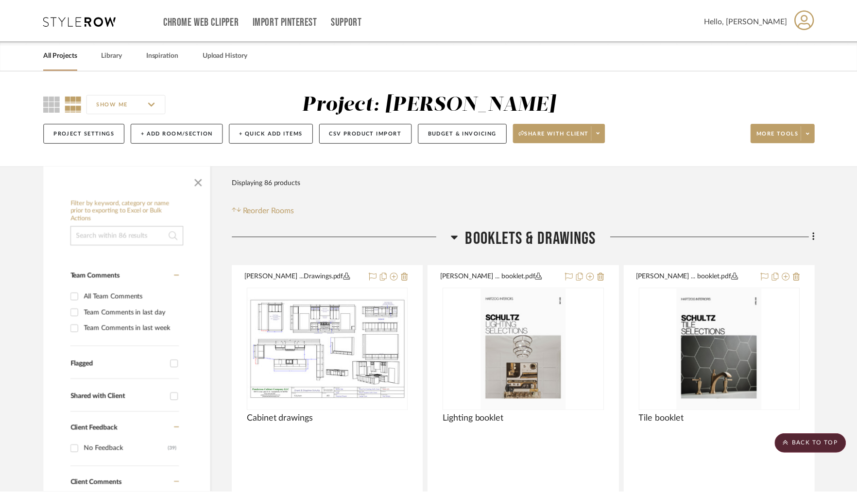
scroll to position [8345, 0]
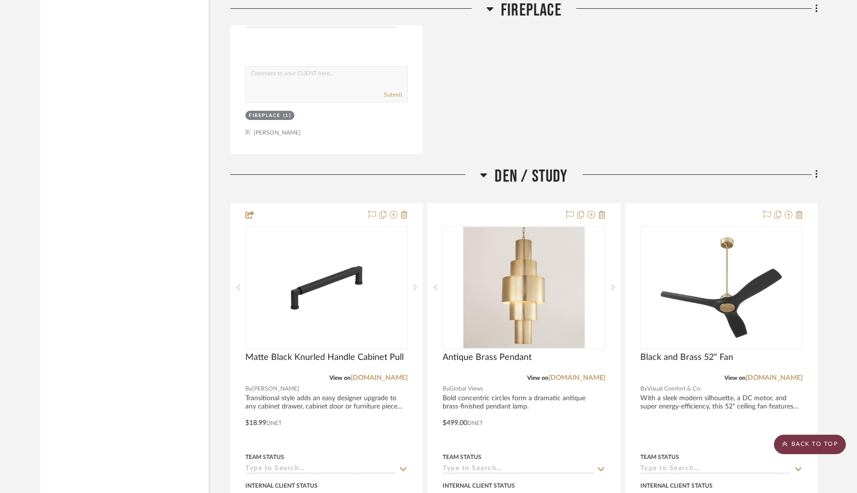
click at [796, 436] on scroll-to-top-button "BACK TO TOP" at bounding box center [810, 444] width 72 height 19
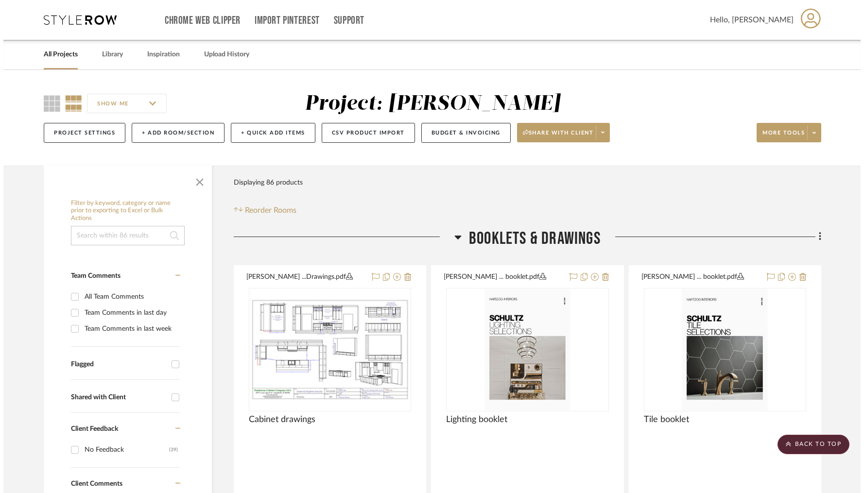
scroll to position [0, 0]
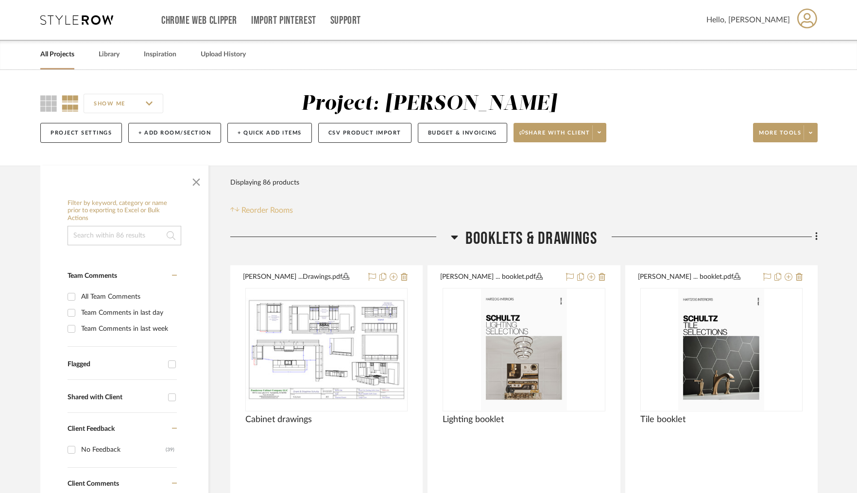
click at [281, 212] on span "Reorder Rooms" at bounding box center [266, 211] width 51 height 12
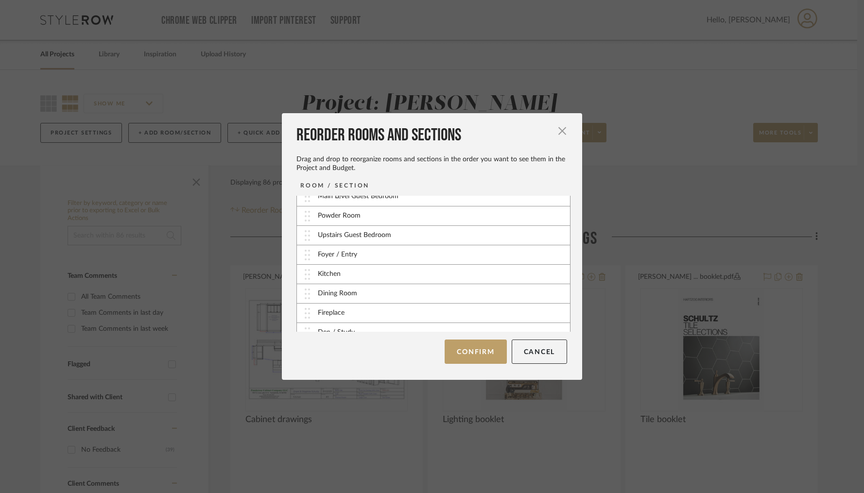
scroll to position [86, 0]
drag, startPoint x: 306, startPoint y: 277, endPoint x: 305, endPoint y: 258, distance: 19.0
drag, startPoint x: 305, startPoint y: 303, endPoint x: 309, endPoint y: 246, distance: 57.0
drag, startPoint x: 304, startPoint y: 326, endPoint x: 305, endPoint y: 235, distance: 91.8
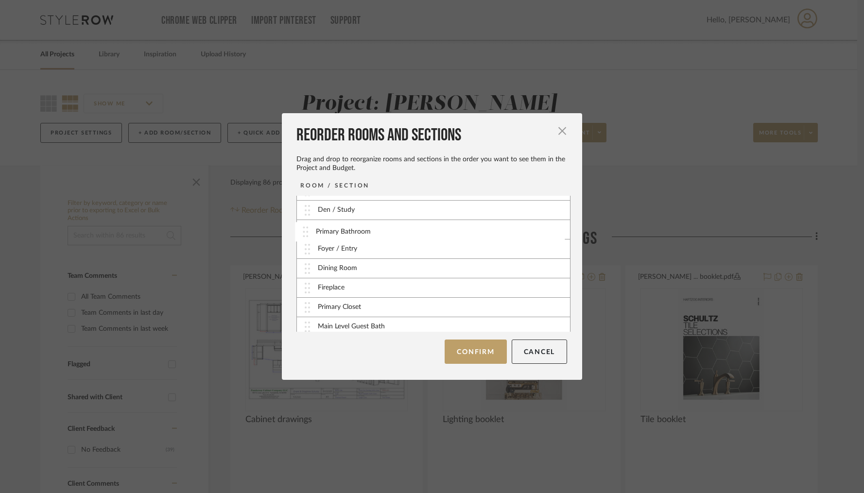
scroll to position [152, 0]
drag, startPoint x: 305, startPoint y: 306, endPoint x: 307, endPoint y: 252, distance: 54.4
drag, startPoint x: 304, startPoint y: 326, endPoint x: 303, endPoint y: 228, distance: 97.7
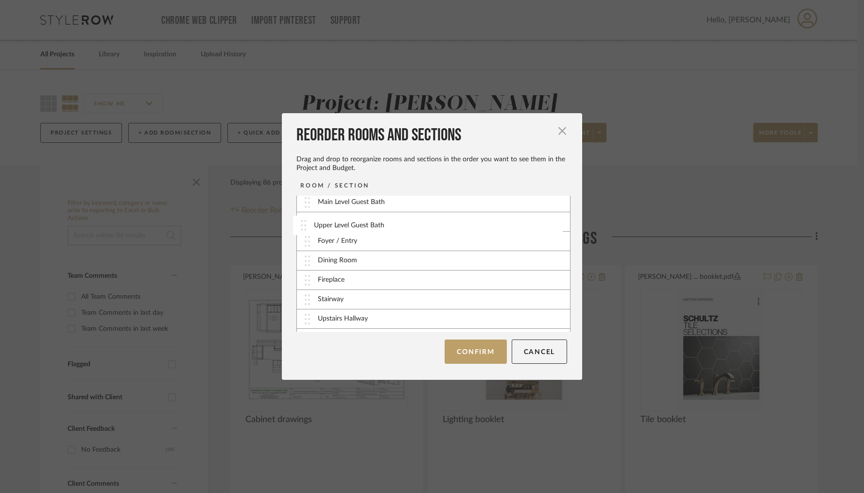
drag, startPoint x: 303, startPoint y: 299, endPoint x: 302, endPoint y: 225, distance: 73.8
drag, startPoint x: 301, startPoint y: 313, endPoint x: 300, endPoint y: 291, distance: 22.4
drag, startPoint x: 306, startPoint y: 322, endPoint x: 305, endPoint y: 220, distance: 102.0
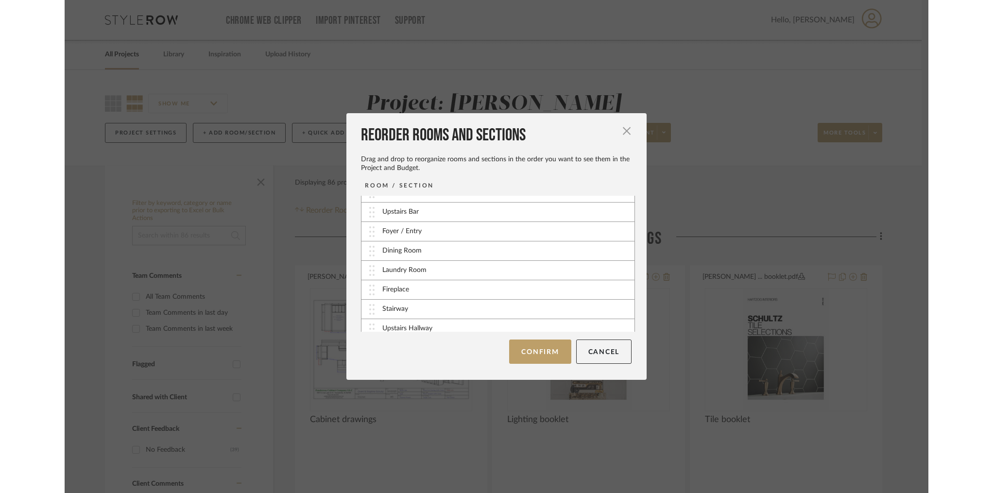
scroll to position [245, 0]
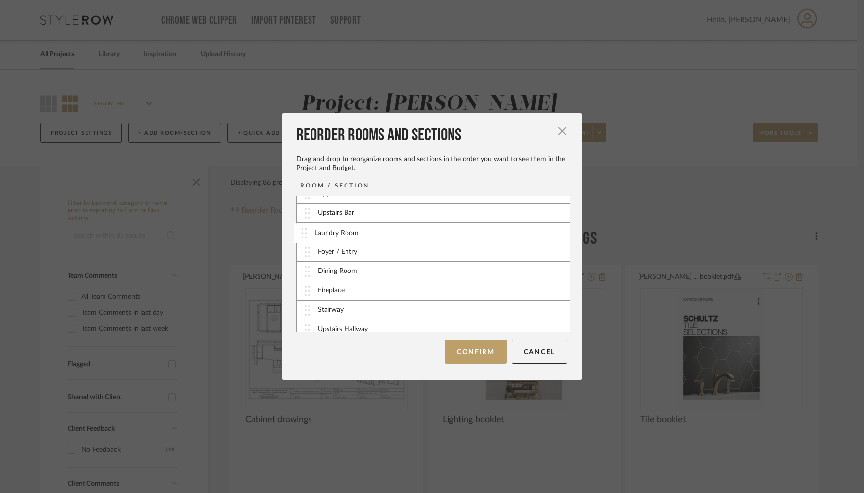
drag, startPoint x: 305, startPoint y: 274, endPoint x: 305, endPoint y: 235, distance: 38.4
click at [467, 351] on button "Confirm" at bounding box center [476, 352] width 62 height 24
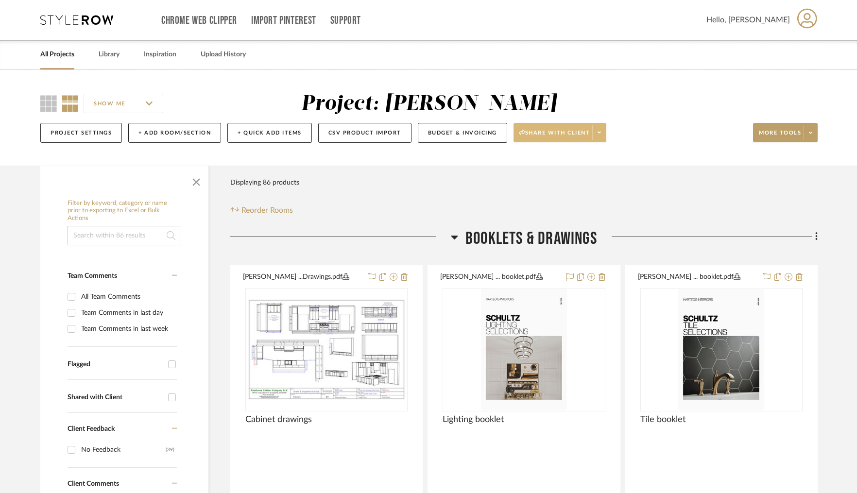
click at [600, 139] on span at bounding box center [599, 132] width 14 height 15
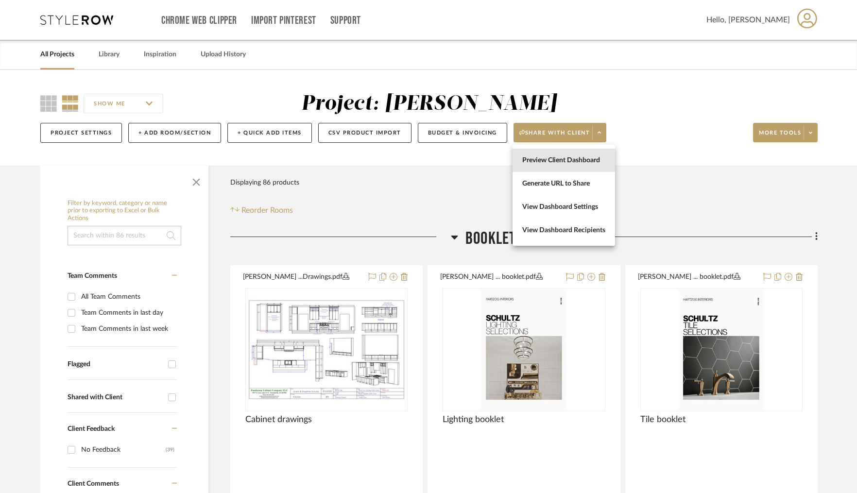
drag, startPoint x: 575, startPoint y: 161, endPoint x: 568, endPoint y: 162, distance: 7.3
click at [575, 161] on span "Preview Client Dashboard" at bounding box center [563, 160] width 83 height 8
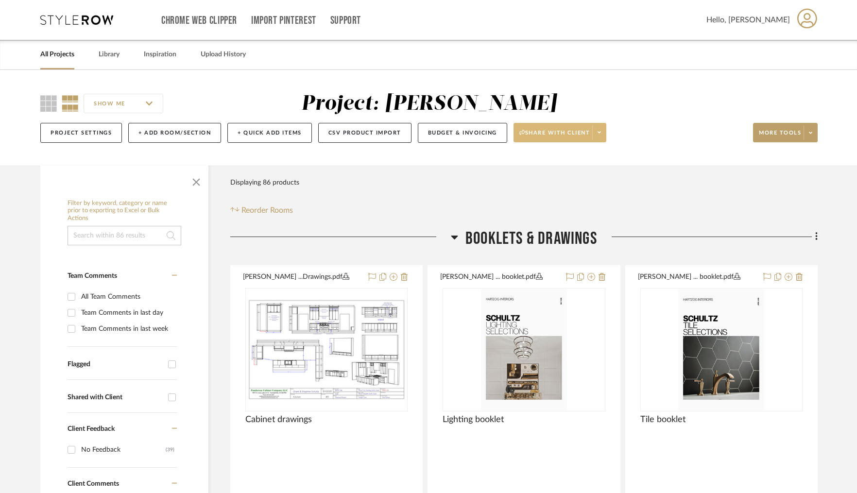
click at [602, 134] on span at bounding box center [599, 132] width 14 height 15
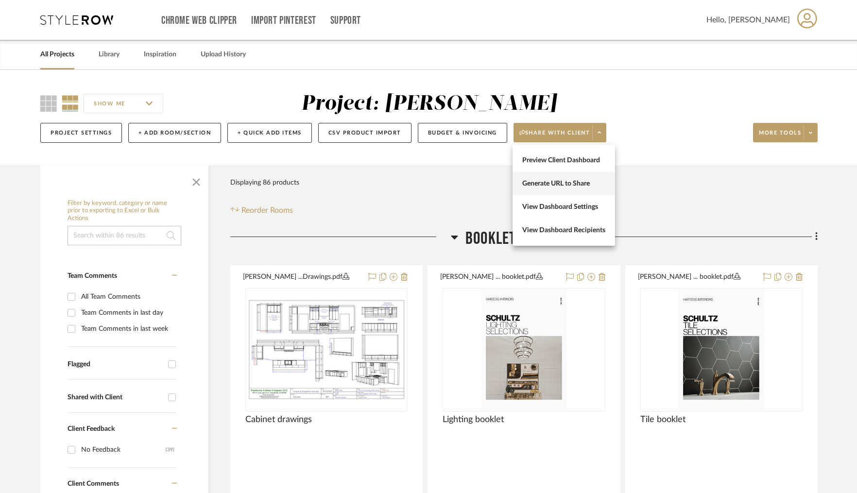
click at [571, 180] on span "Generate URL to Share" at bounding box center [563, 184] width 83 height 8
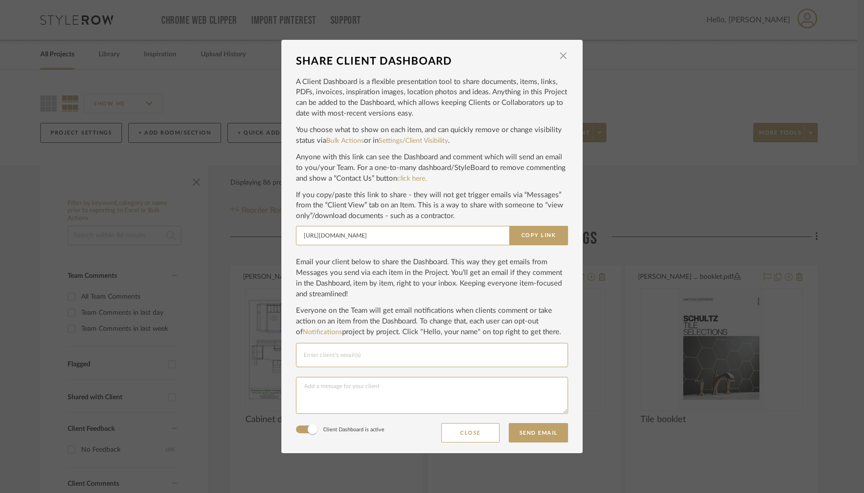
drag, startPoint x: 541, startPoint y: 235, endPoint x: 544, endPoint y: 215, distance: 20.1
click at [543, 230] on button "Copy Link" at bounding box center [538, 235] width 59 height 19
click at [562, 55] on span "button" at bounding box center [562, 55] width 19 height 19
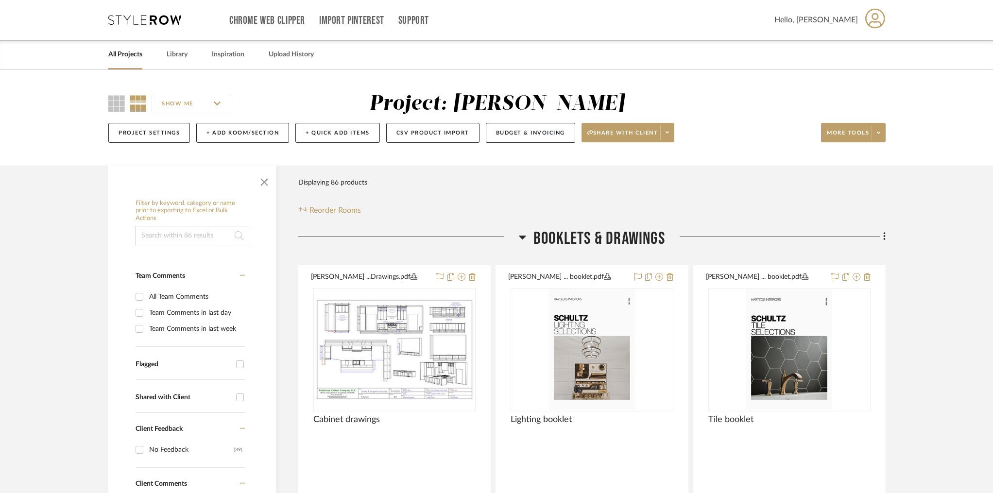
click at [121, 51] on link "All Projects" at bounding box center [125, 54] width 34 height 13
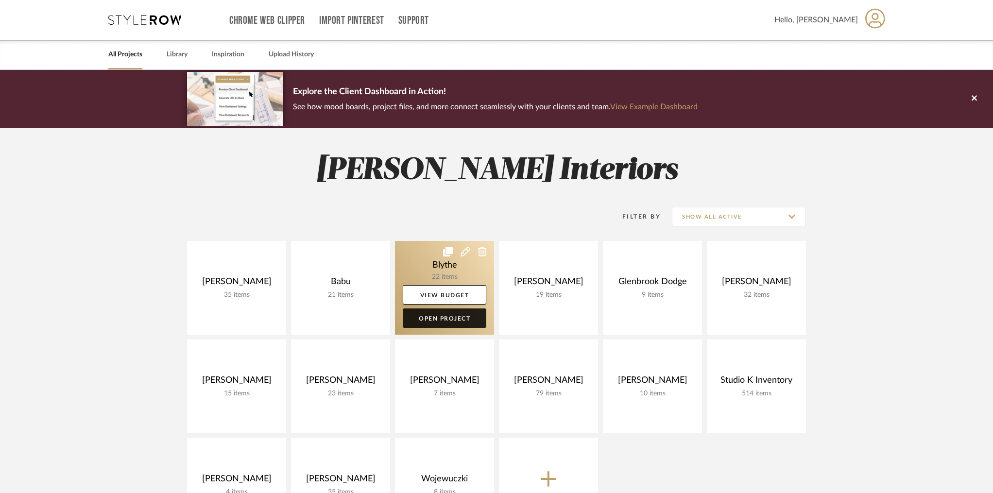
click at [445, 317] on link "Open Project" at bounding box center [445, 317] width 84 height 19
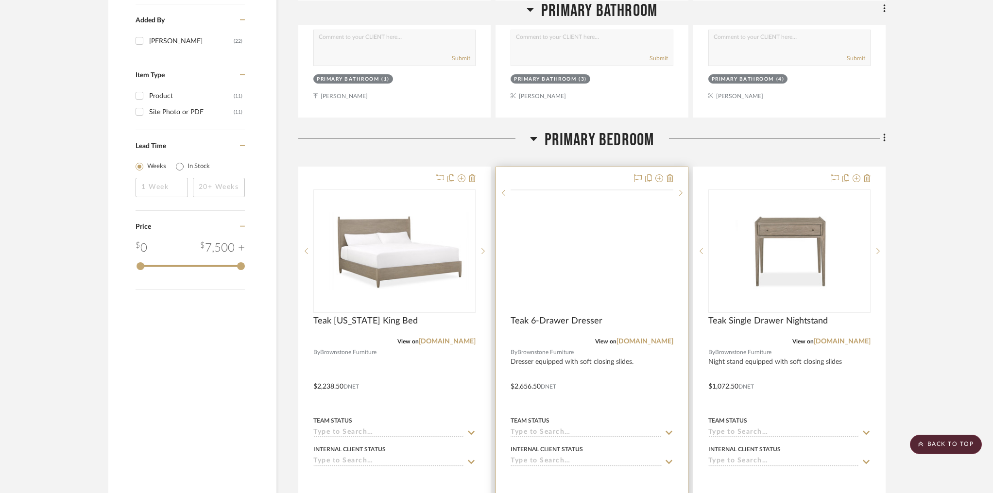
scroll to position [1090, 0]
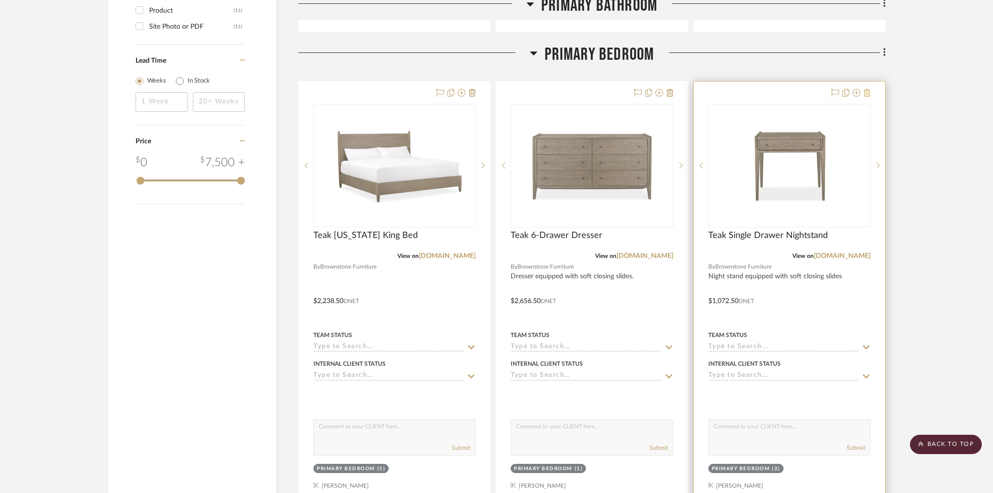
click at [863, 95] on icon at bounding box center [867, 93] width 7 height 8
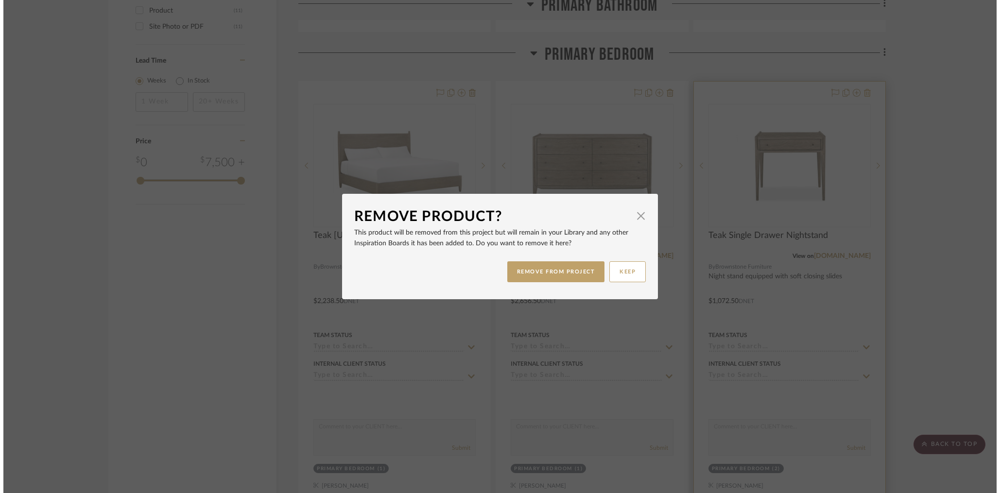
scroll to position [0, 0]
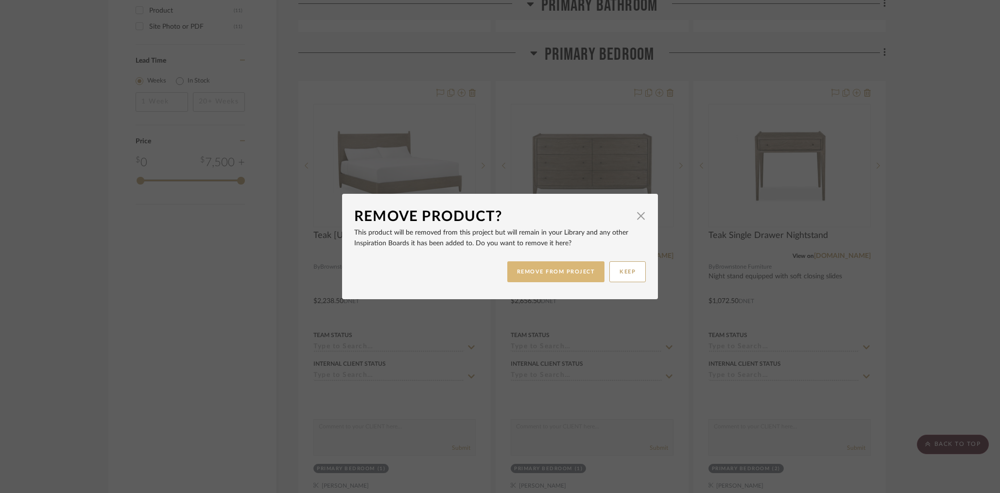
click at [560, 272] on button "REMOVE FROM PROJECT" at bounding box center [556, 271] width 98 height 21
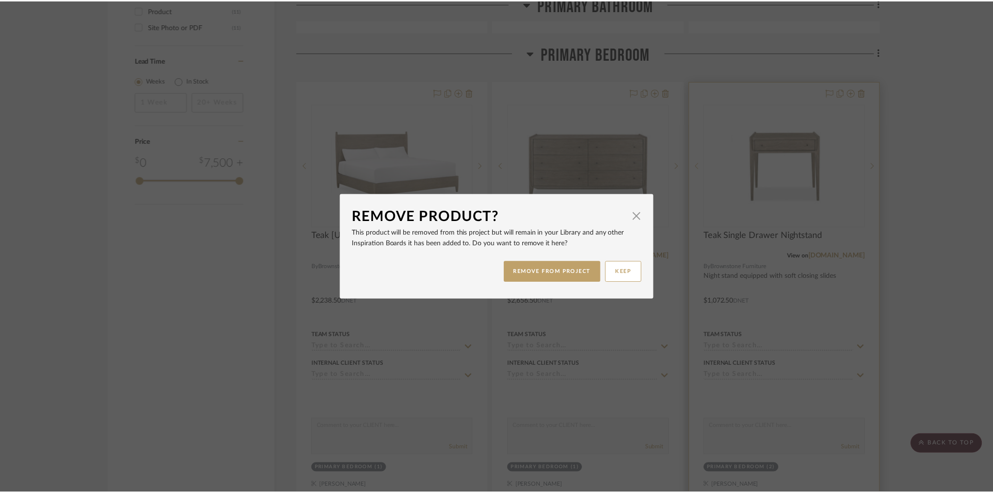
scroll to position [1090, 0]
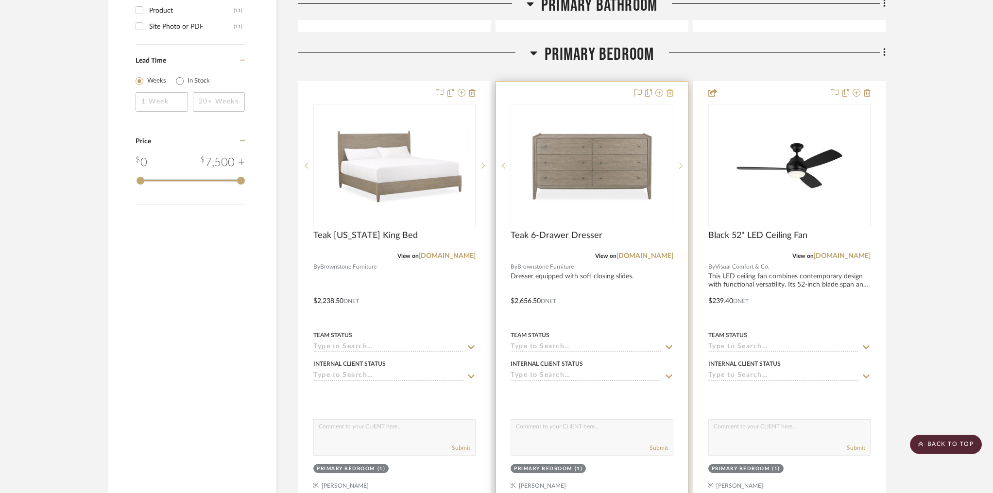
click at [673, 91] on icon at bounding box center [670, 93] width 7 height 8
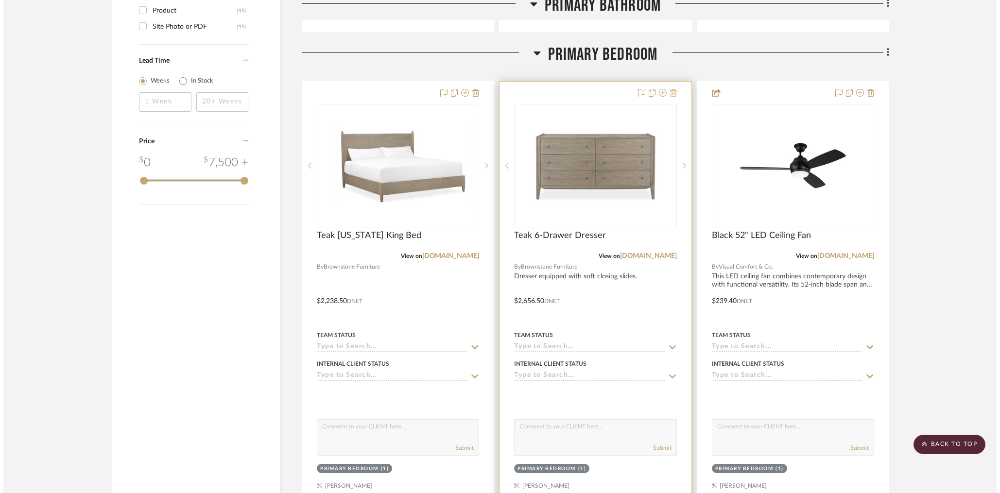
scroll to position [0, 0]
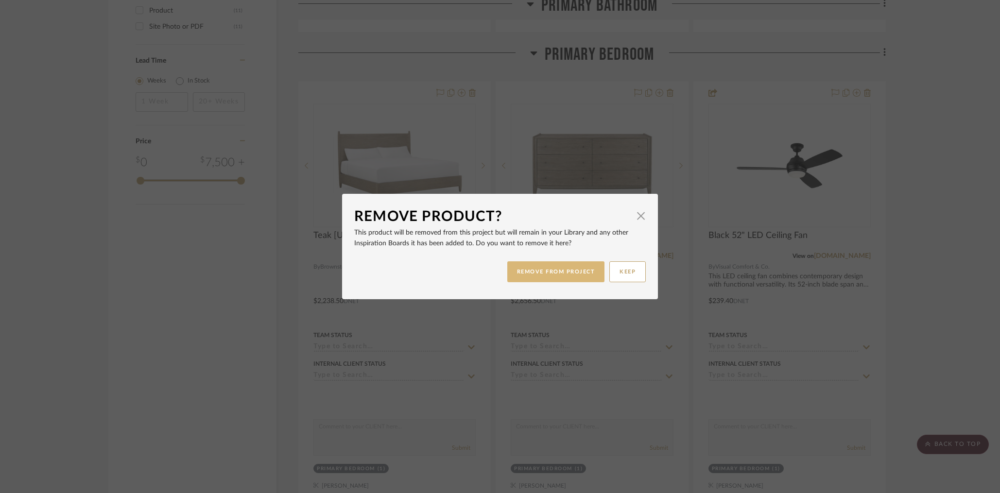
click at [555, 273] on button "REMOVE FROM PROJECT" at bounding box center [556, 271] width 98 height 21
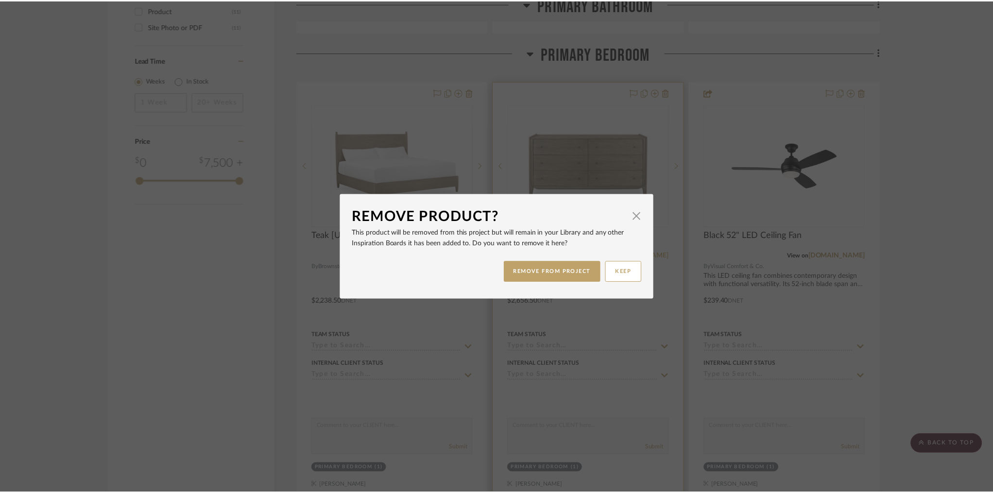
scroll to position [1090, 0]
